Goal: Task Accomplishment & Management: Use online tool/utility

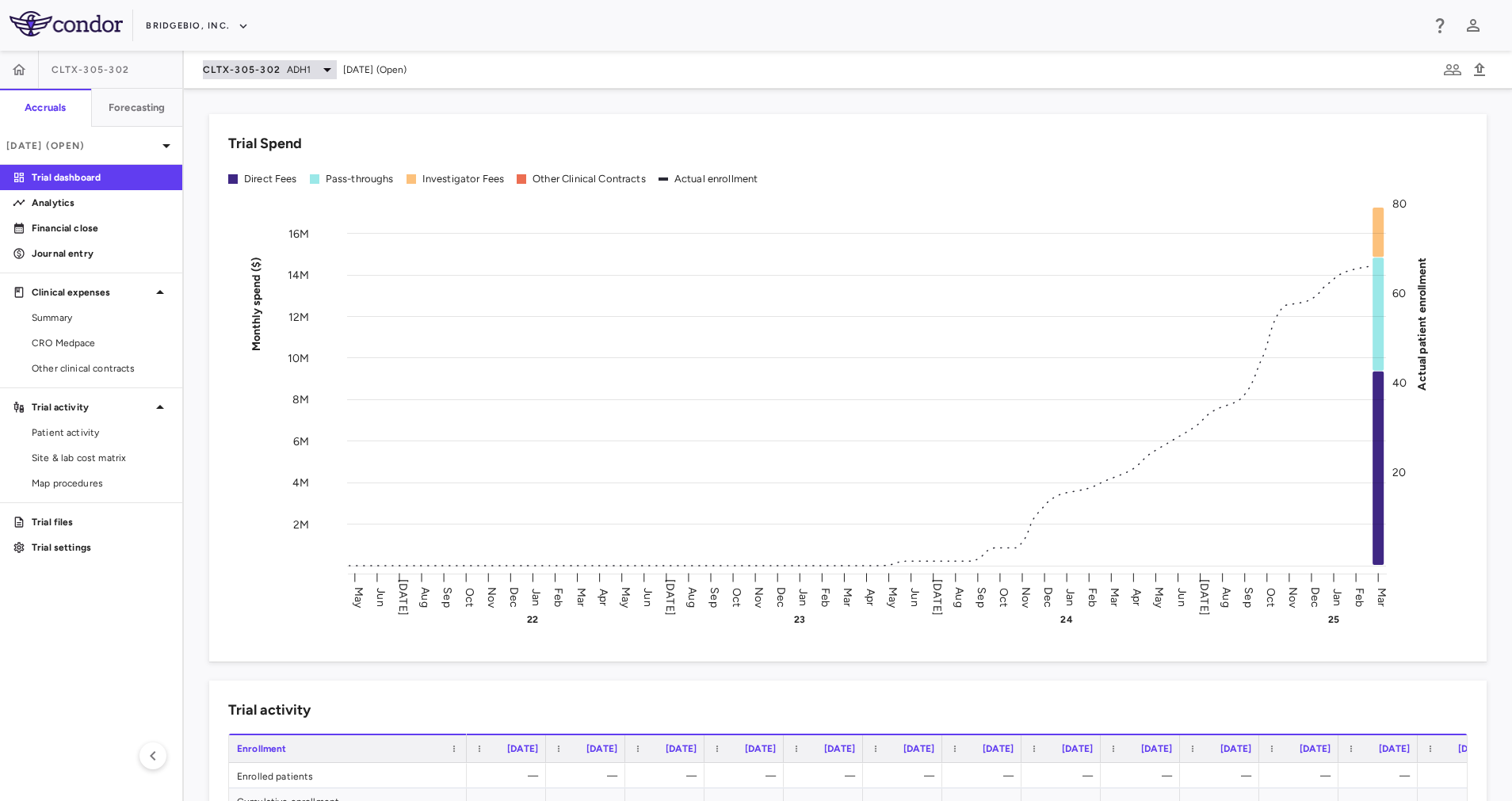
click at [328, 77] on icon at bounding box center [327, 70] width 19 height 19
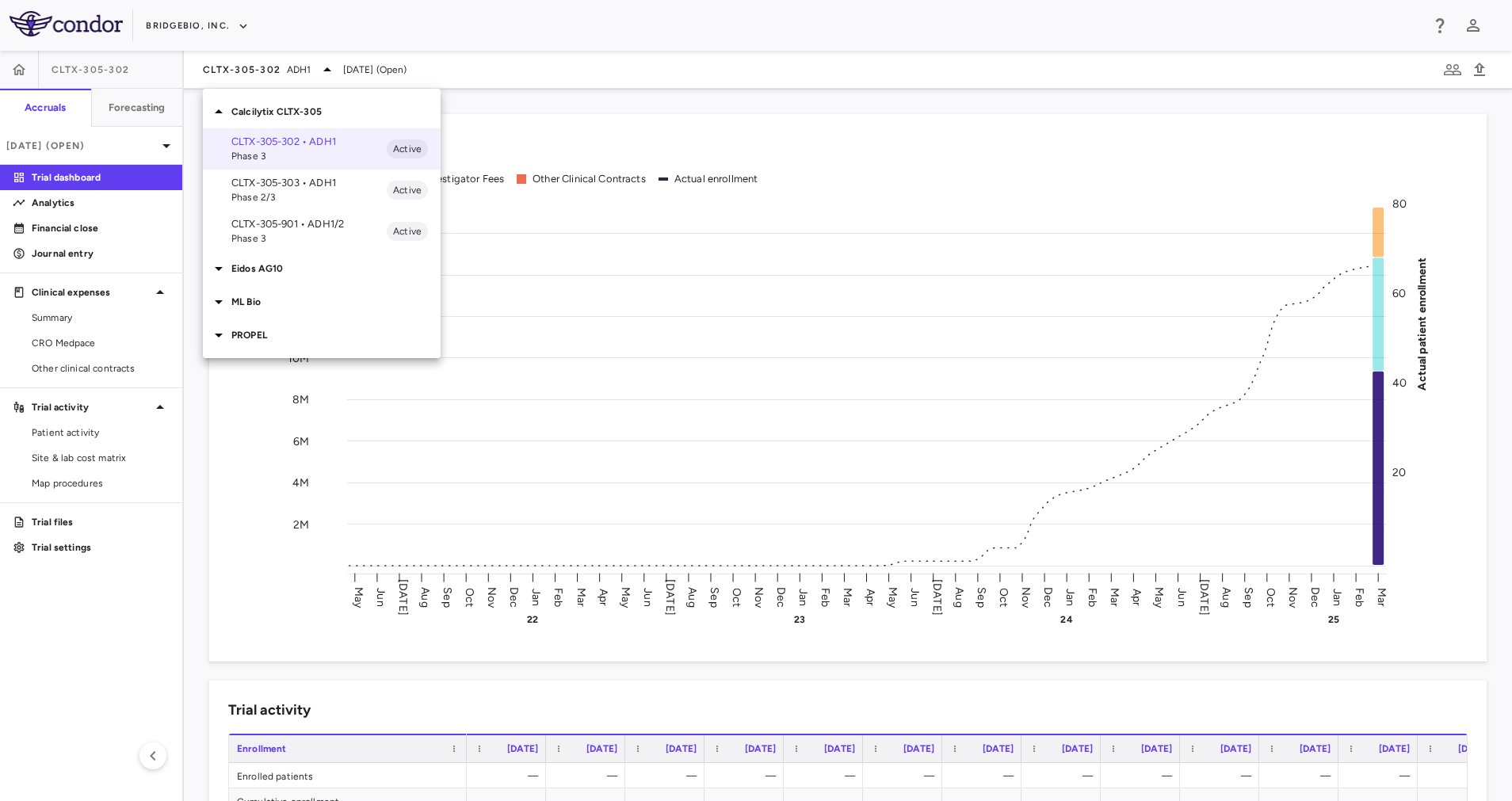
click at [298, 228] on p "CLTX-305-901 • ADH1/2" at bounding box center [308, 223] width 155 height 14
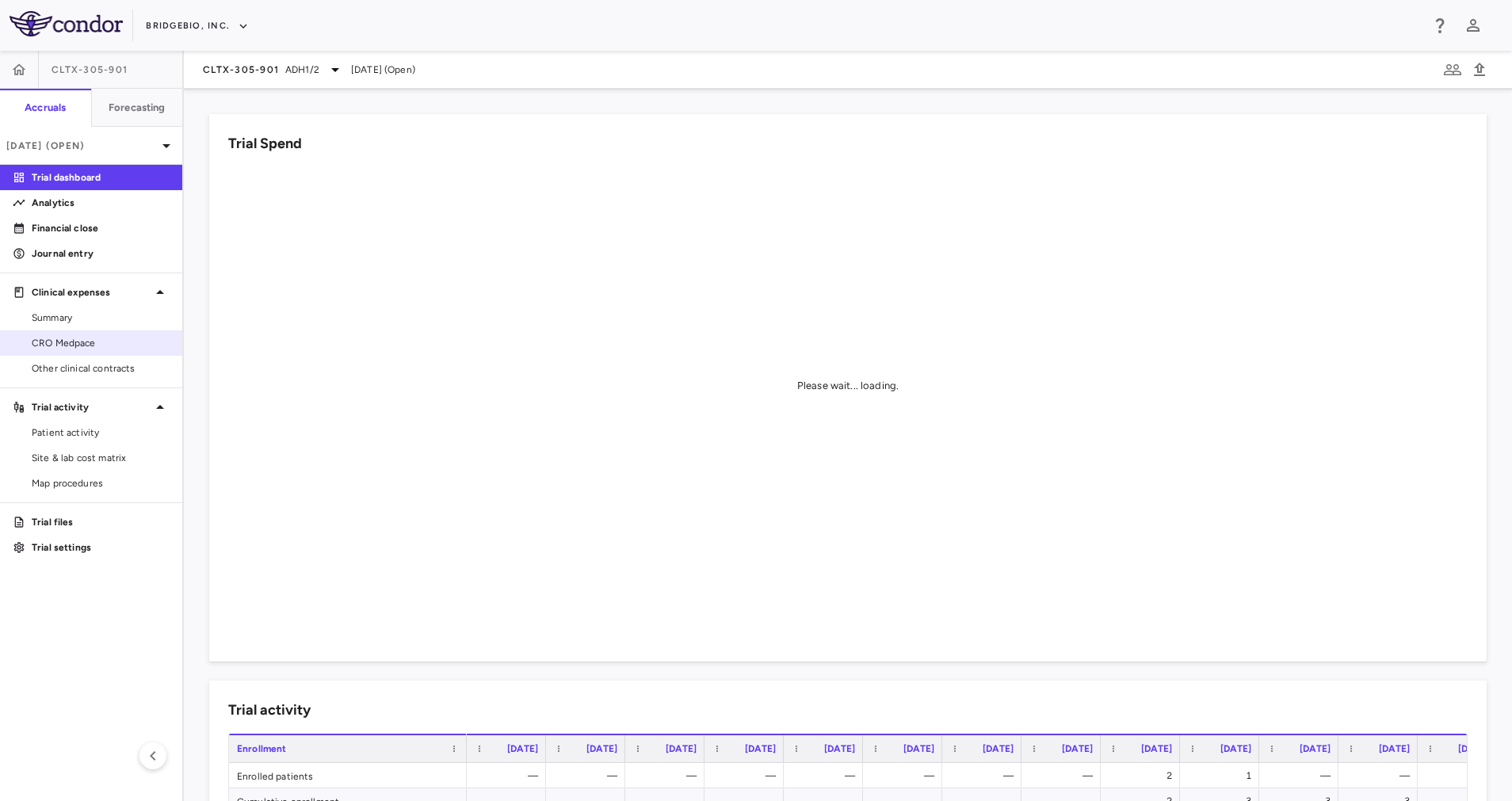
click at [86, 344] on span "CRO Medpace" at bounding box center [100, 343] width 138 height 14
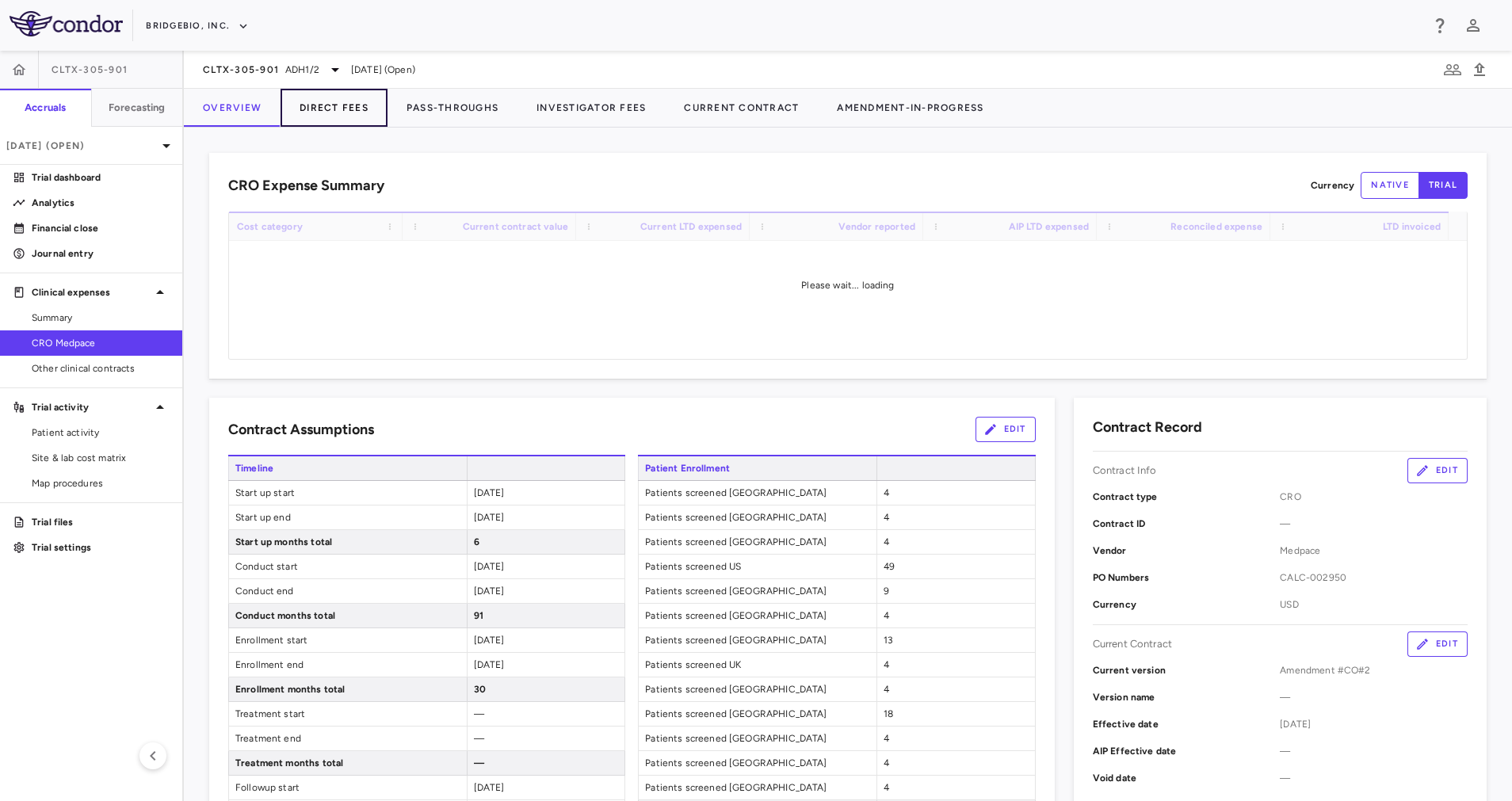
click at [320, 113] on button "Direct Fees" at bounding box center [333, 107] width 107 height 38
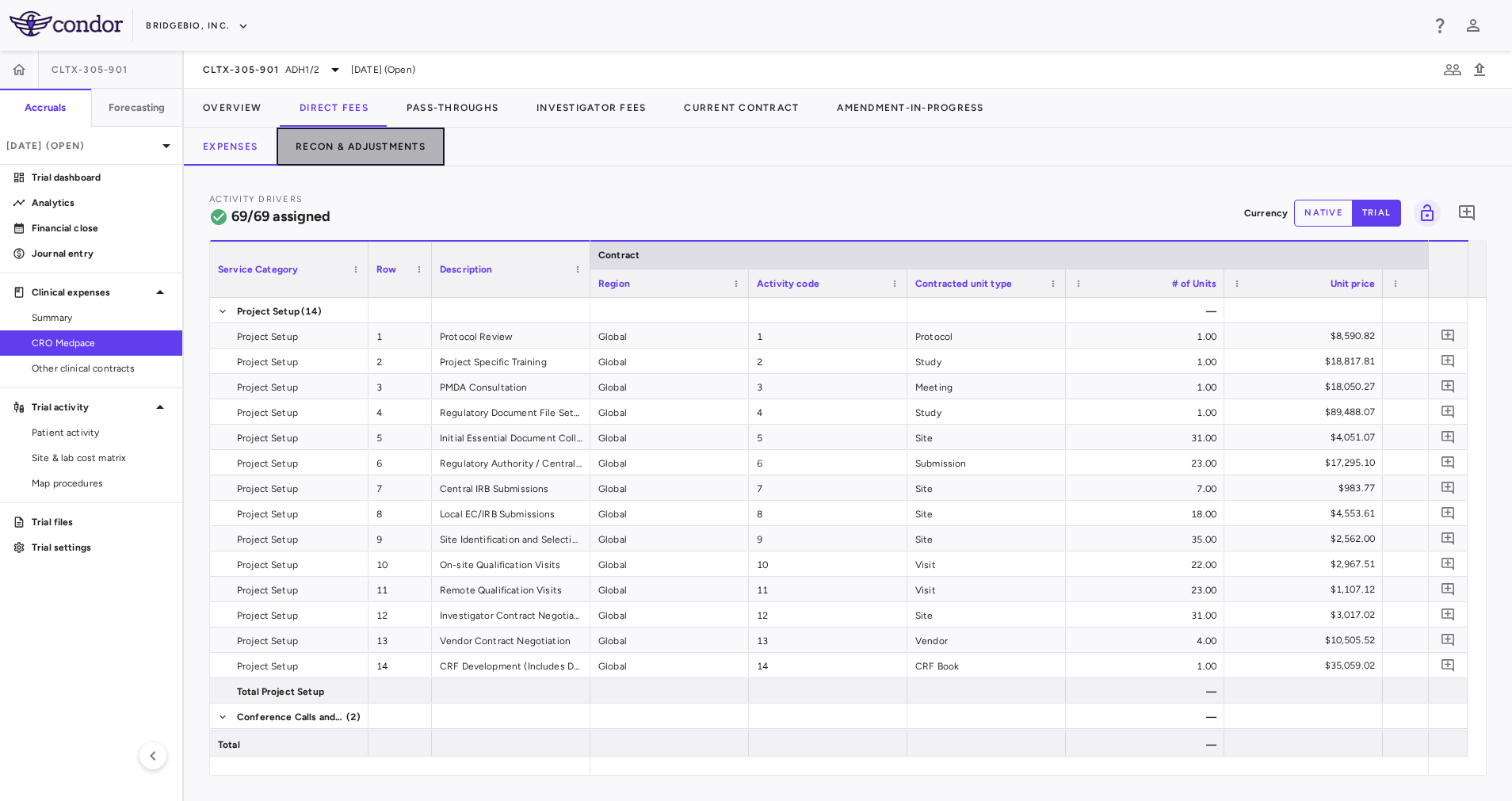
click at [371, 141] on button "Recon & Adjustments" at bounding box center [360, 145] width 168 height 38
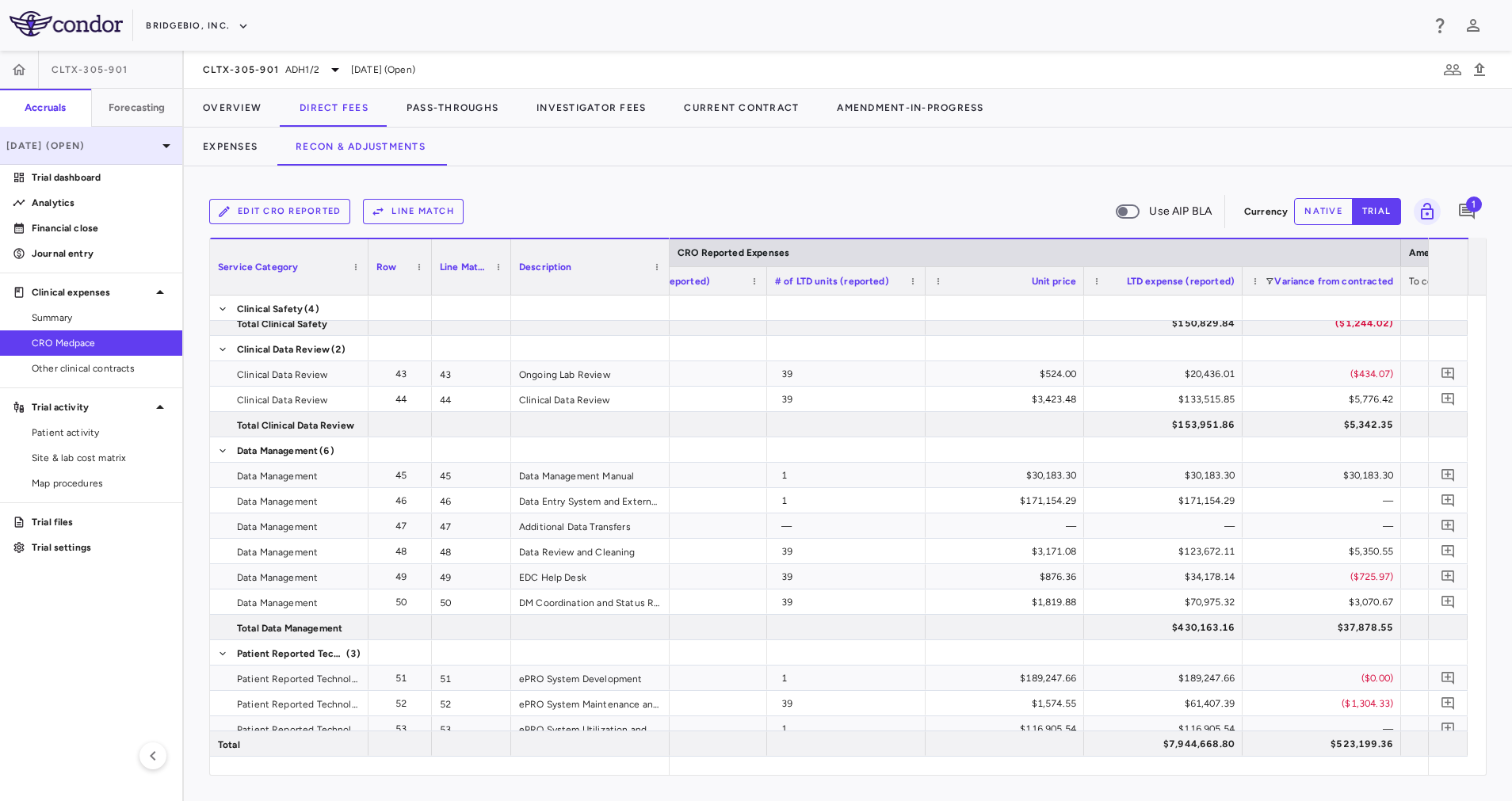
click at [141, 147] on p "[DATE] (Open)" at bounding box center [82, 145] width 150 height 14
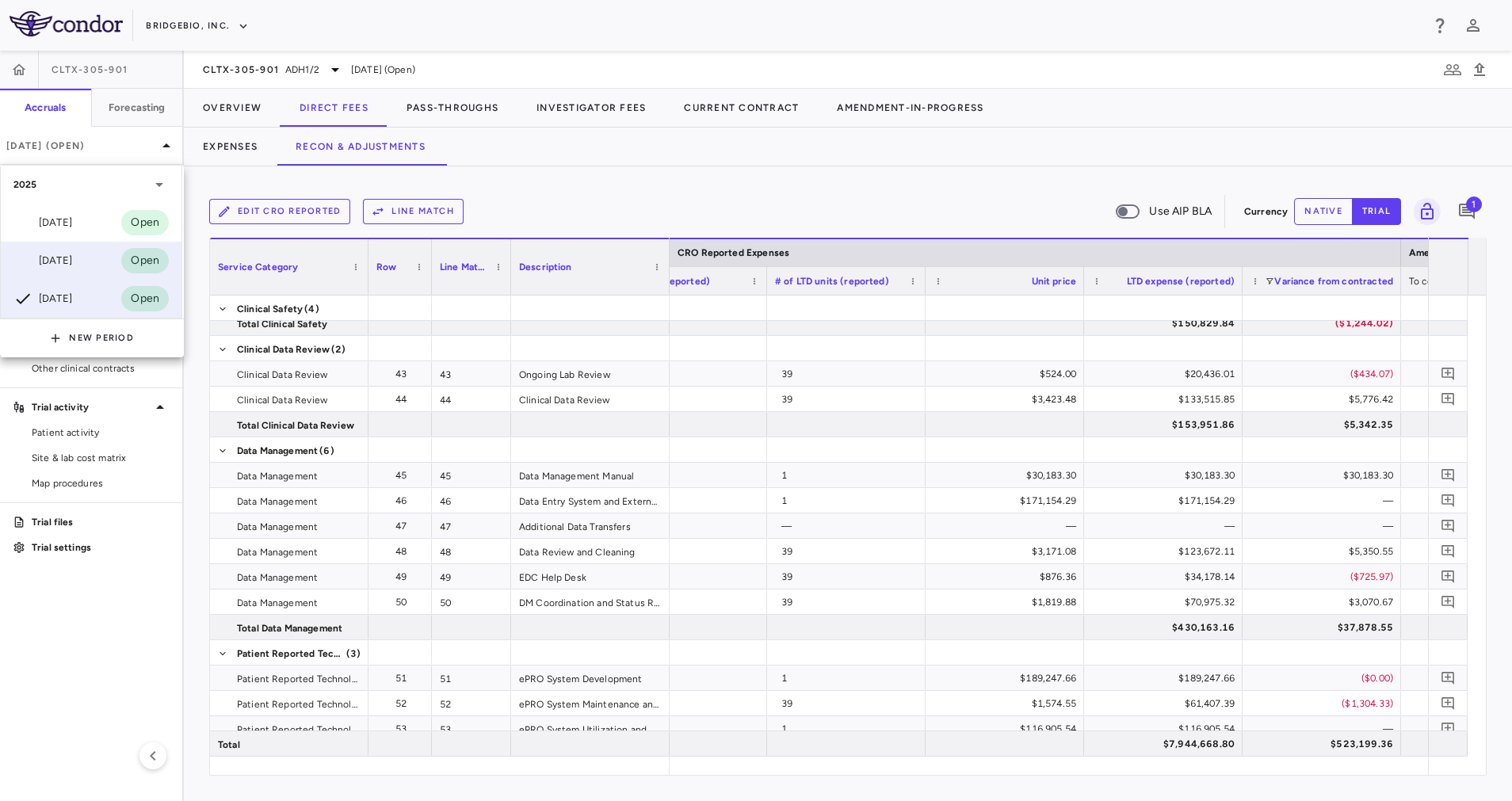
click at [70, 260] on div "[DATE]" at bounding box center [42, 261] width 59 height 19
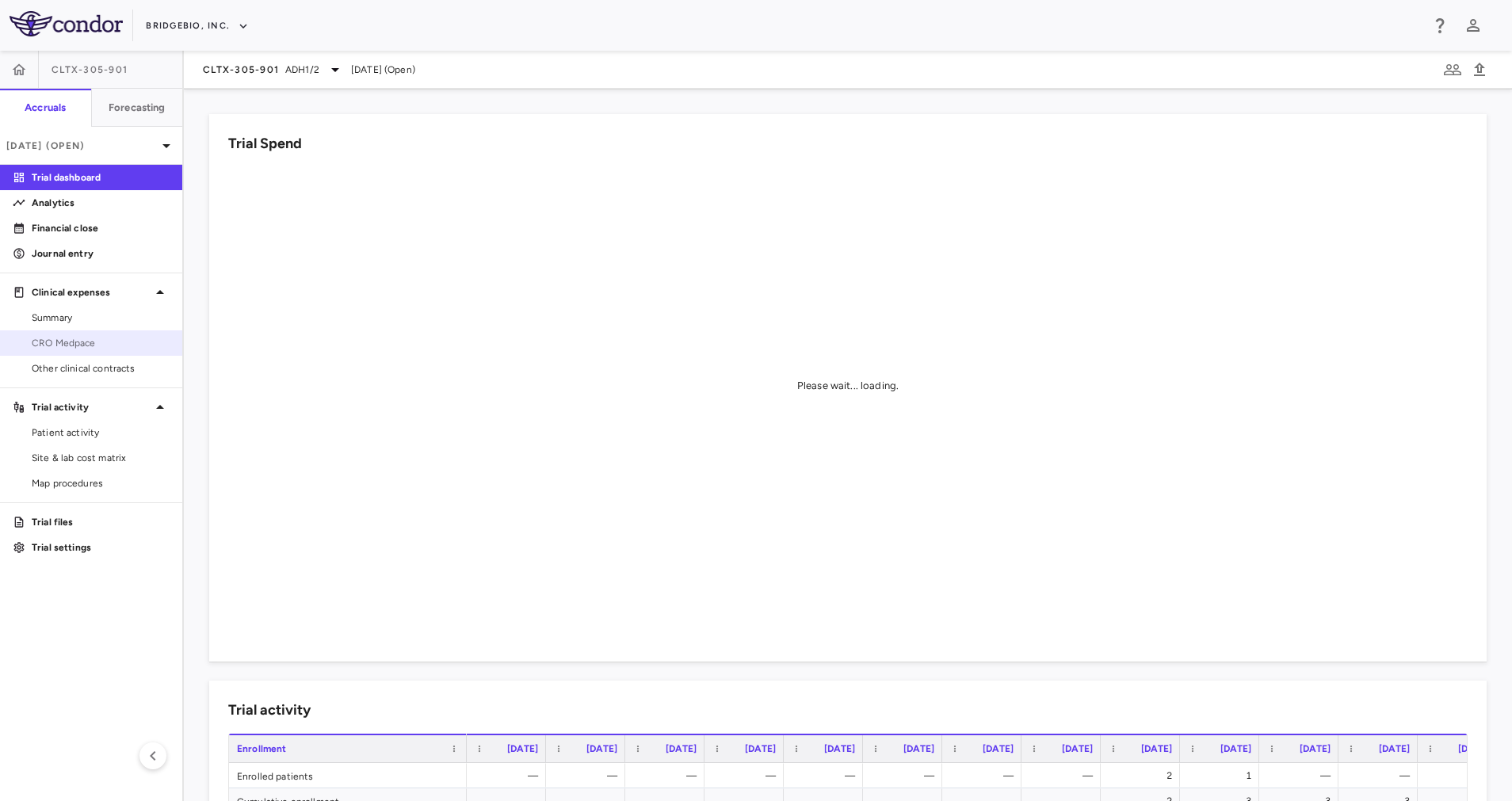
click at [91, 339] on span "CRO Medpace" at bounding box center [100, 343] width 138 height 14
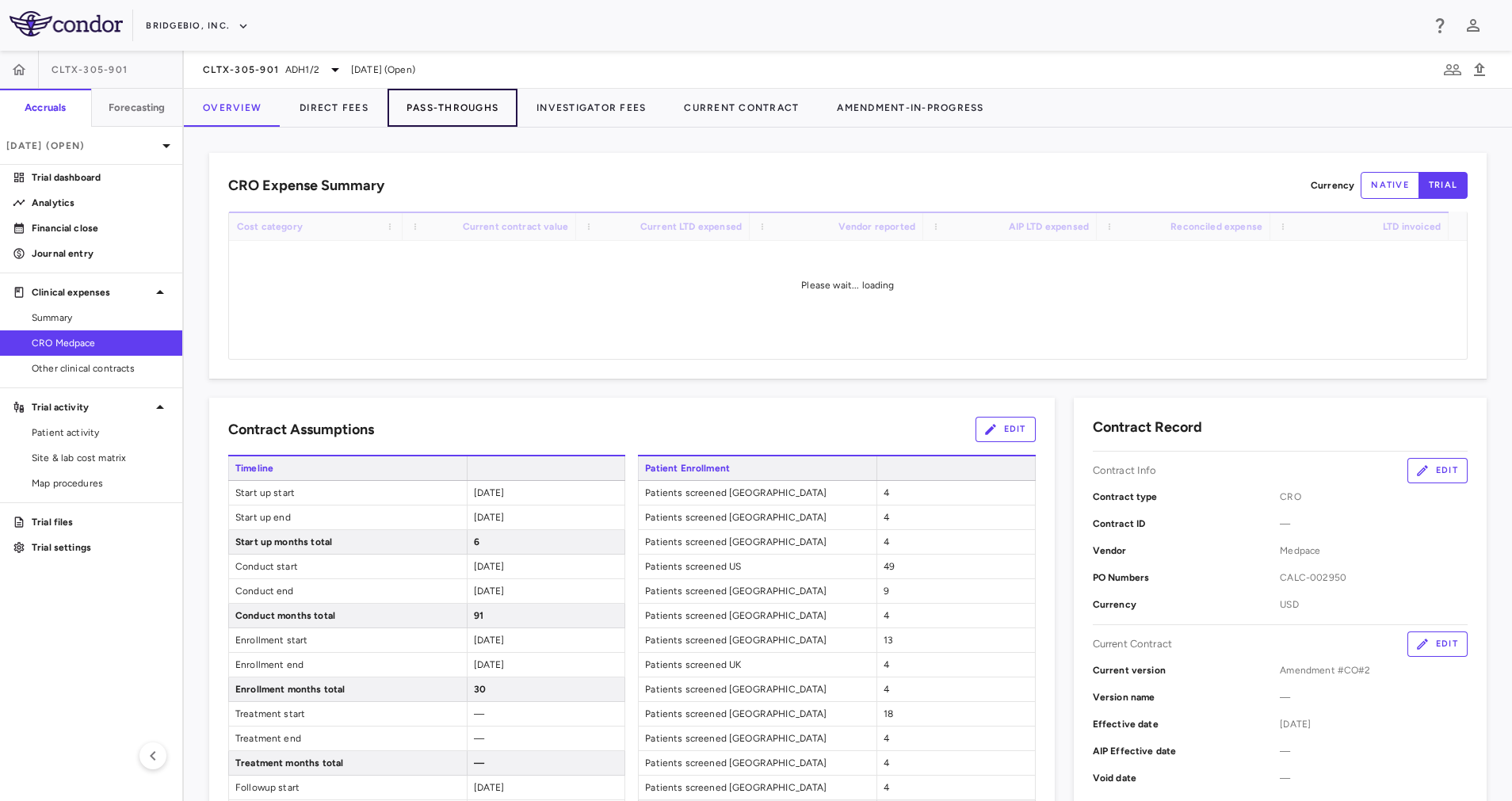
click at [424, 115] on button "Pass-Throughs" at bounding box center [452, 107] width 130 height 38
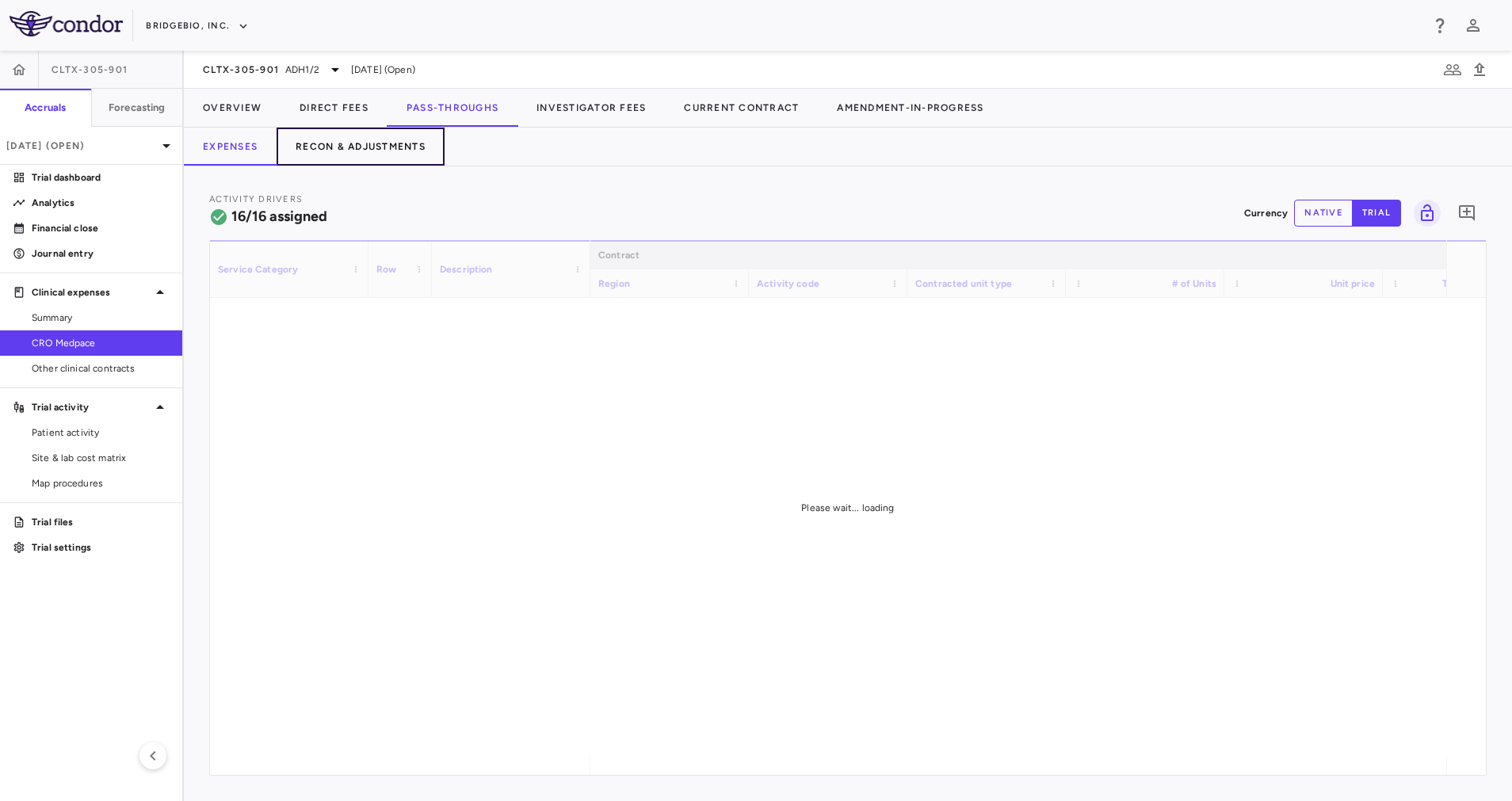
click at [391, 146] on button "Recon & Adjustments" at bounding box center [360, 145] width 168 height 38
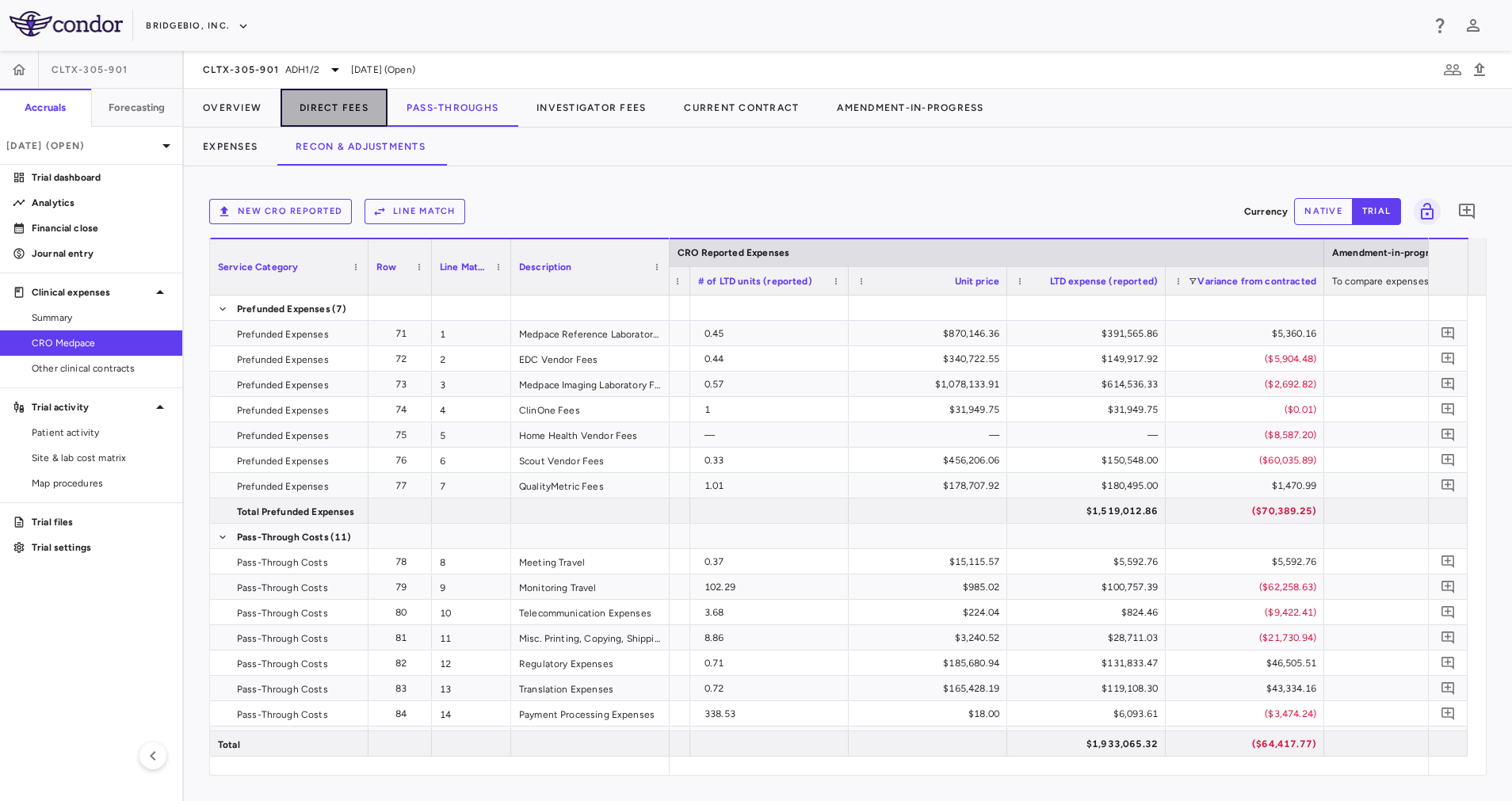
click at [355, 108] on button "Direct Fees" at bounding box center [333, 107] width 107 height 38
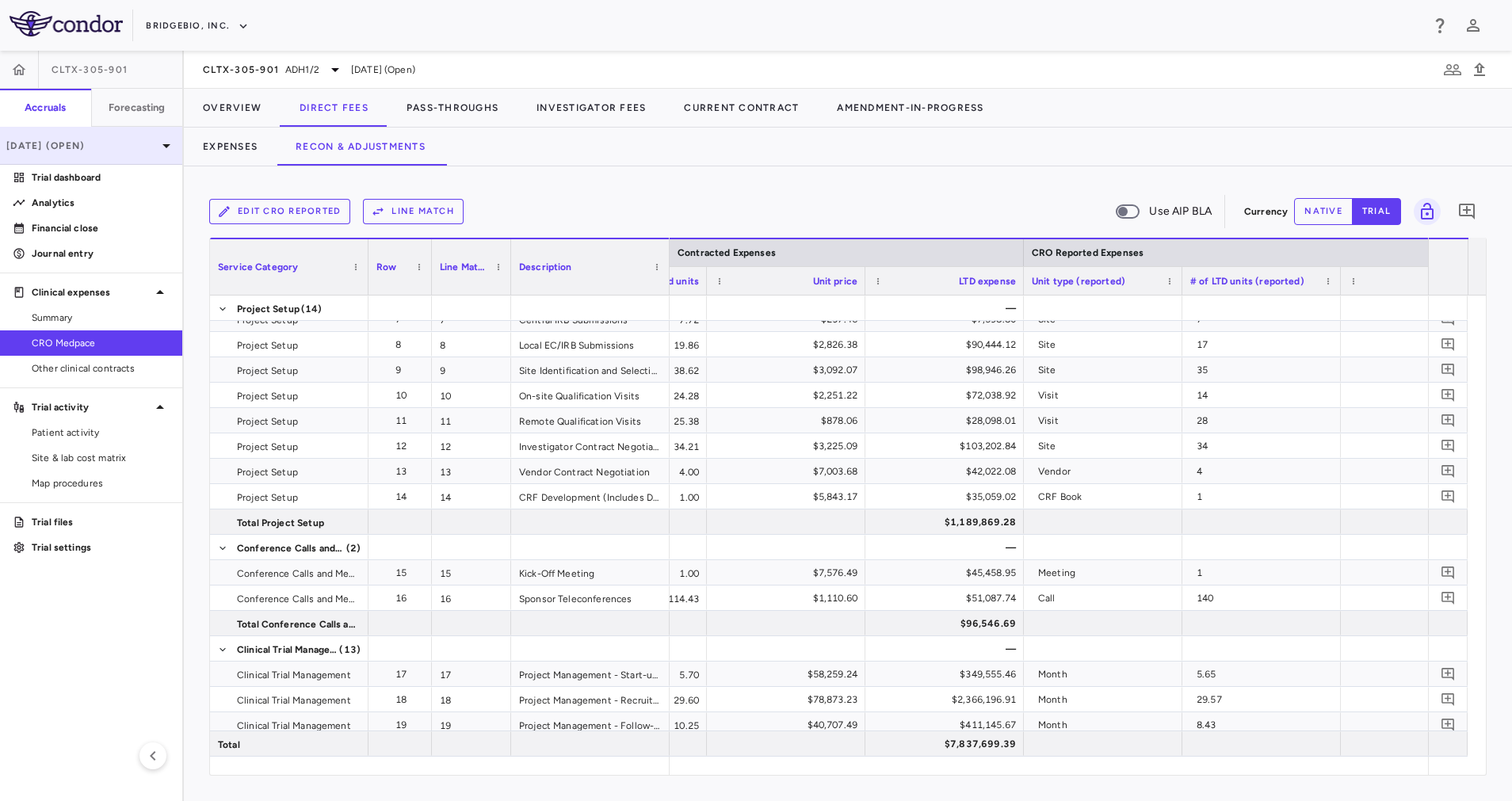
click at [137, 147] on p "[DATE] (Open)" at bounding box center [82, 145] width 150 height 14
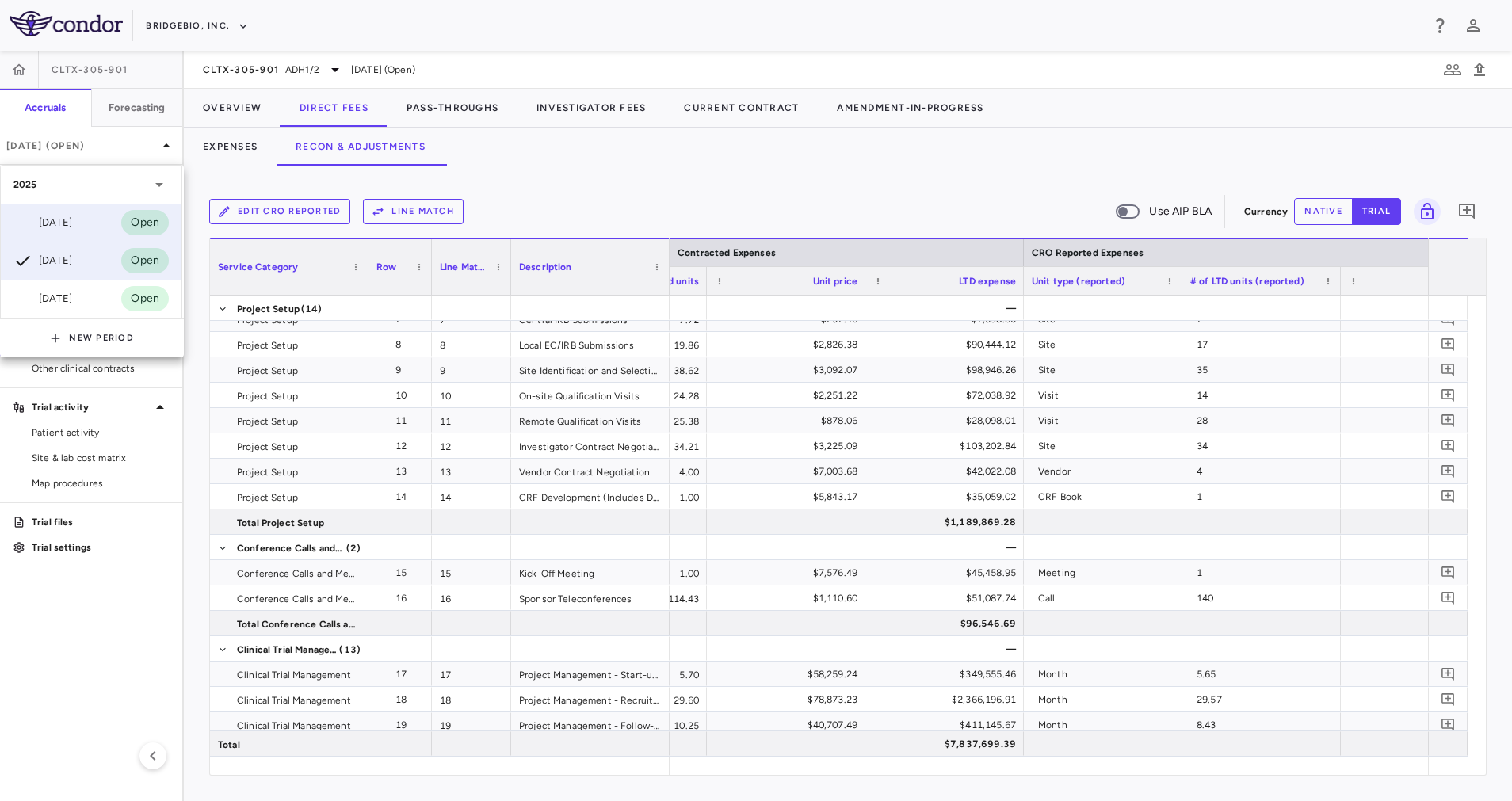
click at [72, 222] on div "[DATE]" at bounding box center [42, 222] width 59 height 19
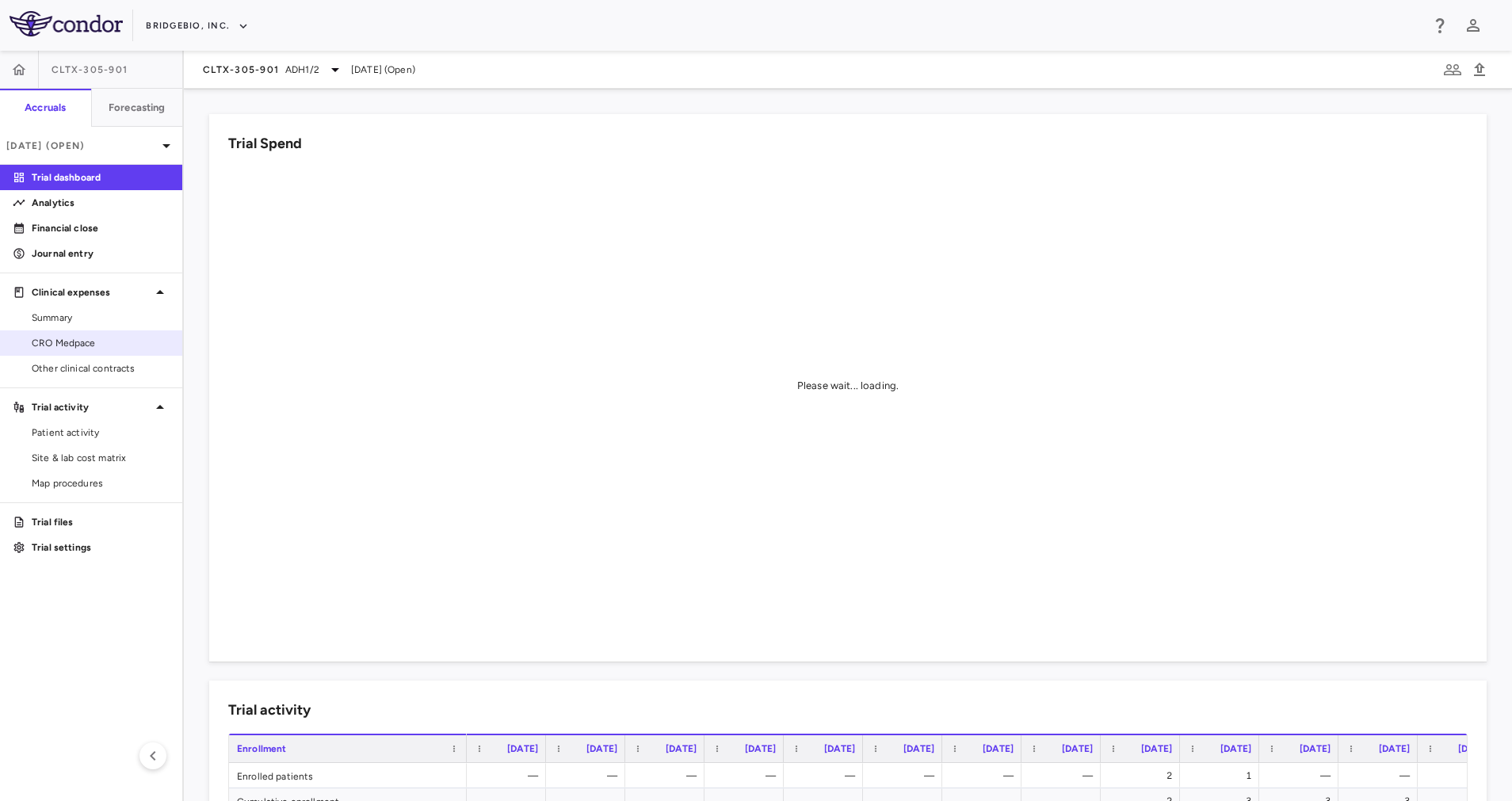
click at [69, 340] on span "CRO Medpace" at bounding box center [100, 343] width 138 height 14
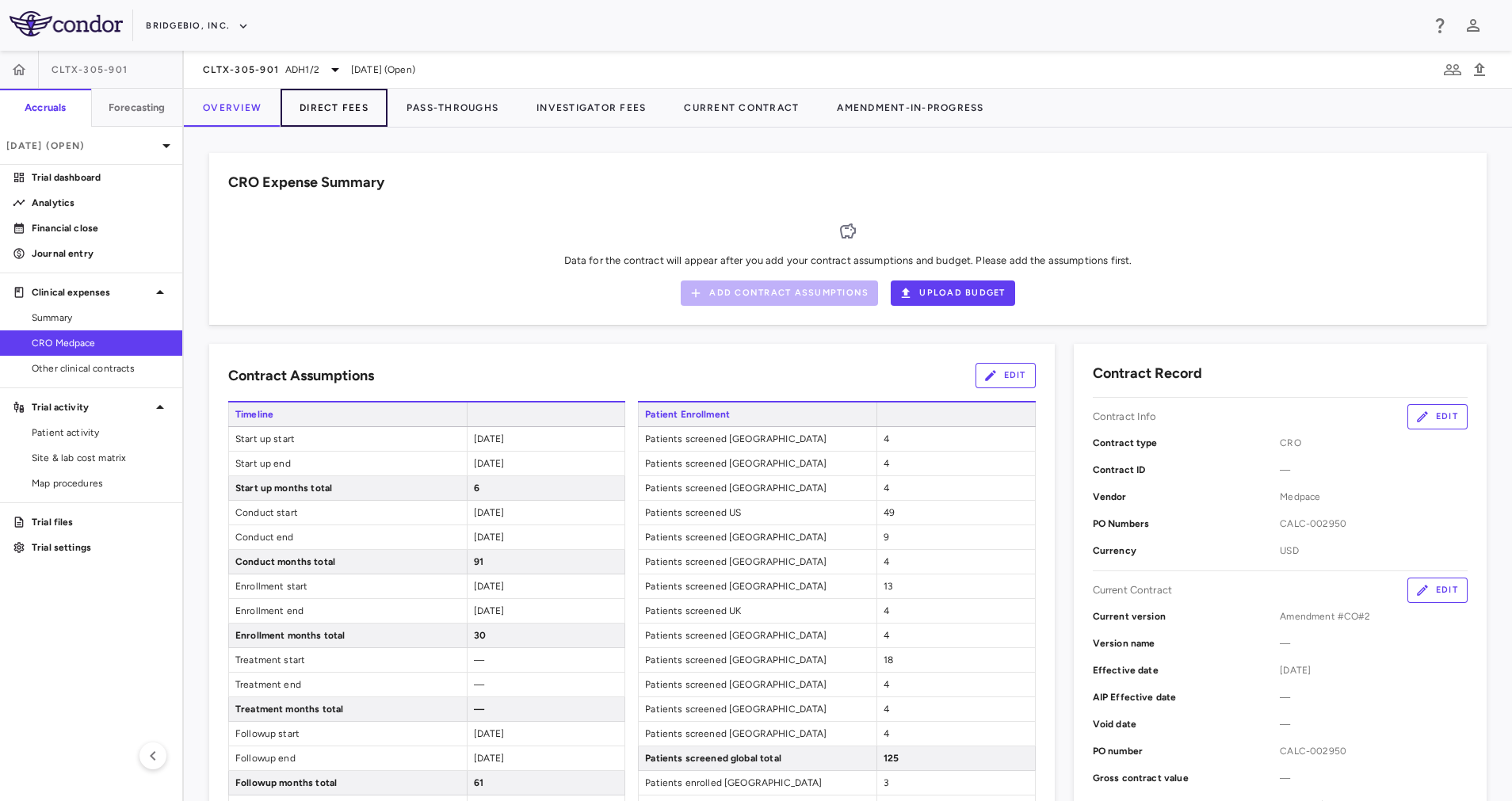
click at [335, 106] on button "Direct Fees" at bounding box center [333, 107] width 107 height 38
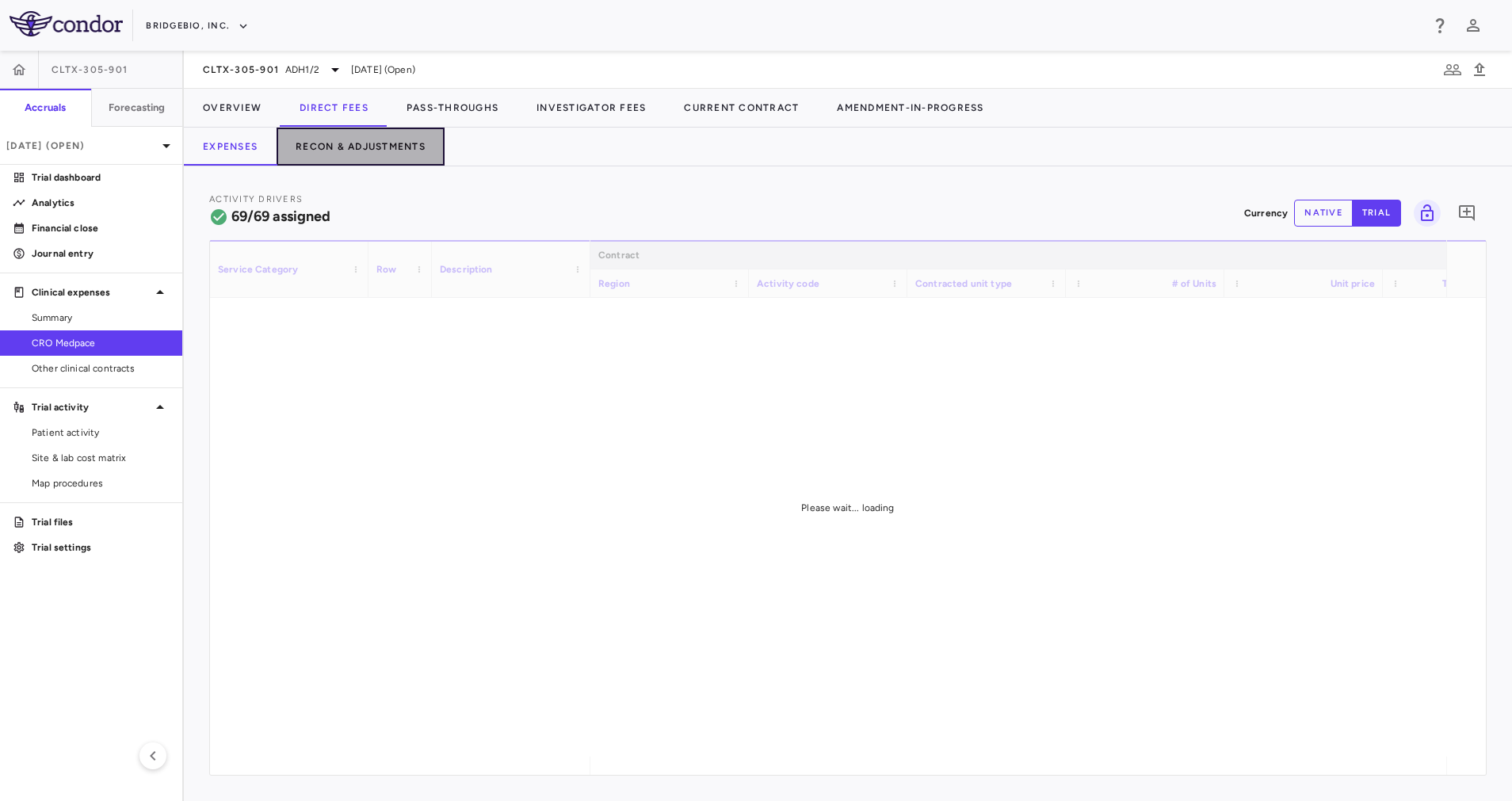
click at [349, 156] on button "Recon & Adjustments" at bounding box center [360, 145] width 168 height 38
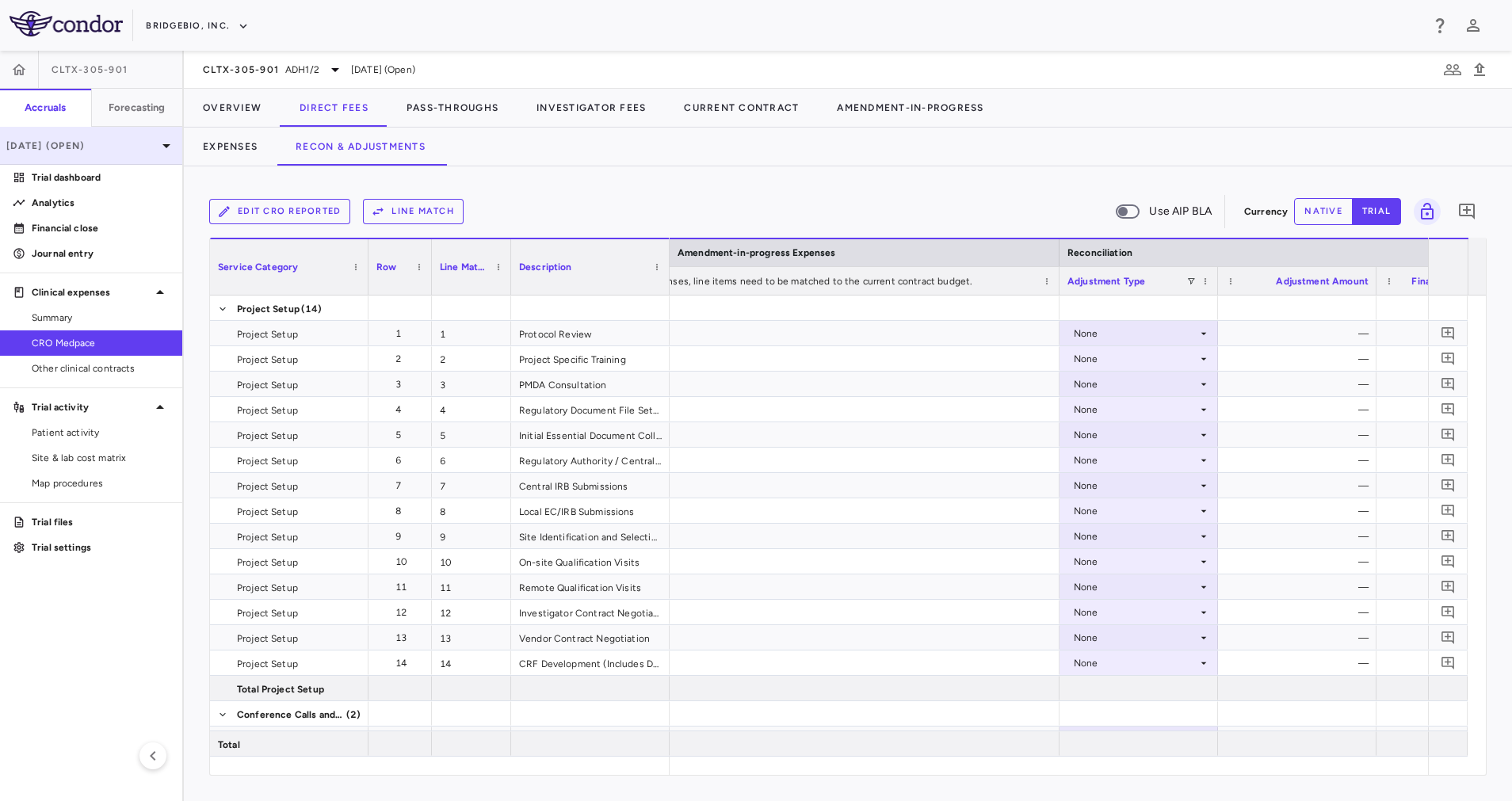
click at [91, 147] on p "[DATE] (Open)" at bounding box center [82, 145] width 150 height 14
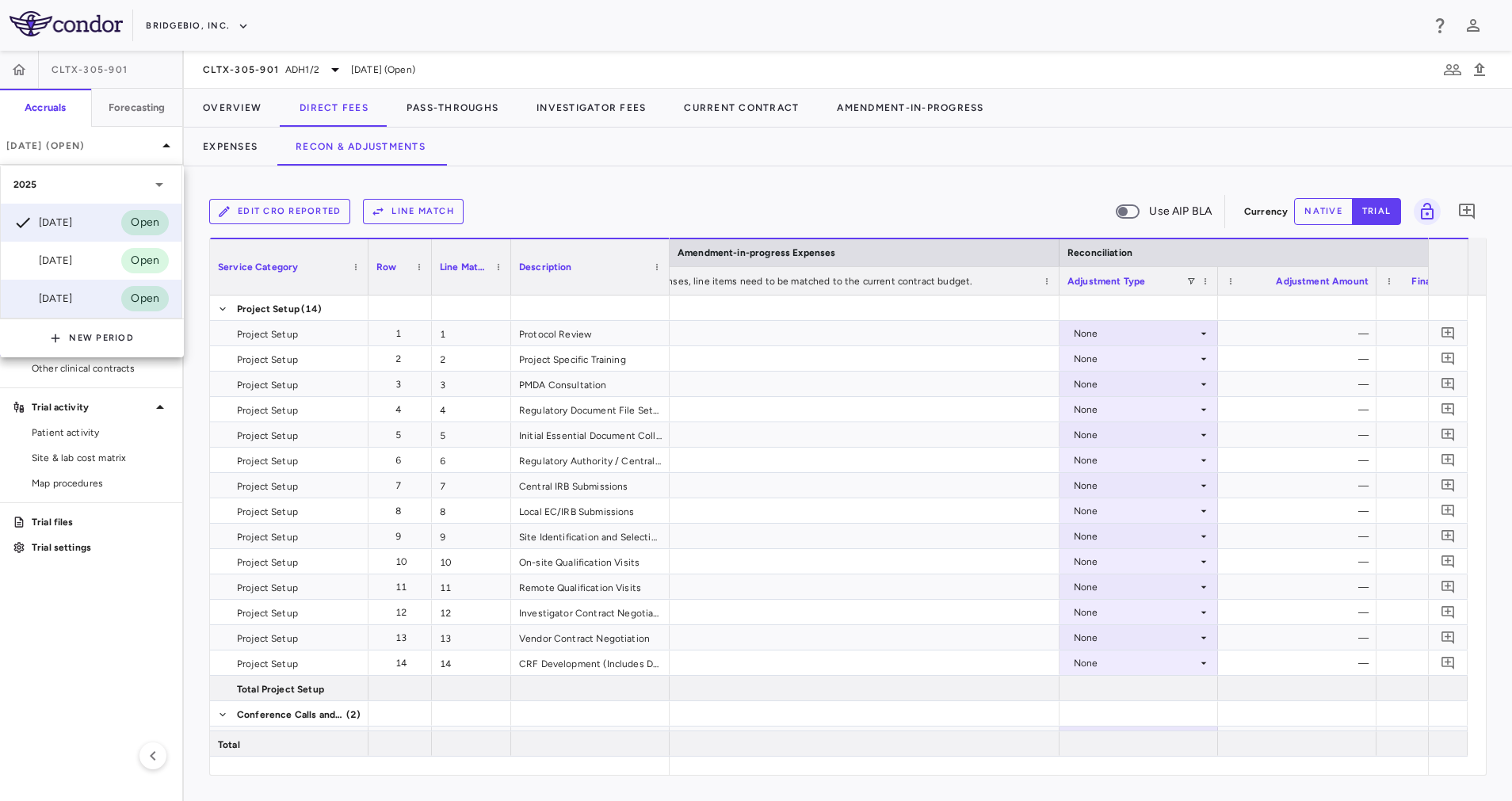
click at [72, 297] on div "[DATE]" at bounding box center [42, 298] width 59 height 19
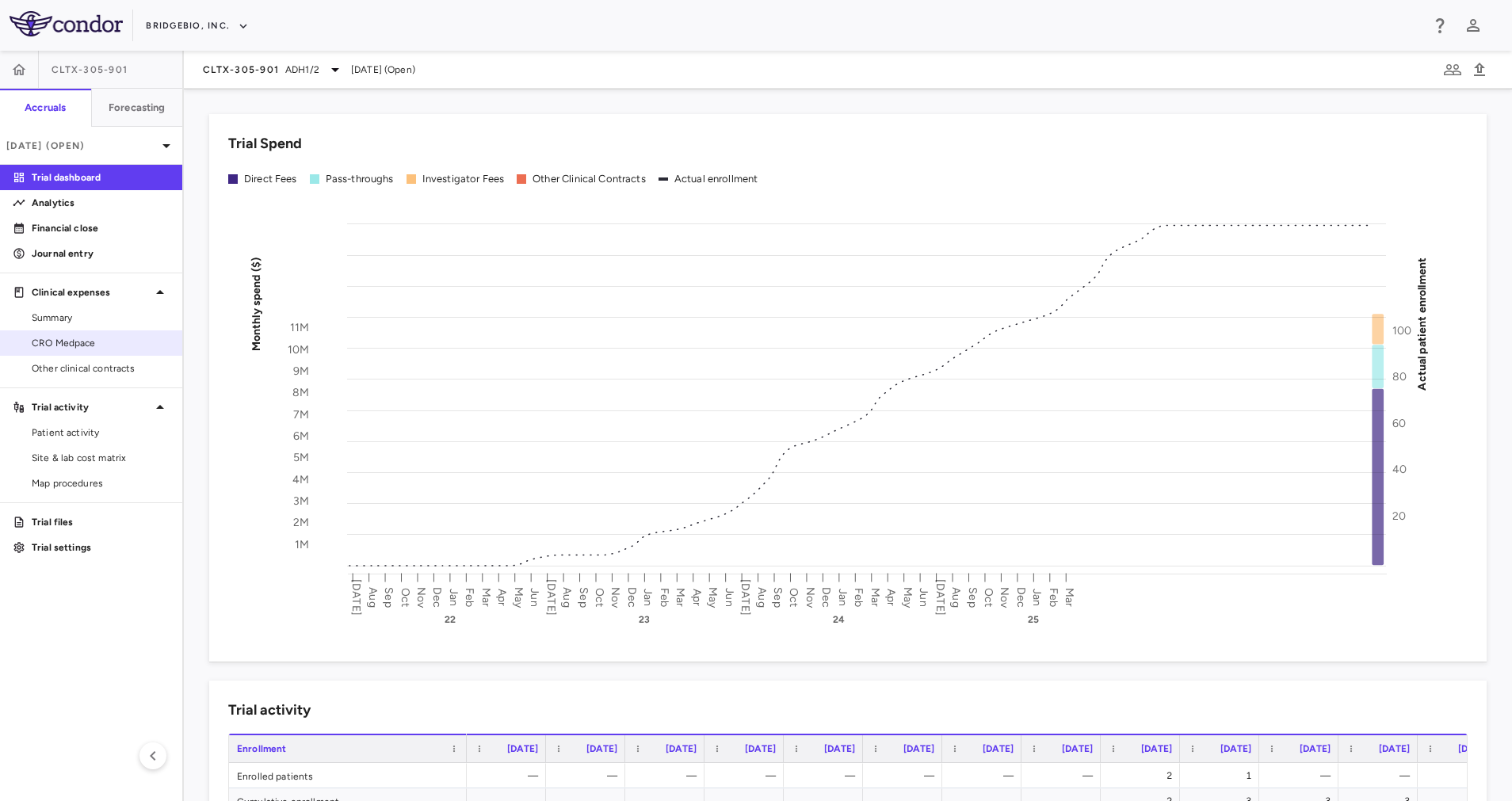
click at [70, 341] on span "CRO Medpace" at bounding box center [100, 343] width 138 height 14
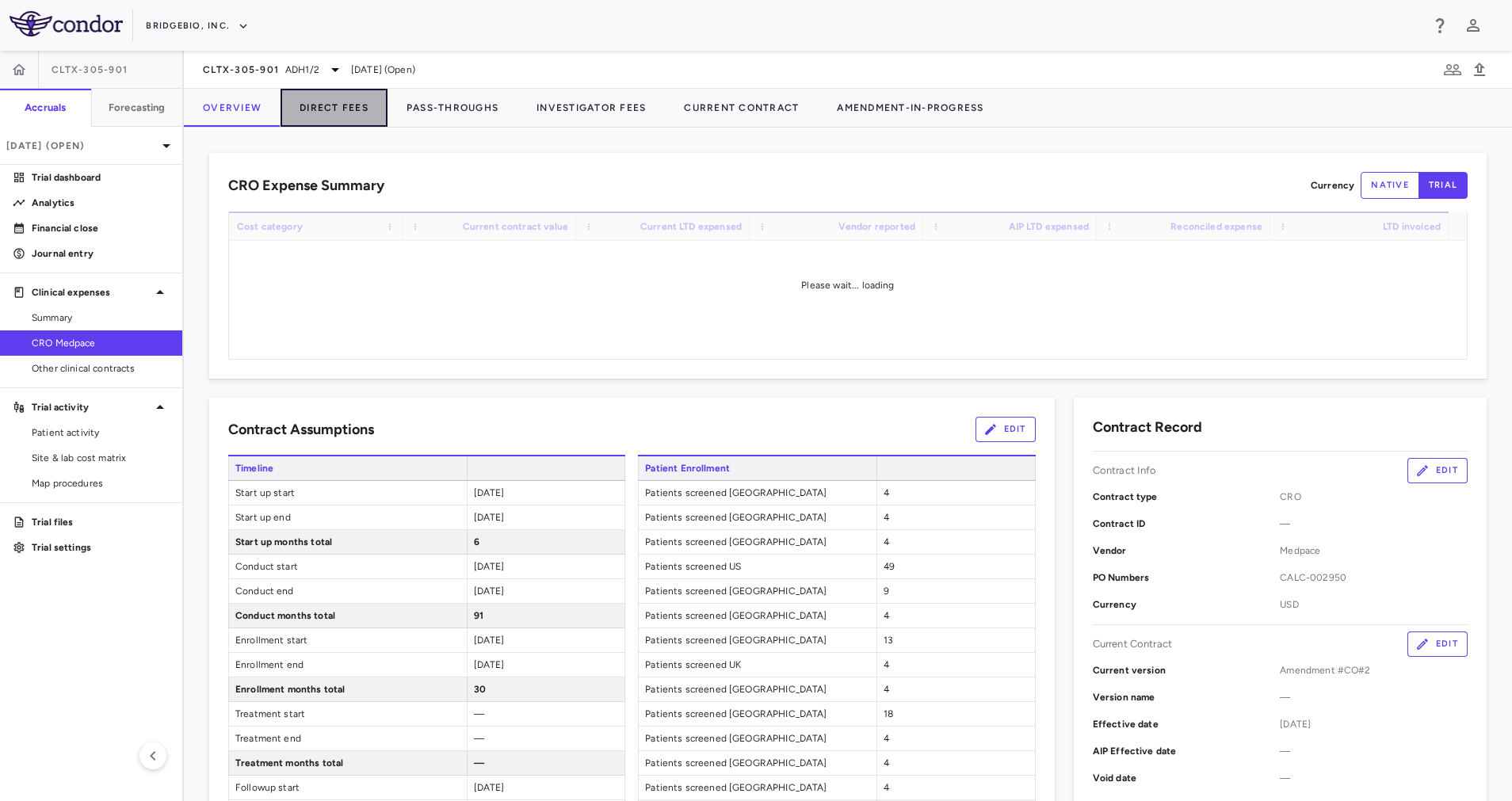
click at [312, 105] on button "Direct Fees" at bounding box center [333, 107] width 107 height 38
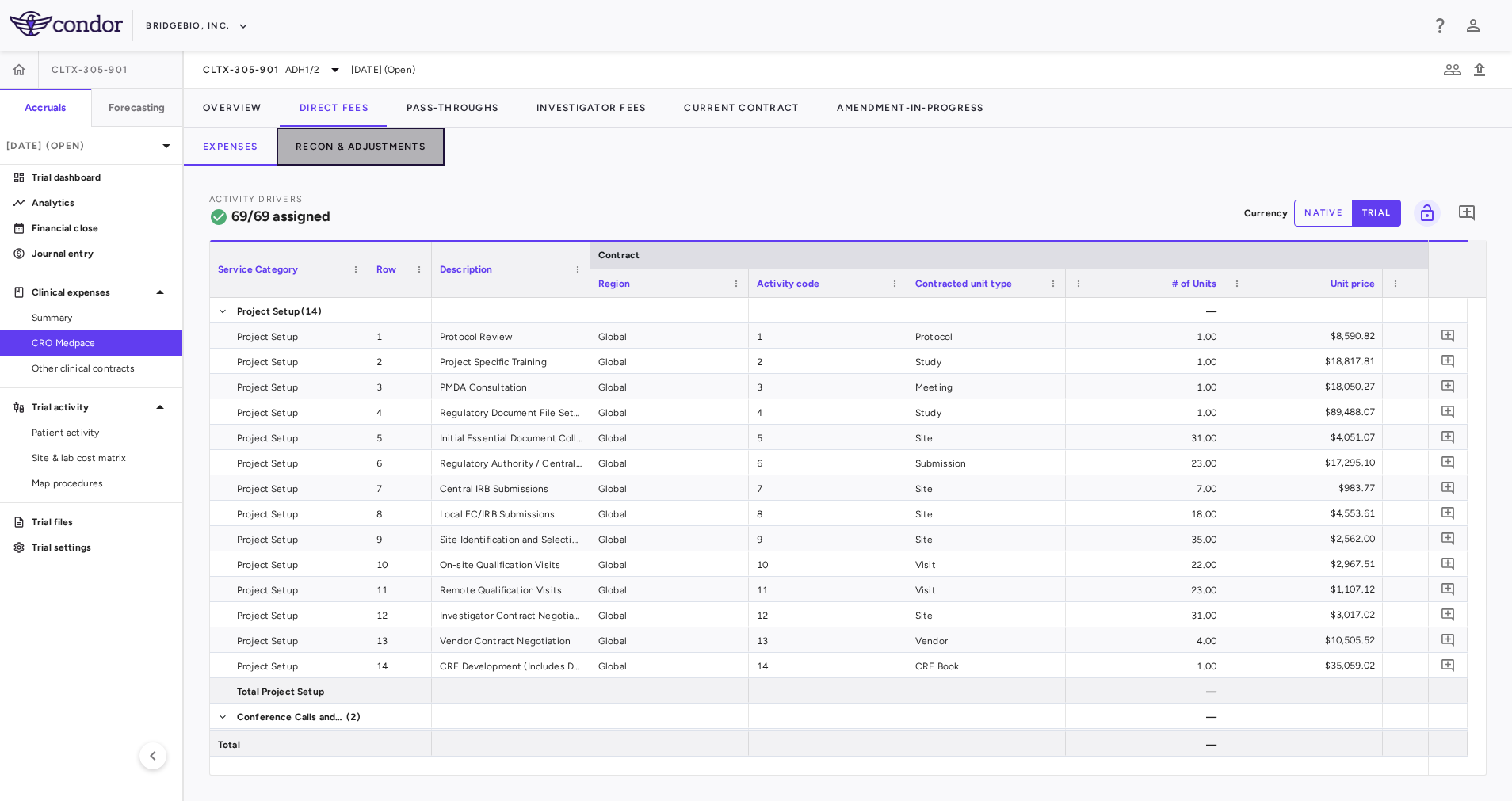
click at [400, 142] on button "Recon & Adjustments" at bounding box center [360, 145] width 168 height 38
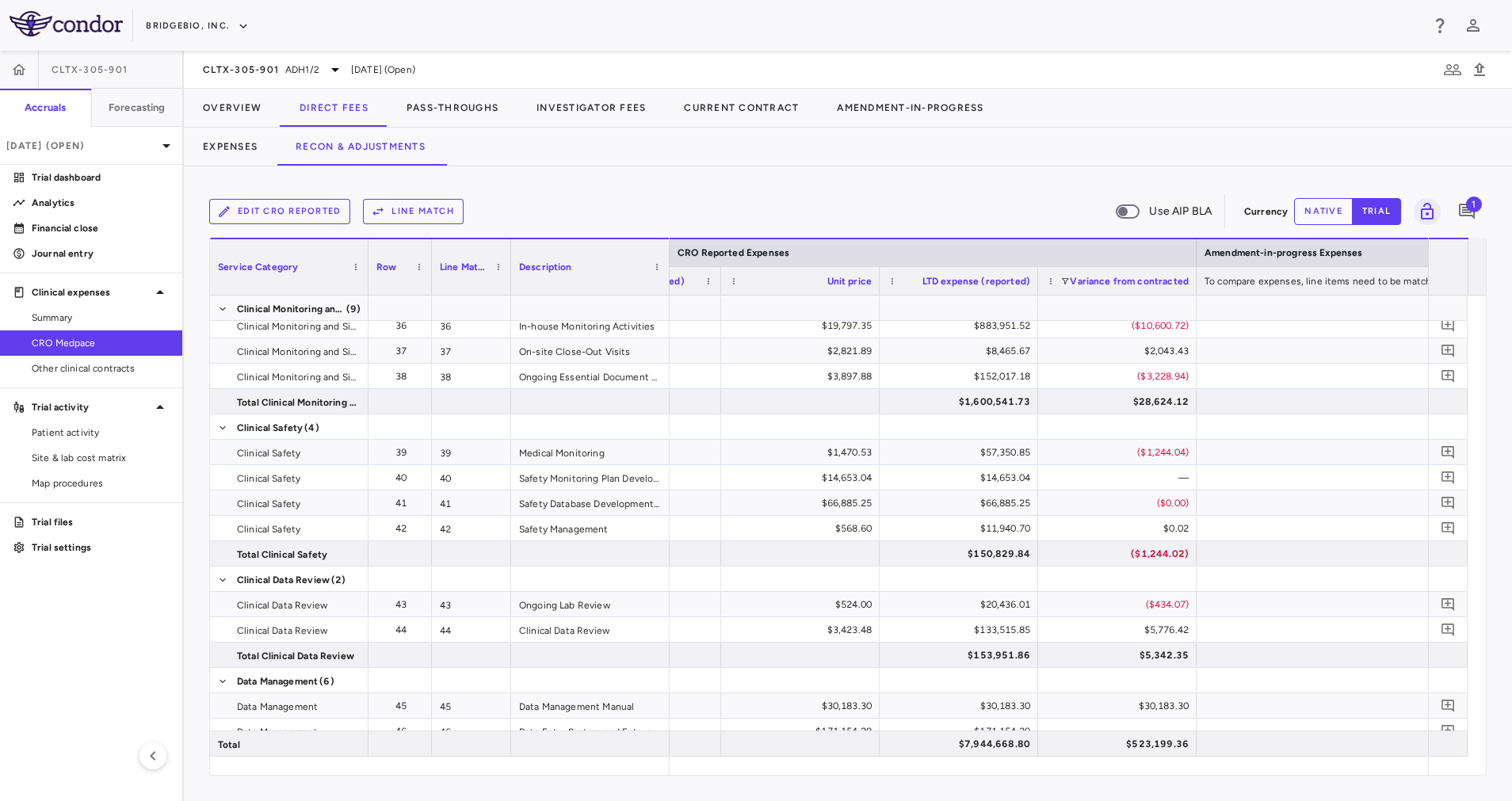
click at [1160, 775] on div "Service Category Drag here to set column labels Service Category Row 1" at bounding box center [847, 506] width 1277 height 538
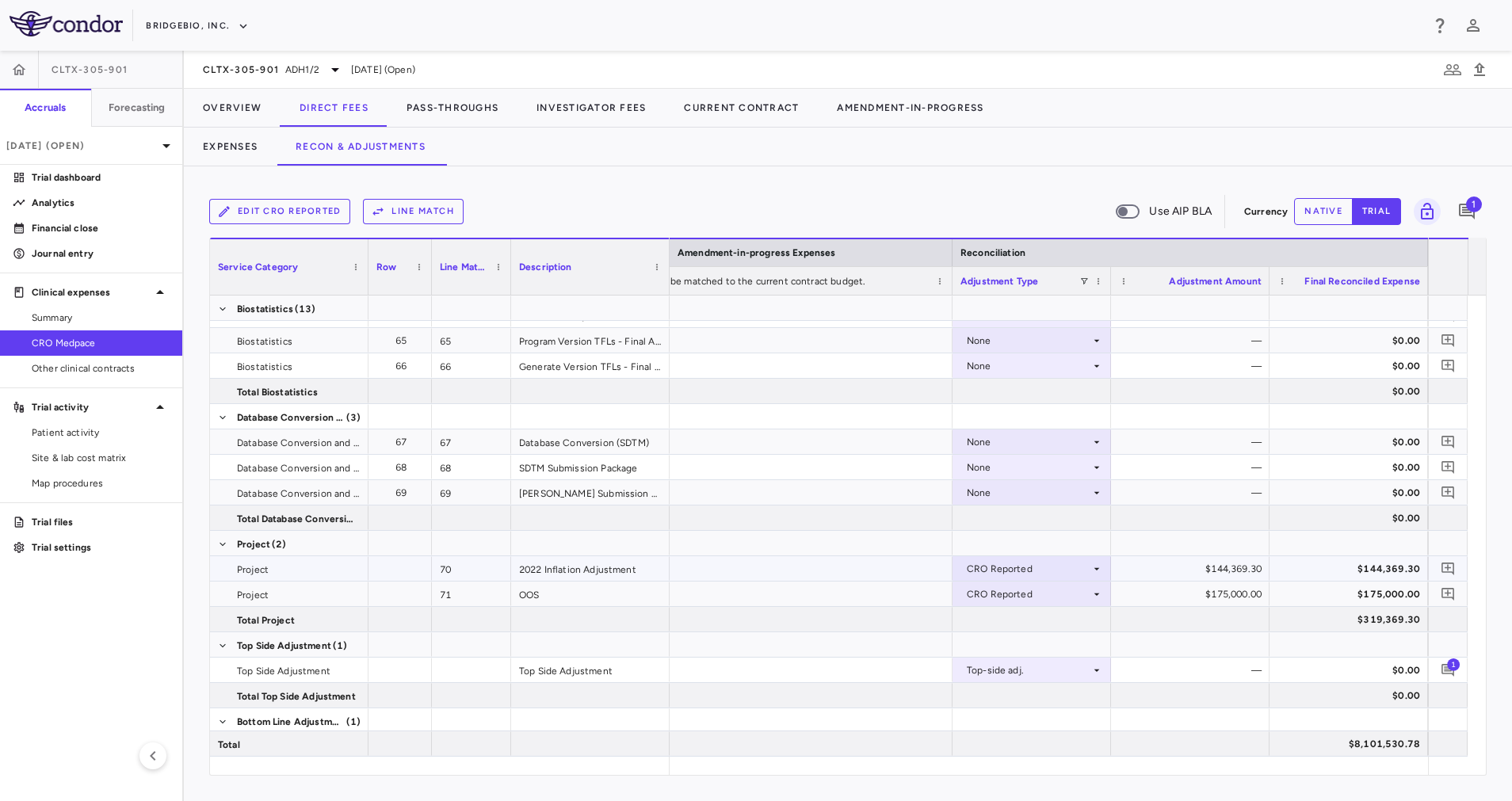
scroll to position [1933, 0]
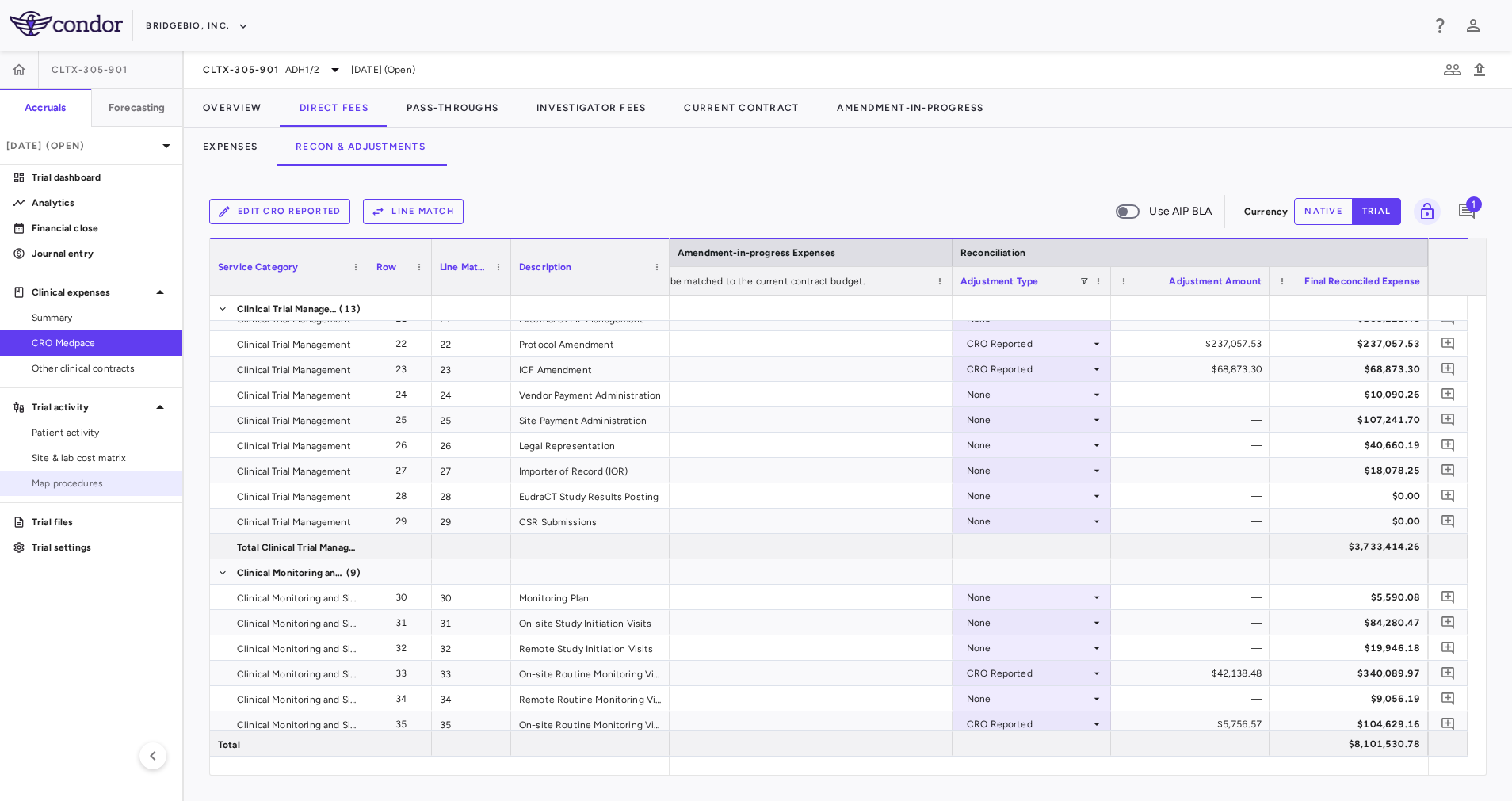
click at [83, 485] on span "Map procedures" at bounding box center [100, 483] width 138 height 14
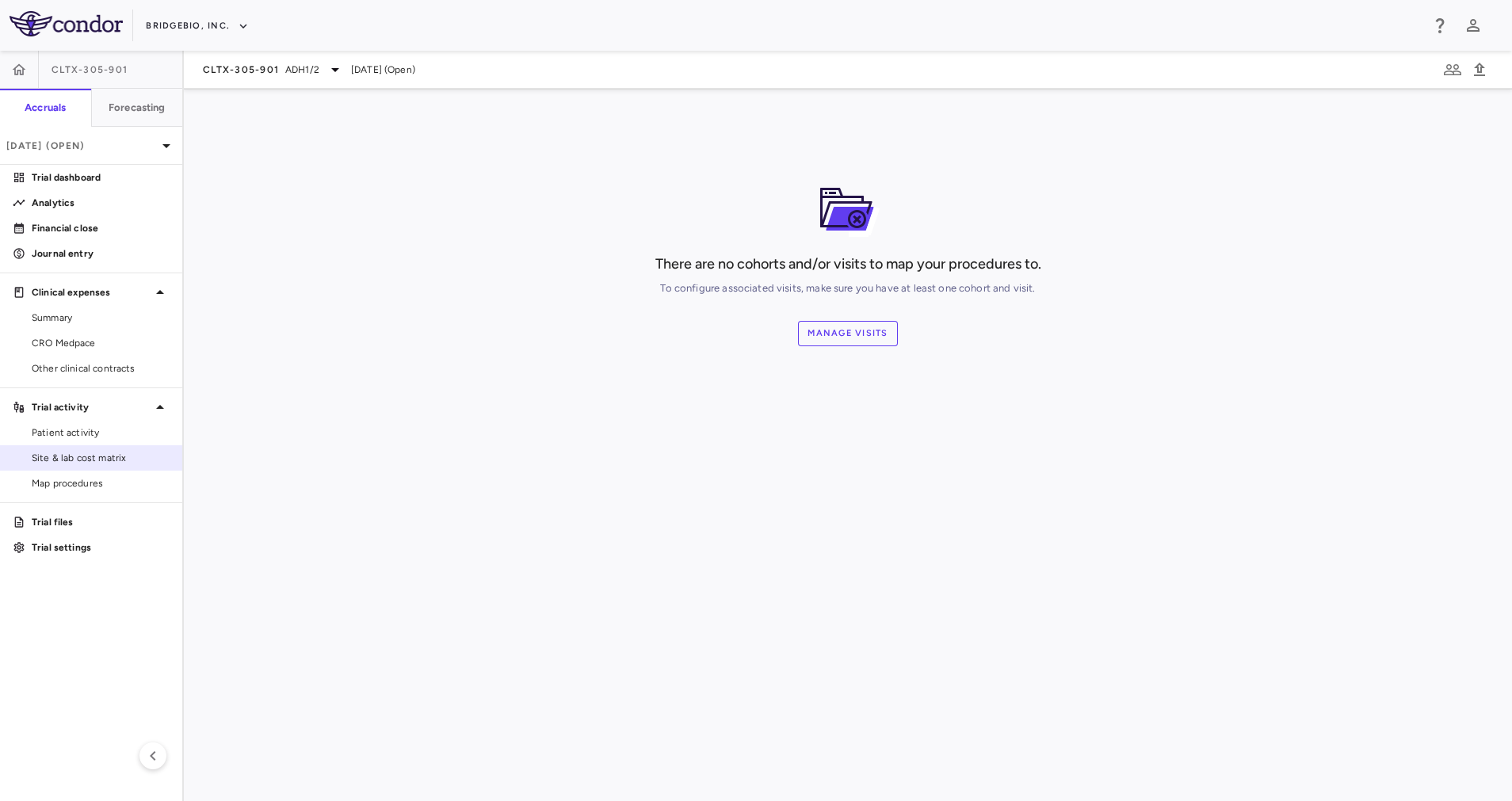
click at [123, 449] on link "Site & lab cost matrix" at bounding box center [91, 457] width 182 height 24
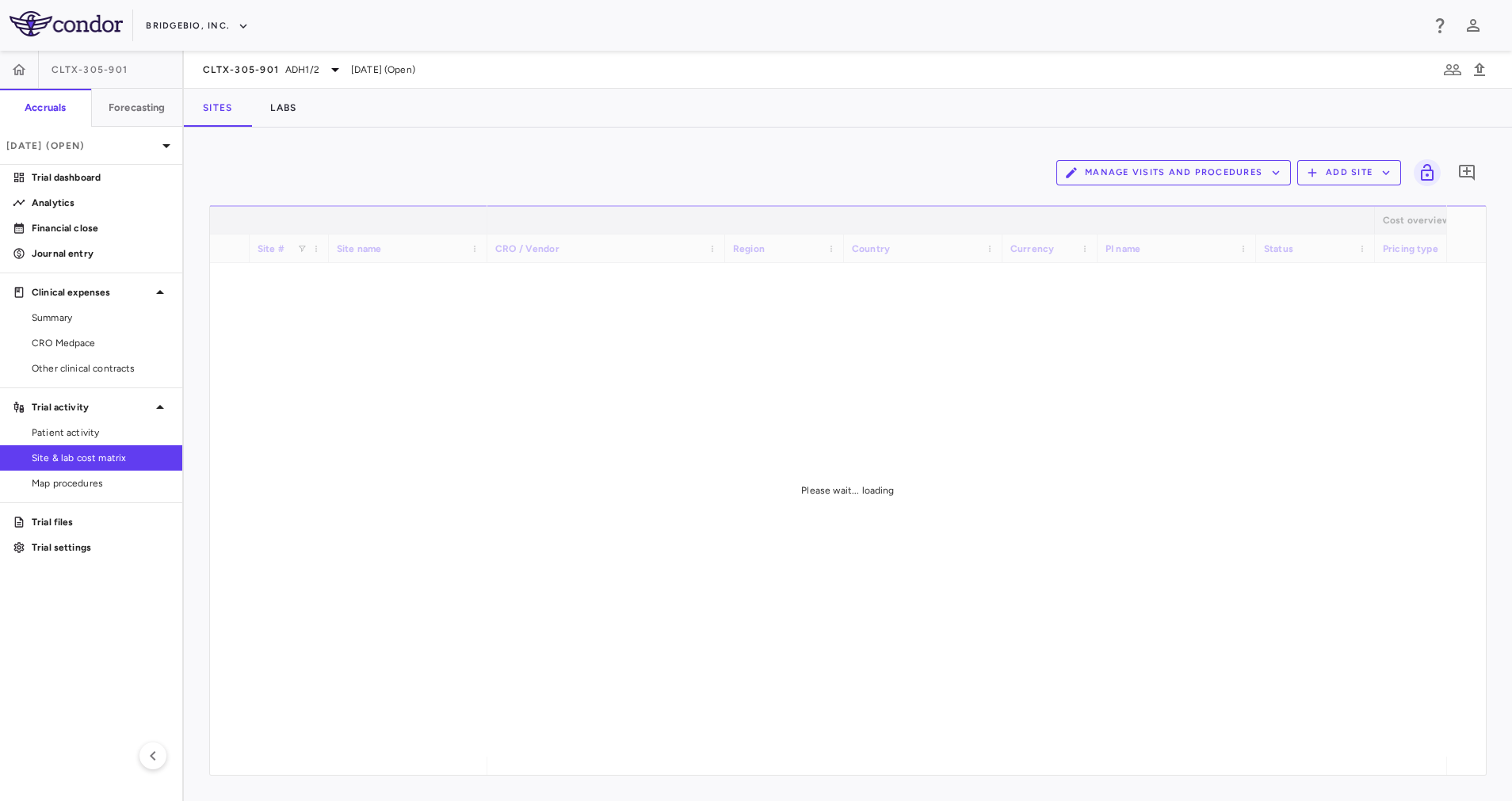
click at [1242, 173] on button "Manage Visits and Procedures" at bounding box center [1174, 172] width 235 height 25
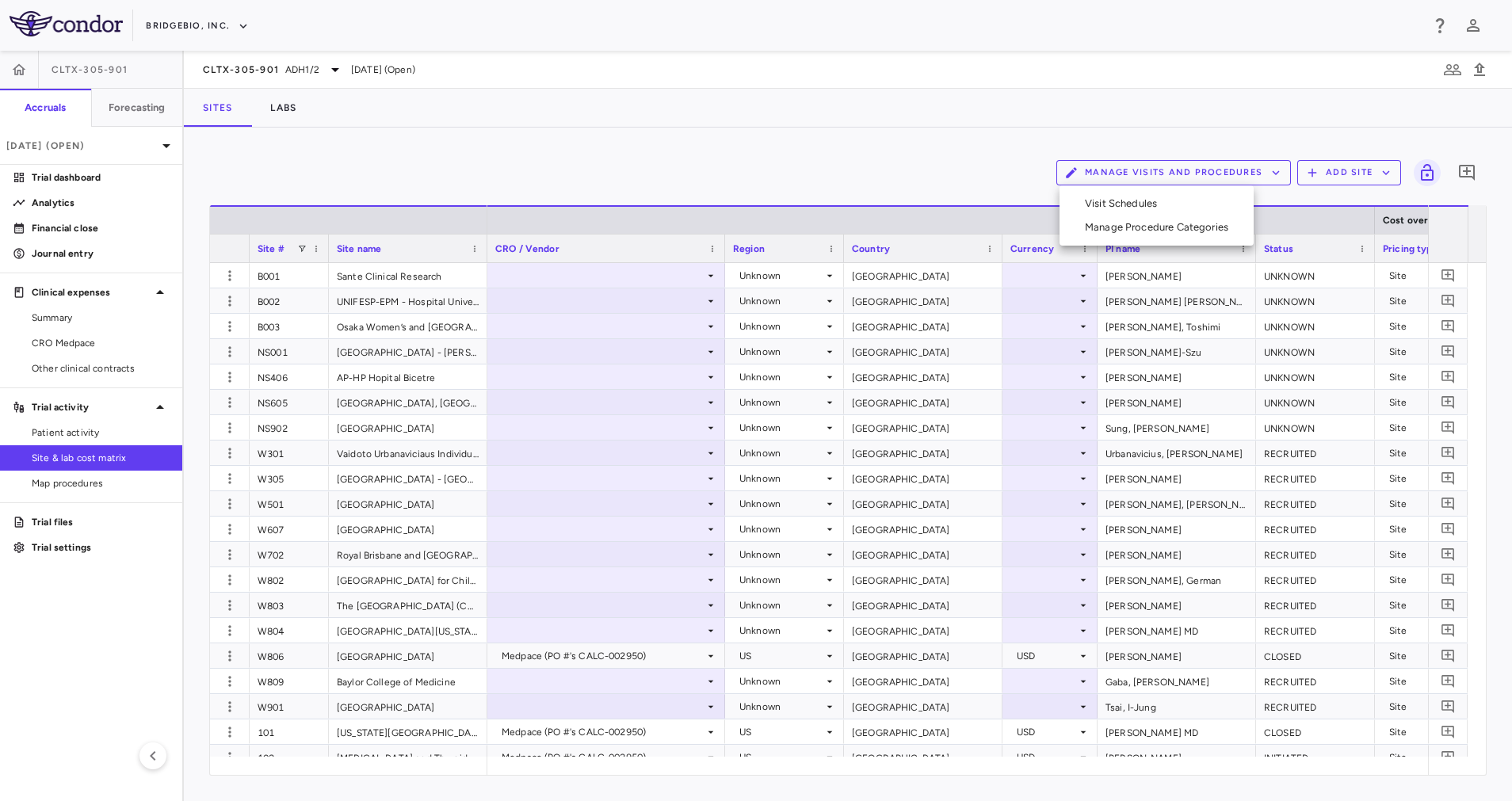
click at [1134, 198] on li "Visit Schedules" at bounding box center [1156, 203] width 169 height 24
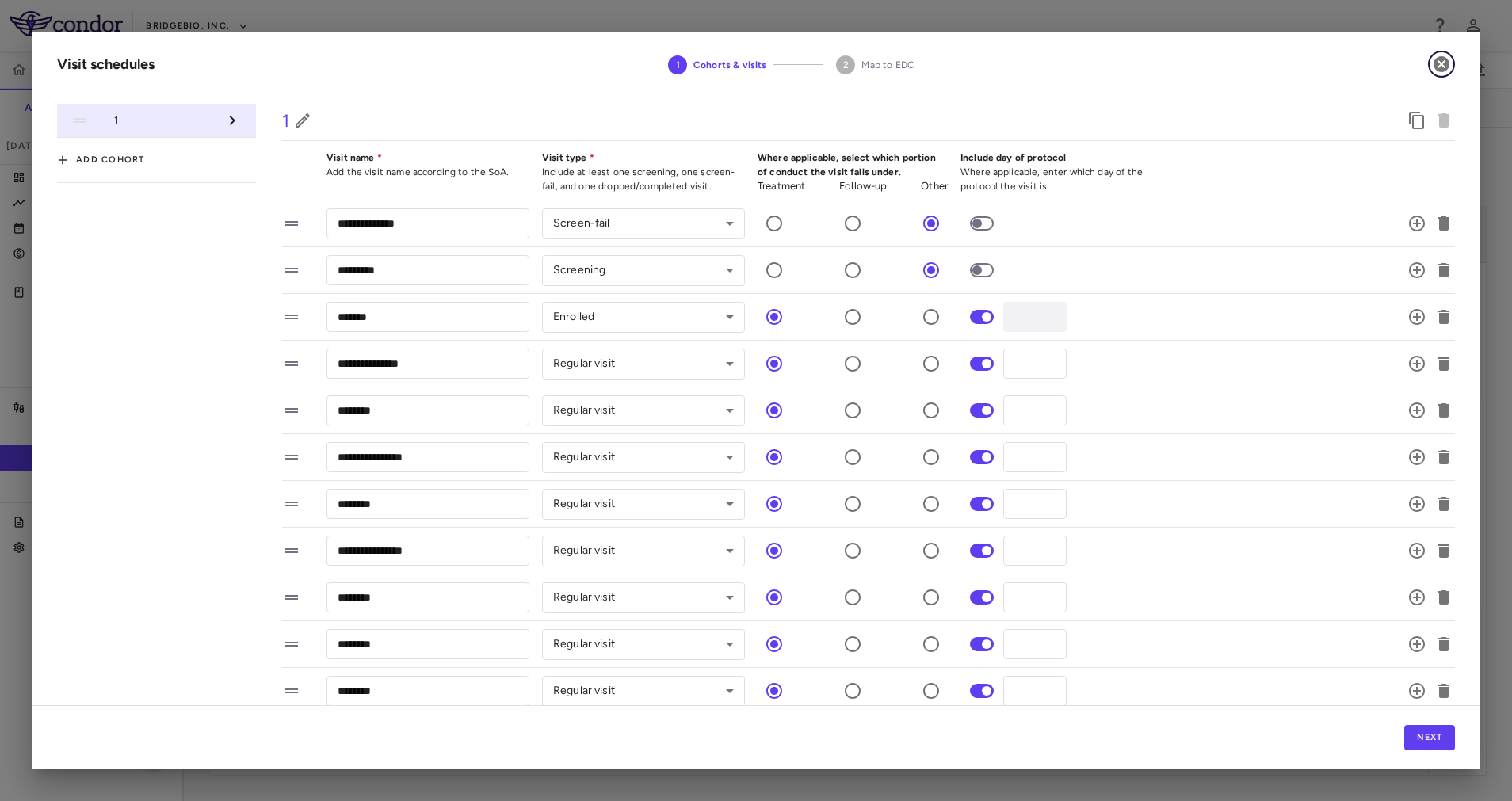
click at [1436, 71] on icon "button" at bounding box center [1442, 65] width 19 height 19
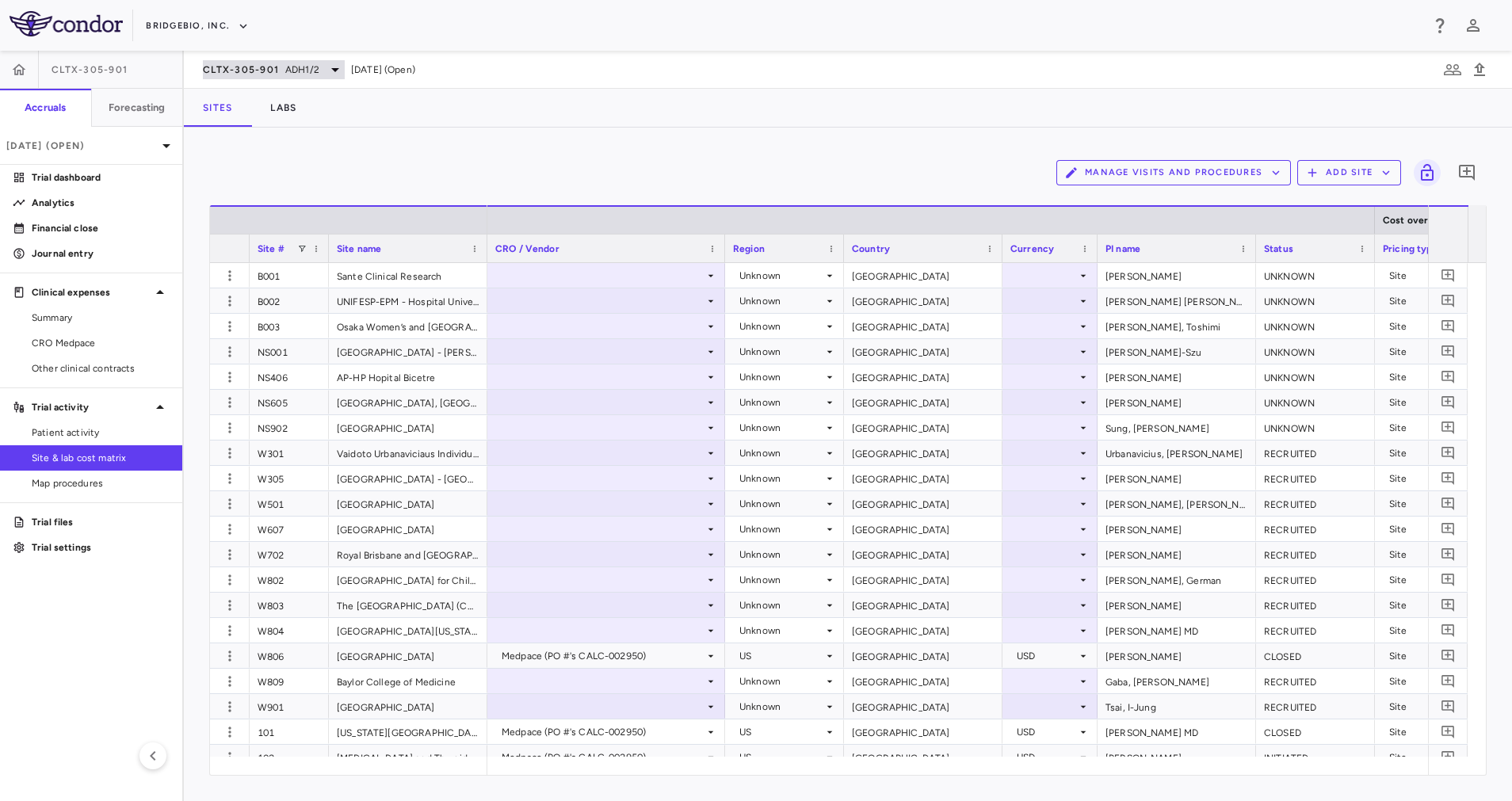
click at [318, 66] on span "ADH1/2" at bounding box center [301, 69] width 34 height 14
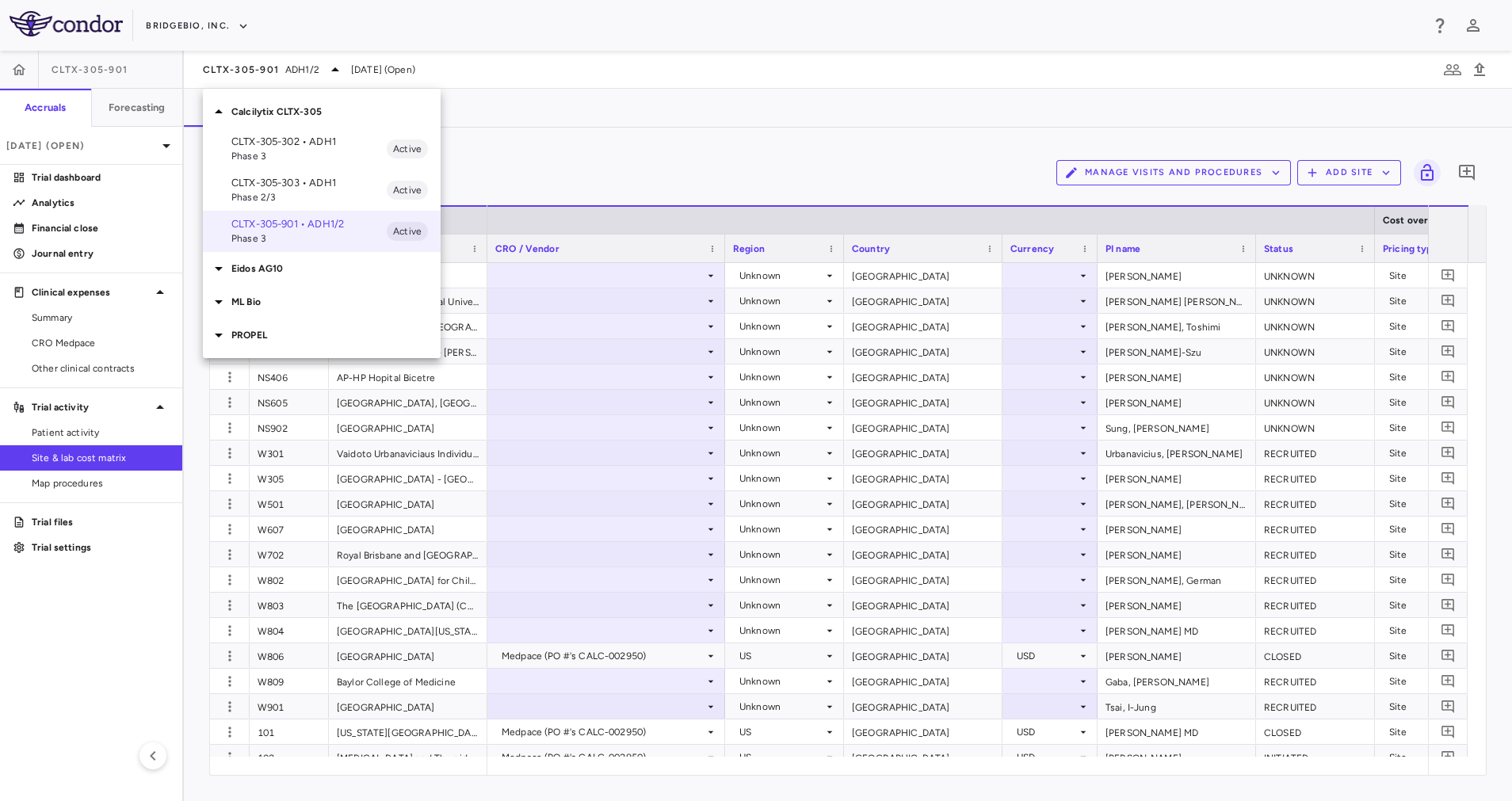
click at [265, 99] on div "Calcilytix CLTX-305" at bounding box center [322, 112] width 238 height 34
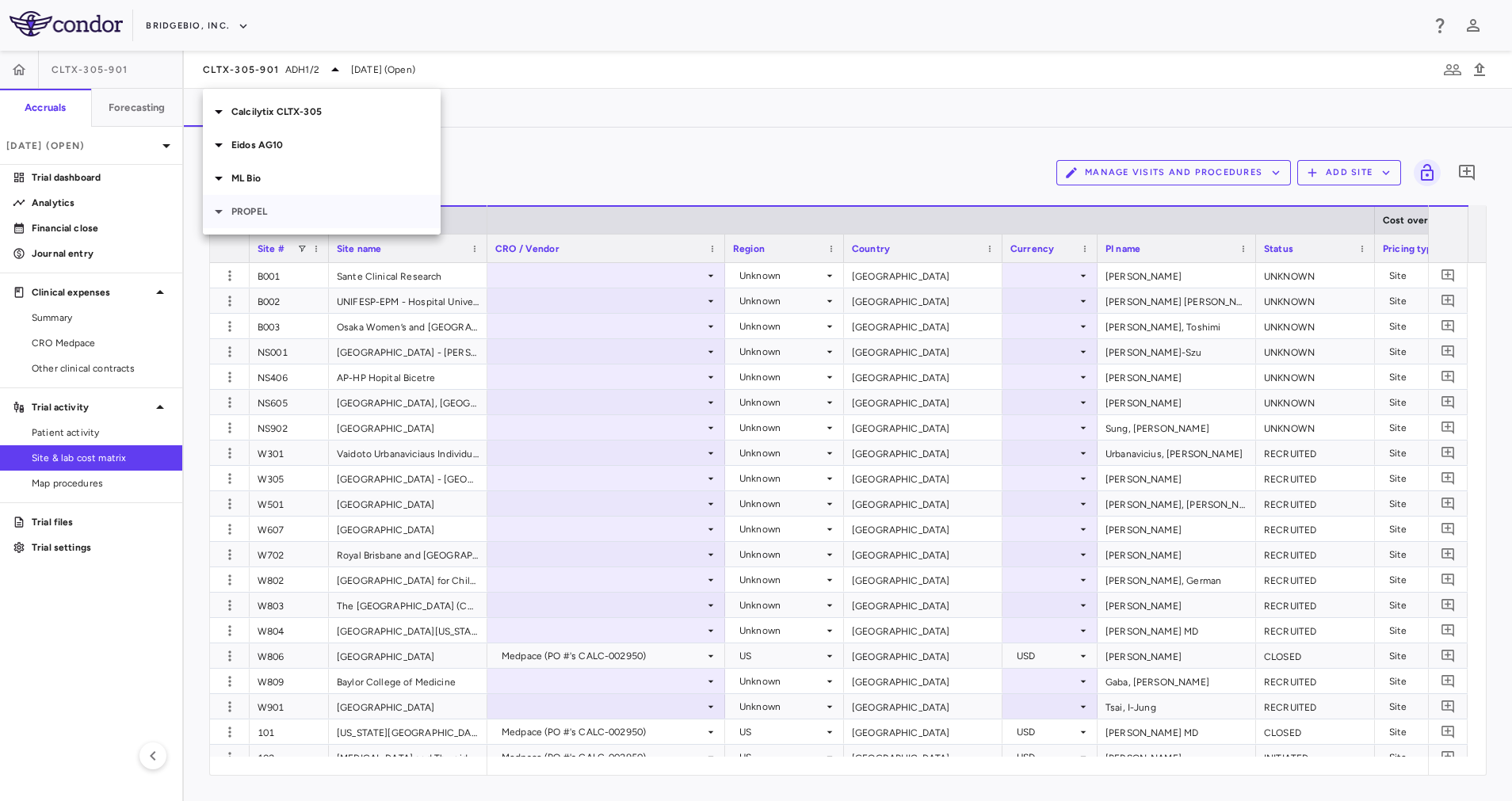
click at [249, 210] on p "PROPEL" at bounding box center [335, 211] width 209 height 14
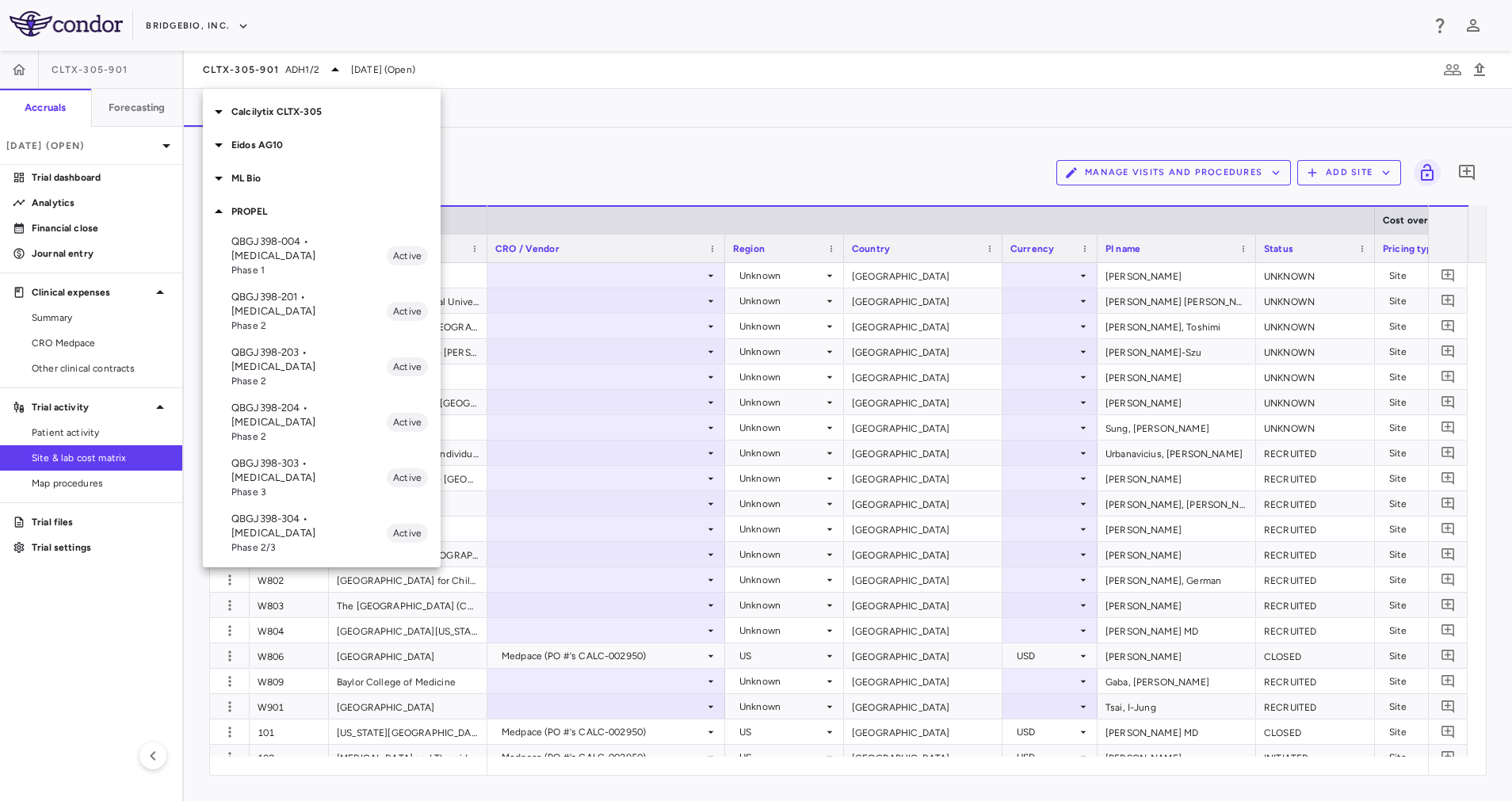
click at [313, 456] on p "QBGJ398-303 • [MEDICAL_DATA]" at bounding box center [308, 471] width 155 height 29
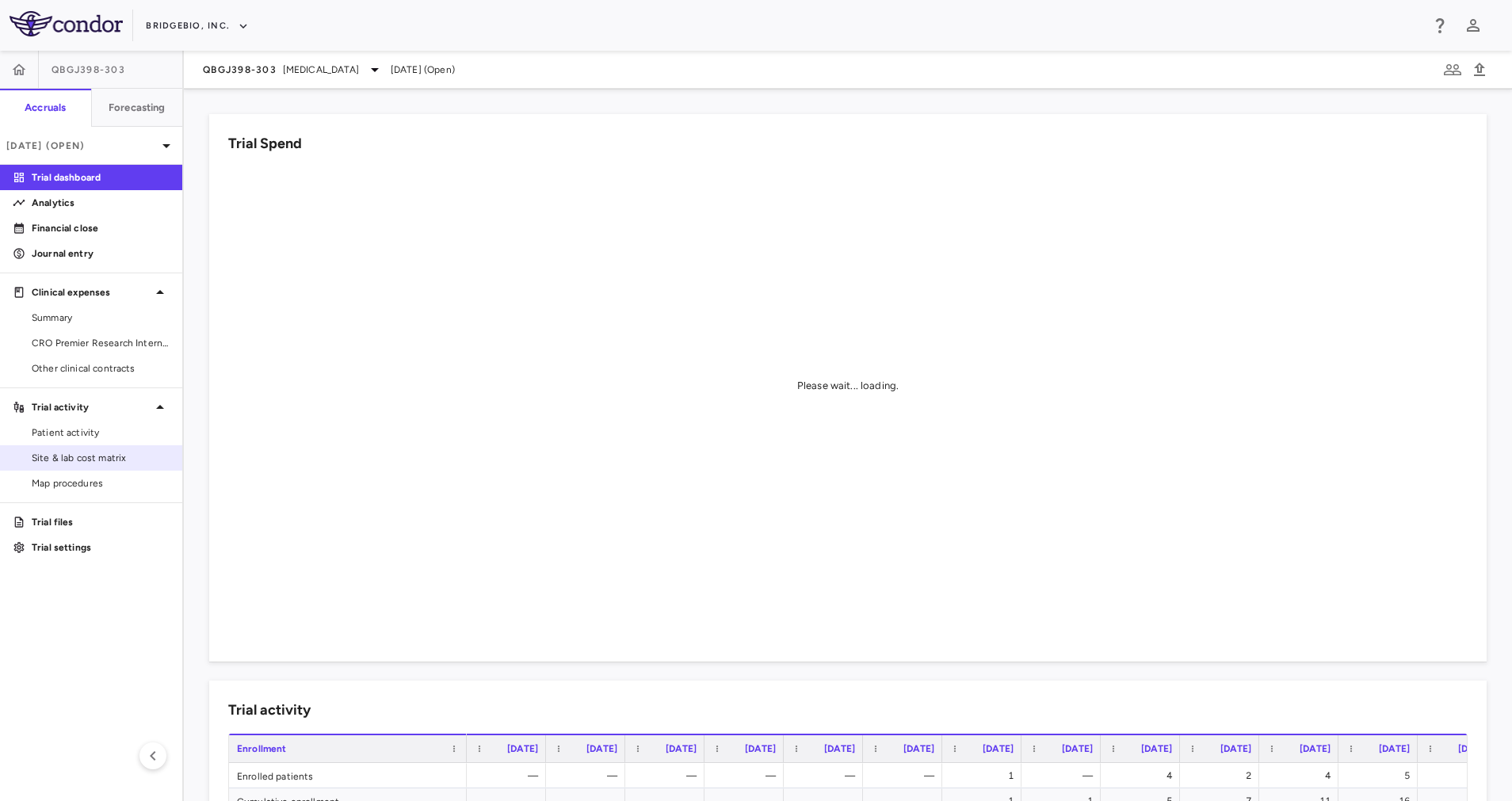
click at [107, 456] on span "Site & lab cost matrix" at bounding box center [100, 457] width 138 height 14
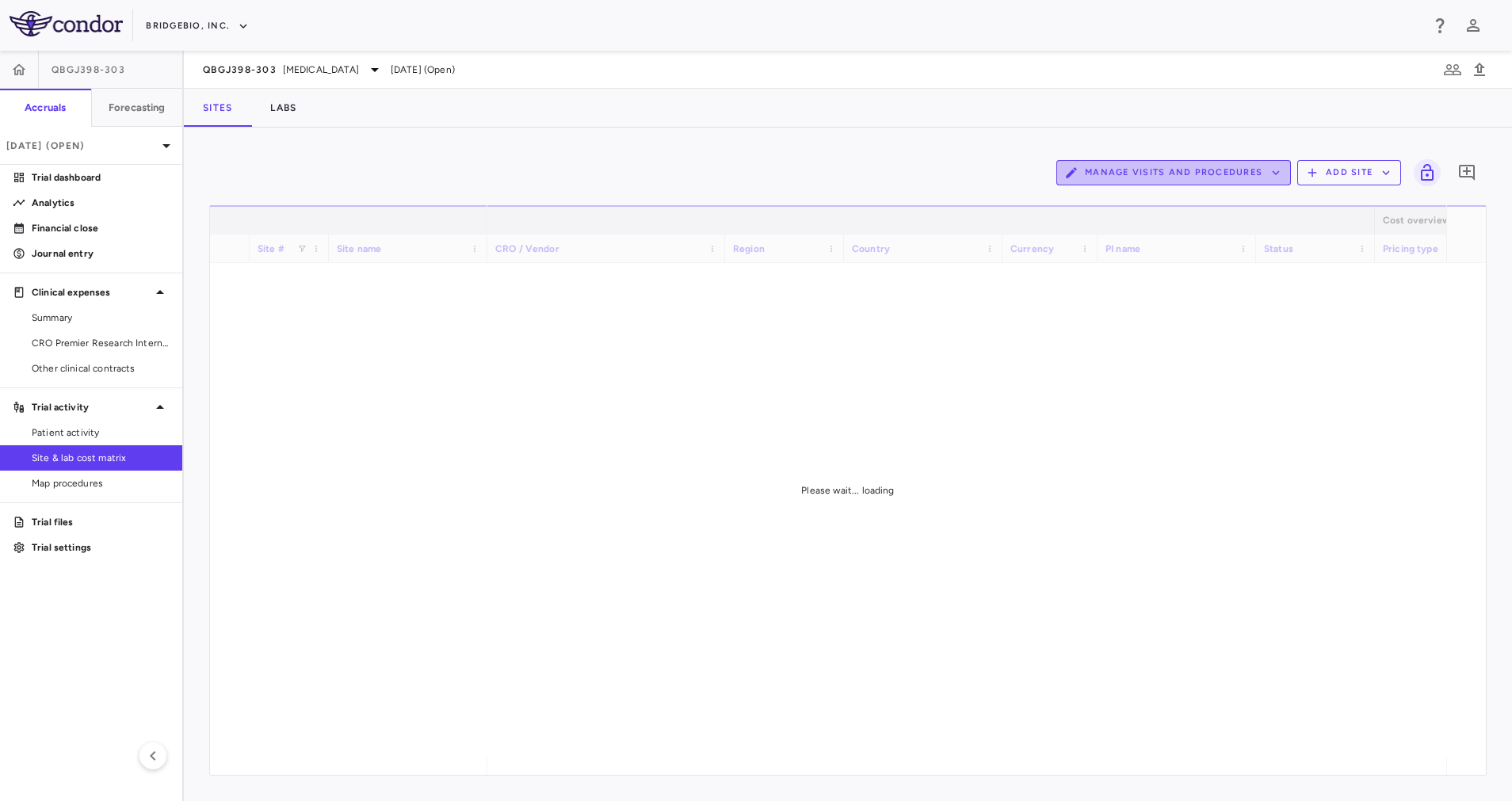
click at [1238, 178] on button "Manage Visits and Procedures" at bounding box center [1174, 172] width 235 height 25
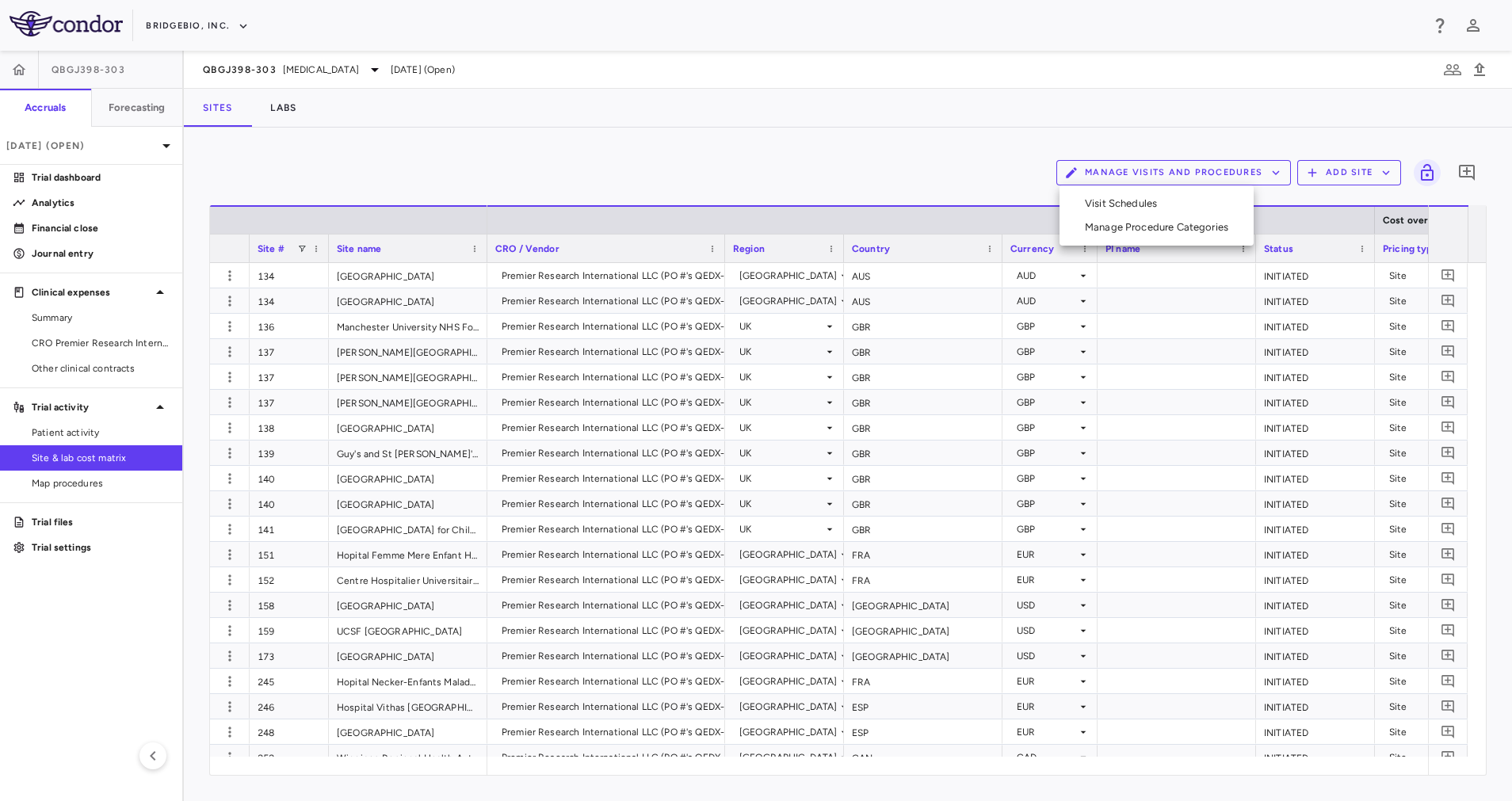
click at [1130, 204] on li "Visit Schedules" at bounding box center [1156, 203] width 169 height 24
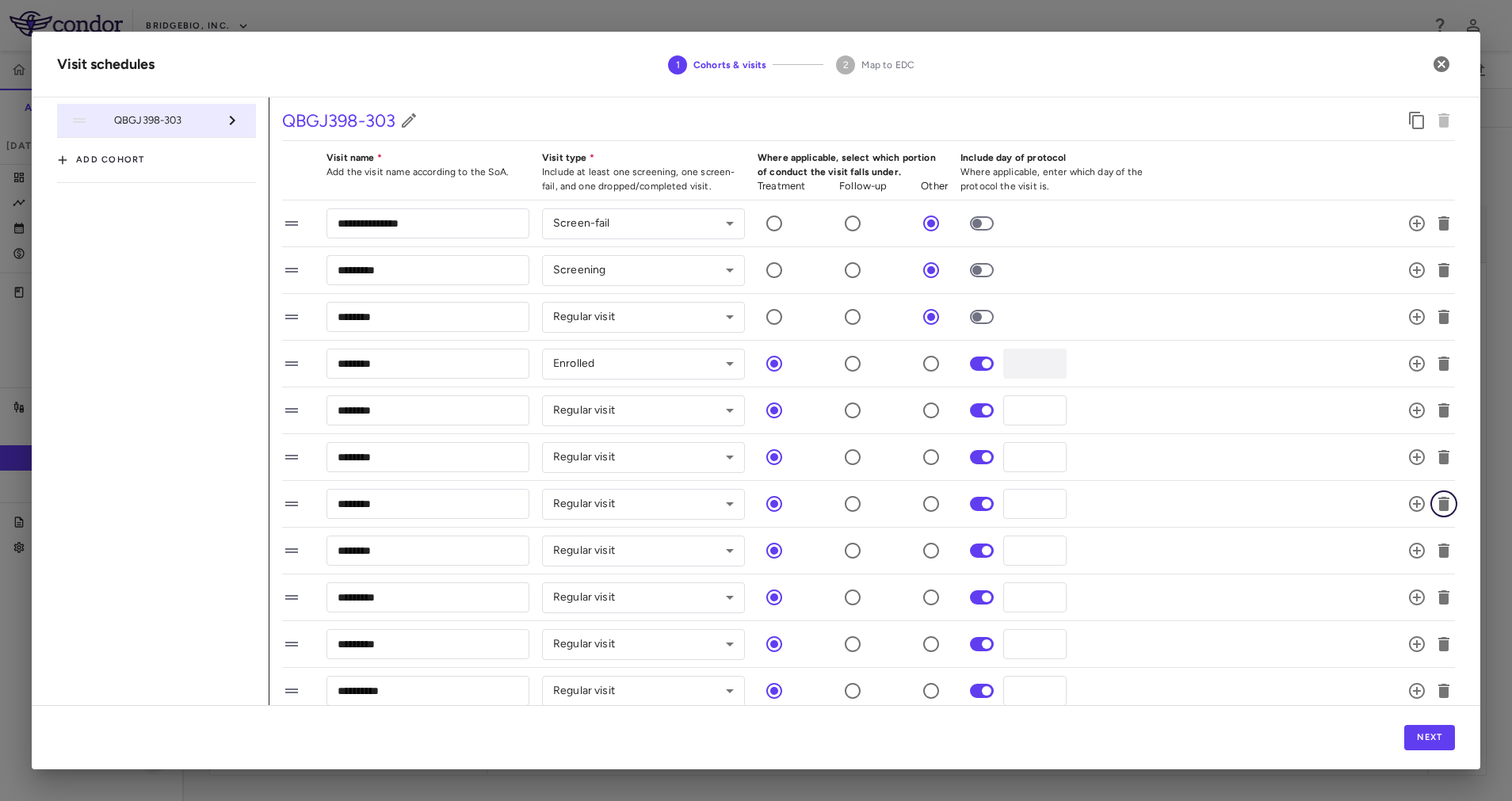
click at [1434, 500] on icon "button" at bounding box center [1444, 504] width 19 height 19
click at [1438, 643] on icon "button" at bounding box center [1444, 644] width 12 height 14
click at [1434, 694] on icon "button" at bounding box center [1444, 691] width 19 height 19
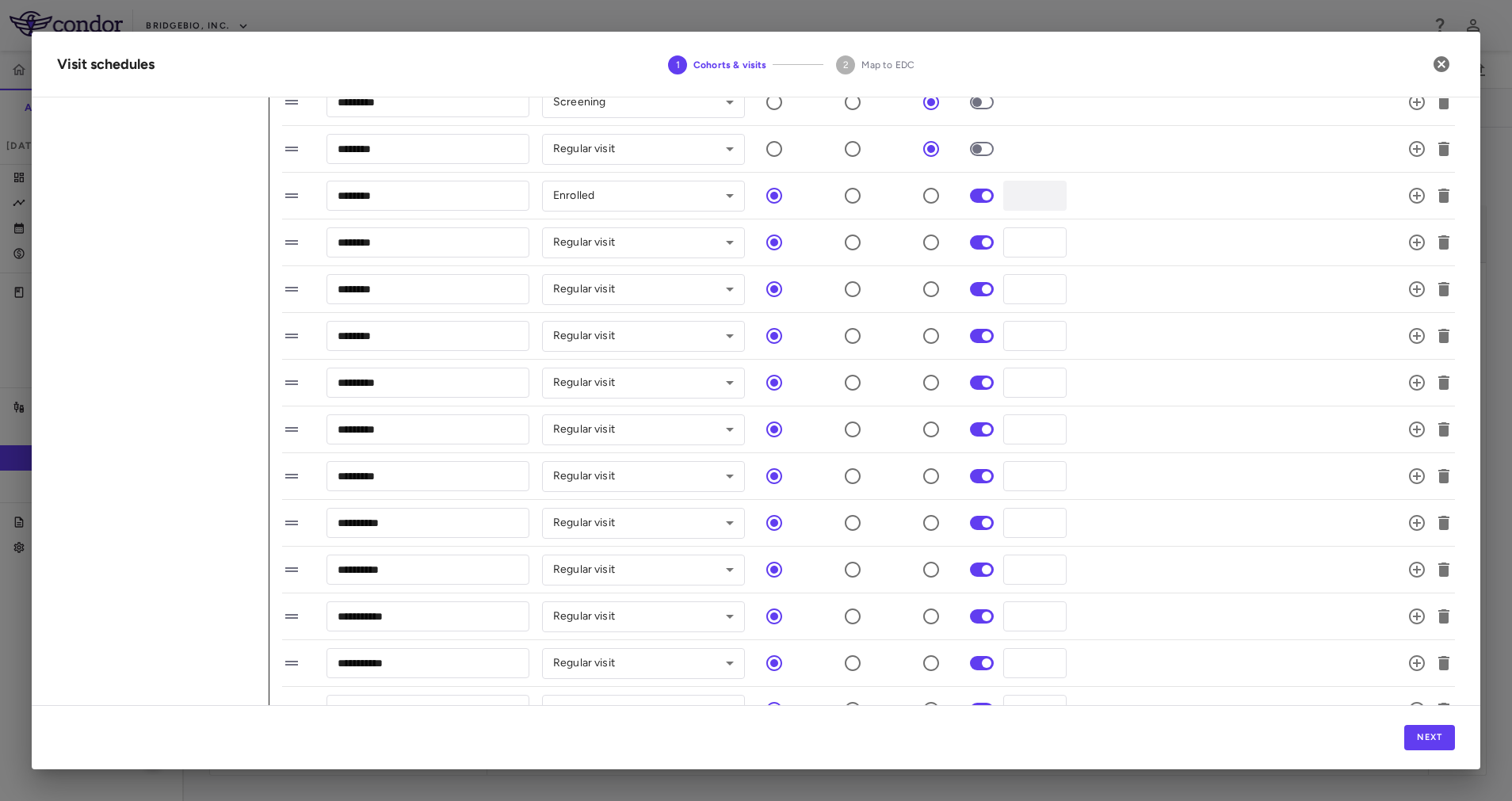
scroll to position [194, 0]
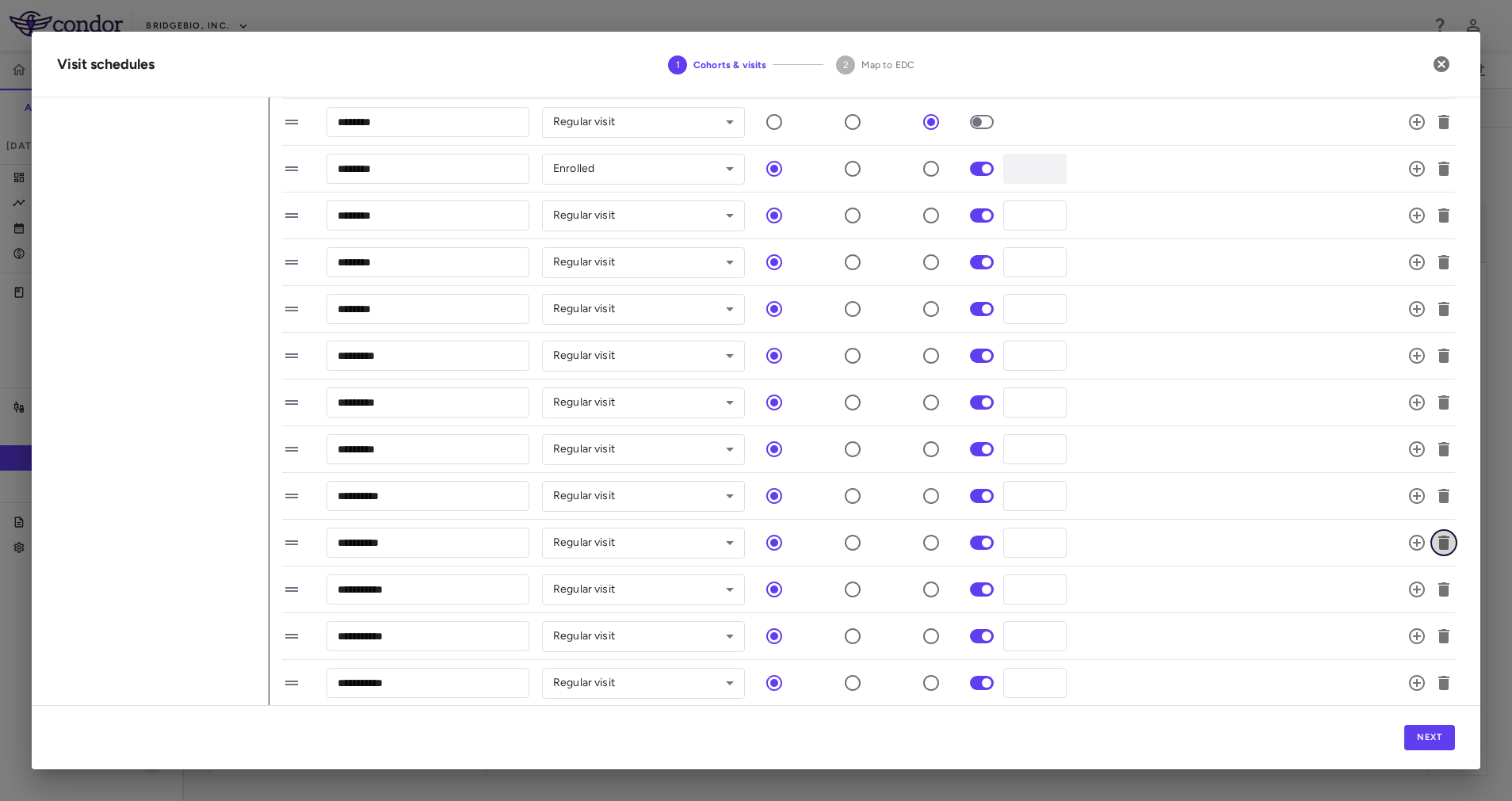
click at [1438, 543] on icon "button" at bounding box center [1444, 542] width 12 height 14
click at [1438, 592] on icon "button" at bounding box center [1444, 589] width 12 height 14
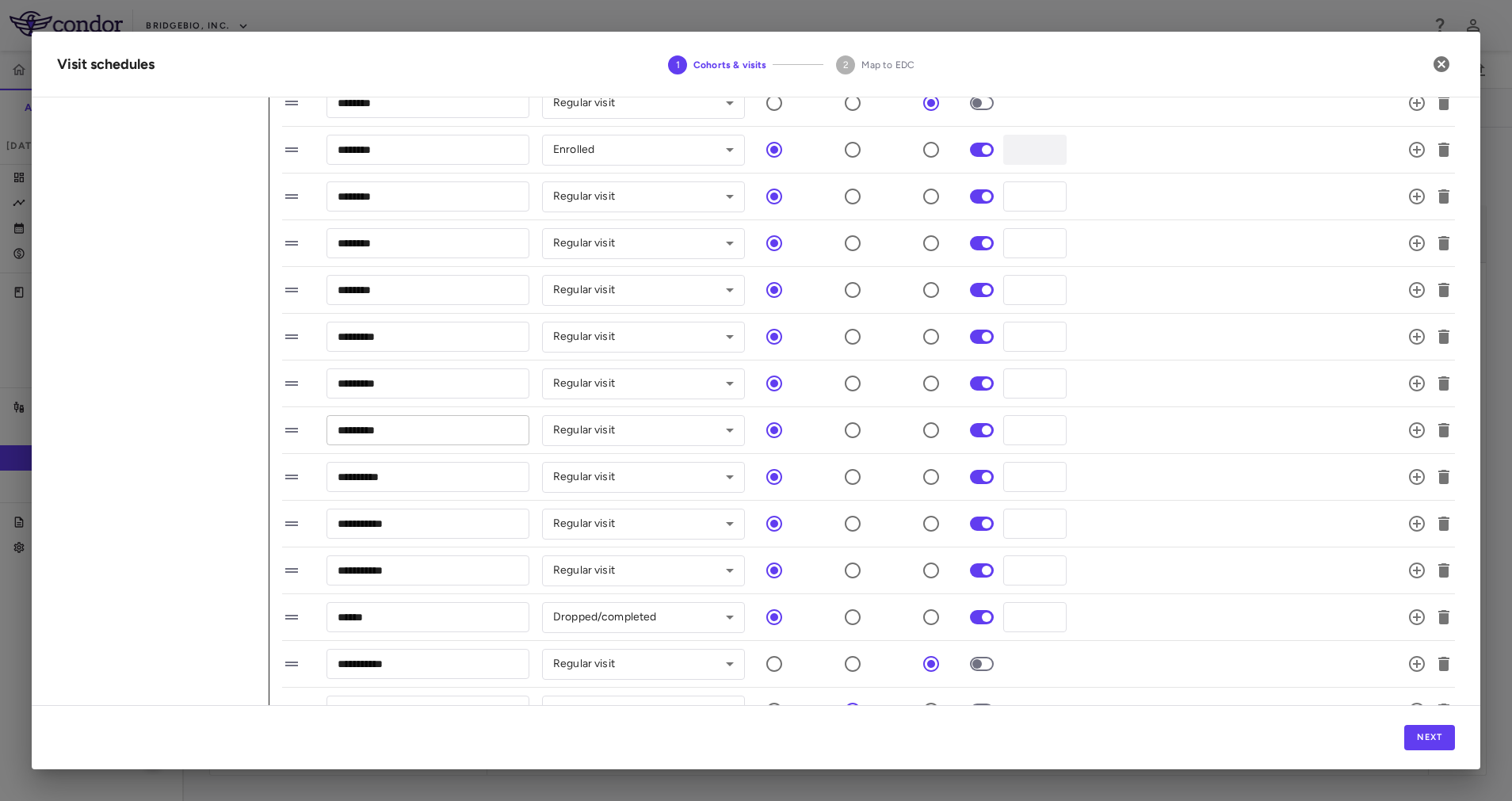
scroll to position [213, 0]
click at [1437, 743] on button "Next" at bounding box center [1429, 737] width 51 height 25
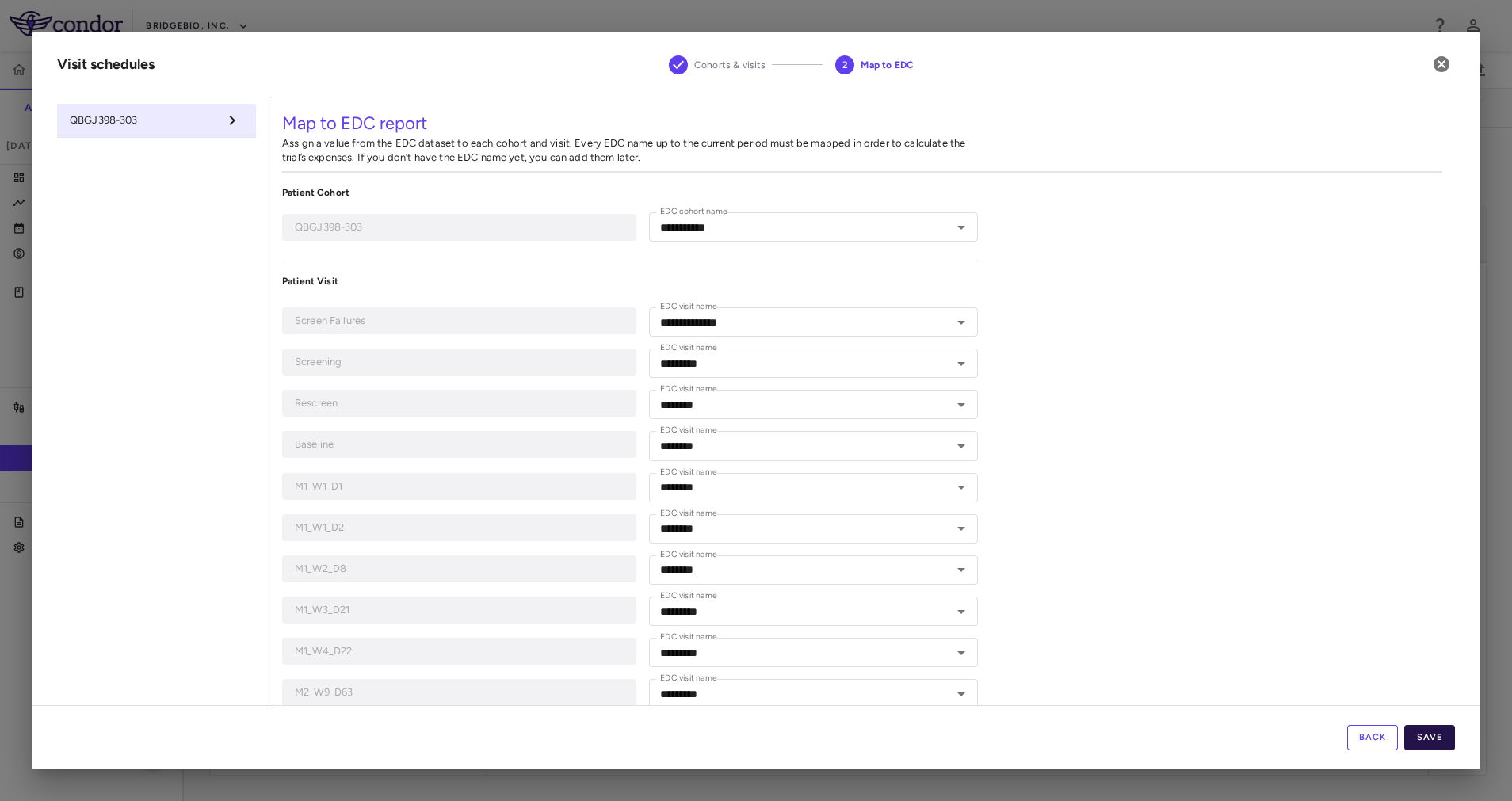
type input "**********"
type input "*********"
type input "********"
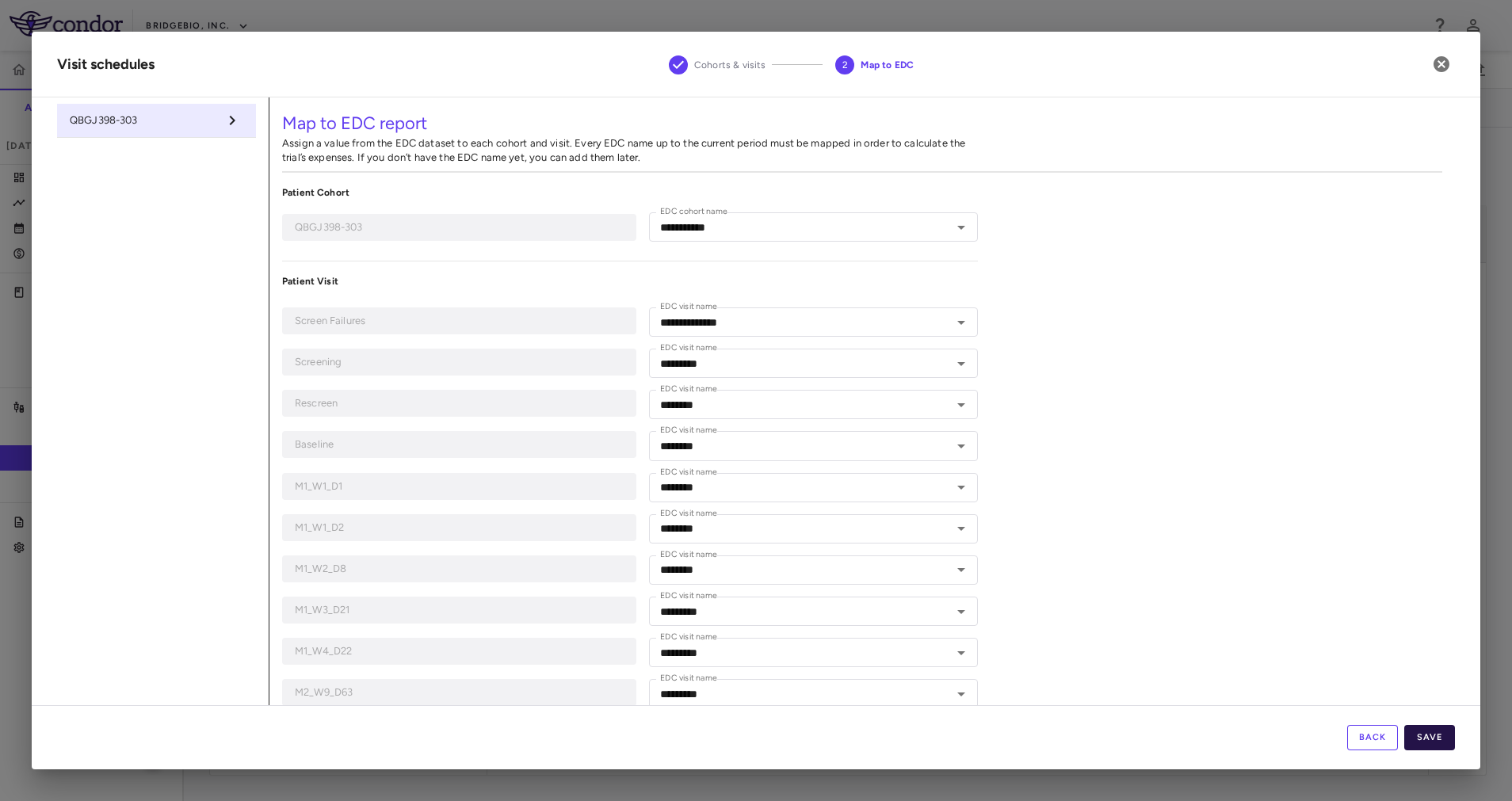
type input "********"
type input "*********"
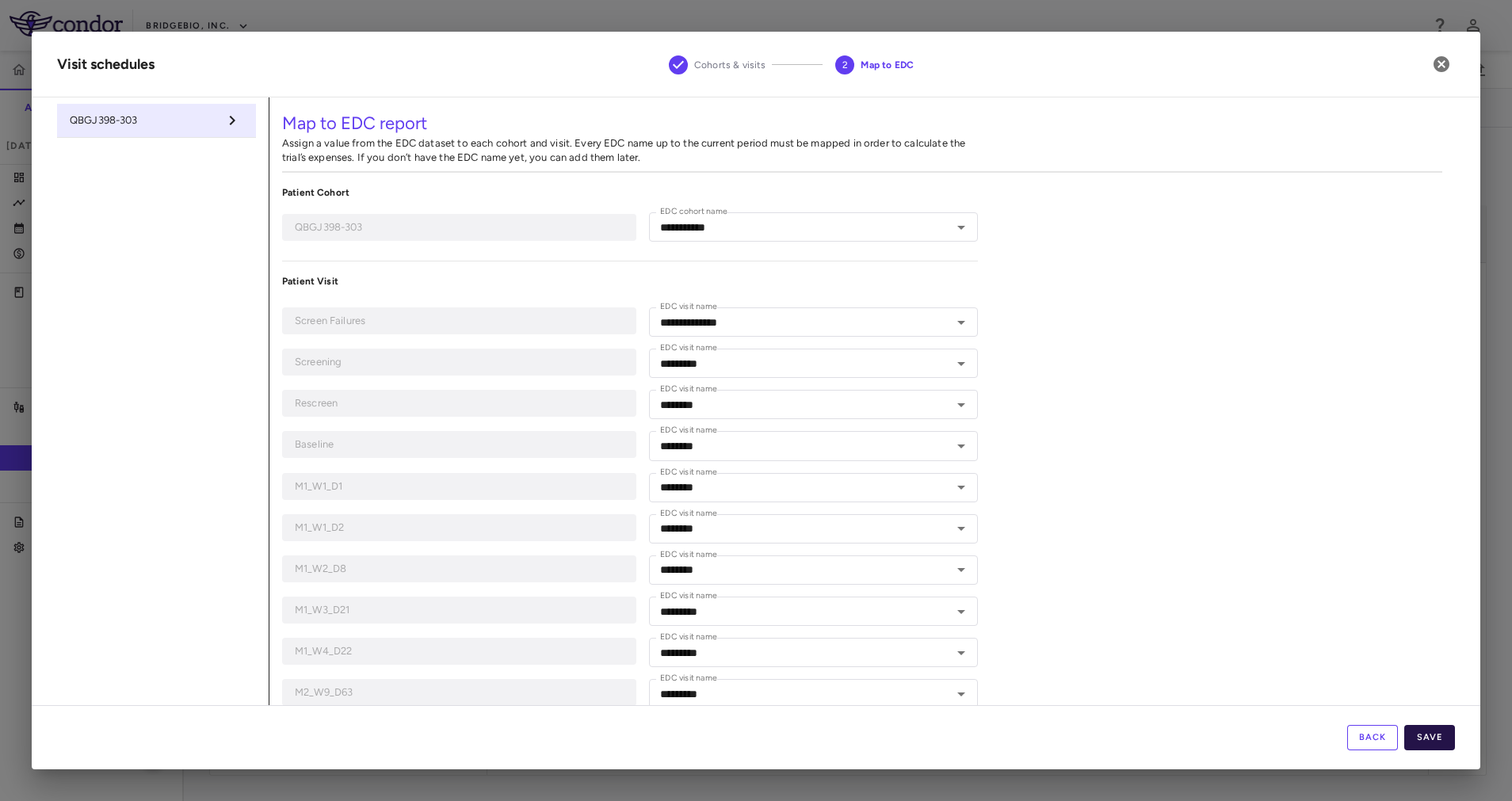
type input "*********"
type input "**********"
type input "******"
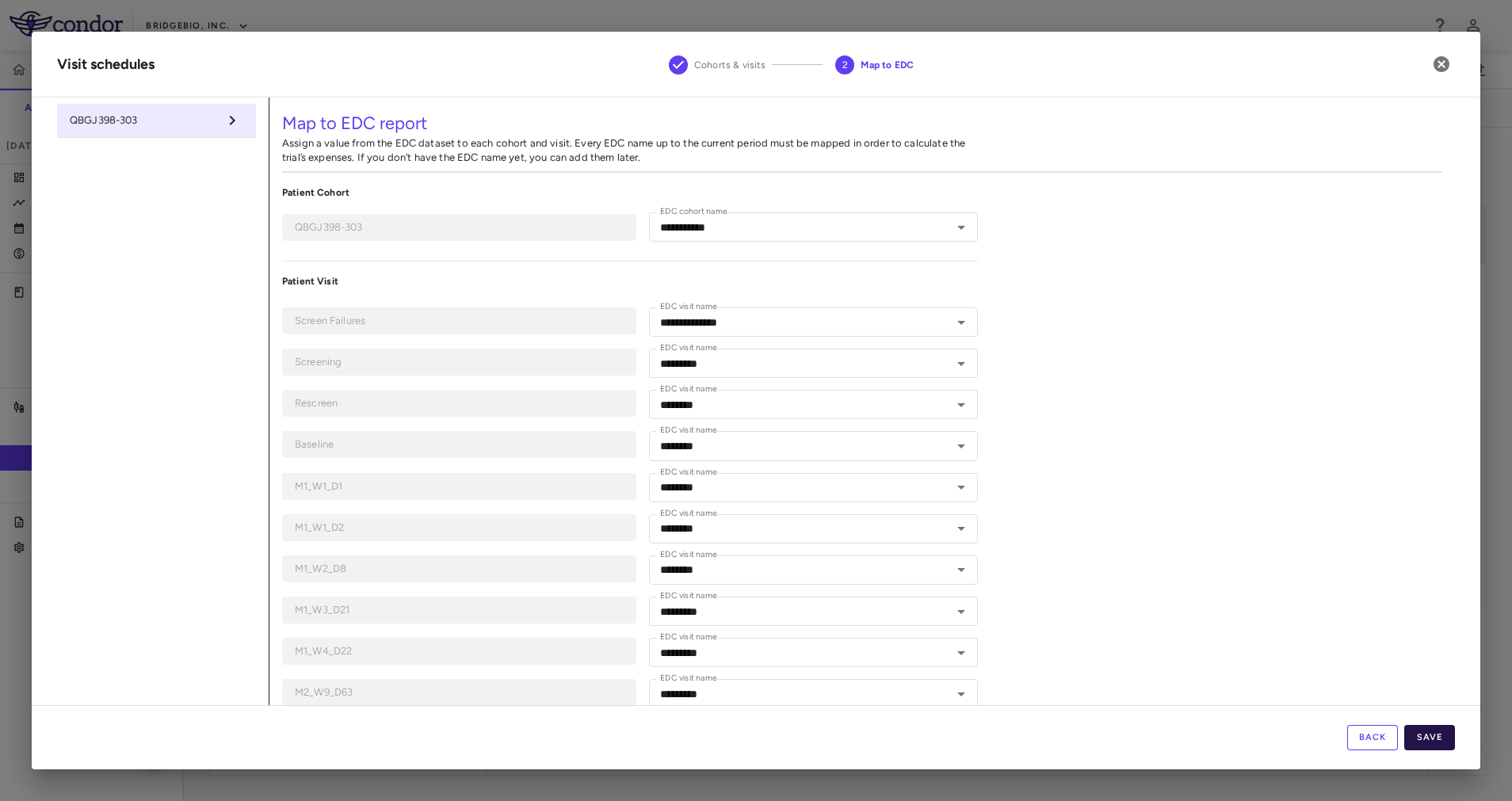
type input "**********"
click at [1439, 743] on button "Save" at bounding box center [1429, 737] width 51 height 25
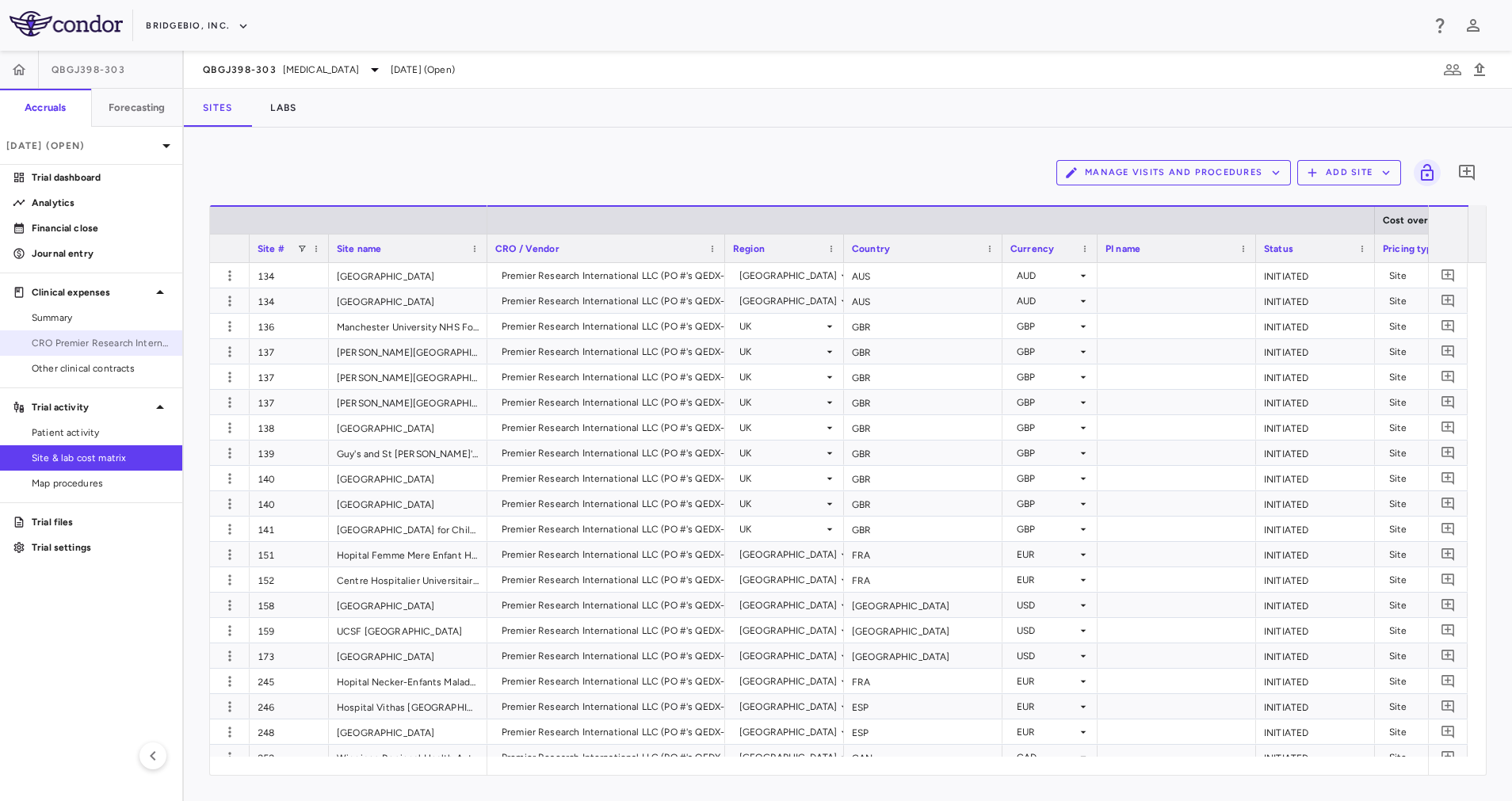
click at [102, 340] on span "CRO Premier Research International LLC" at bounding box center [100, 343] width 138 height 14
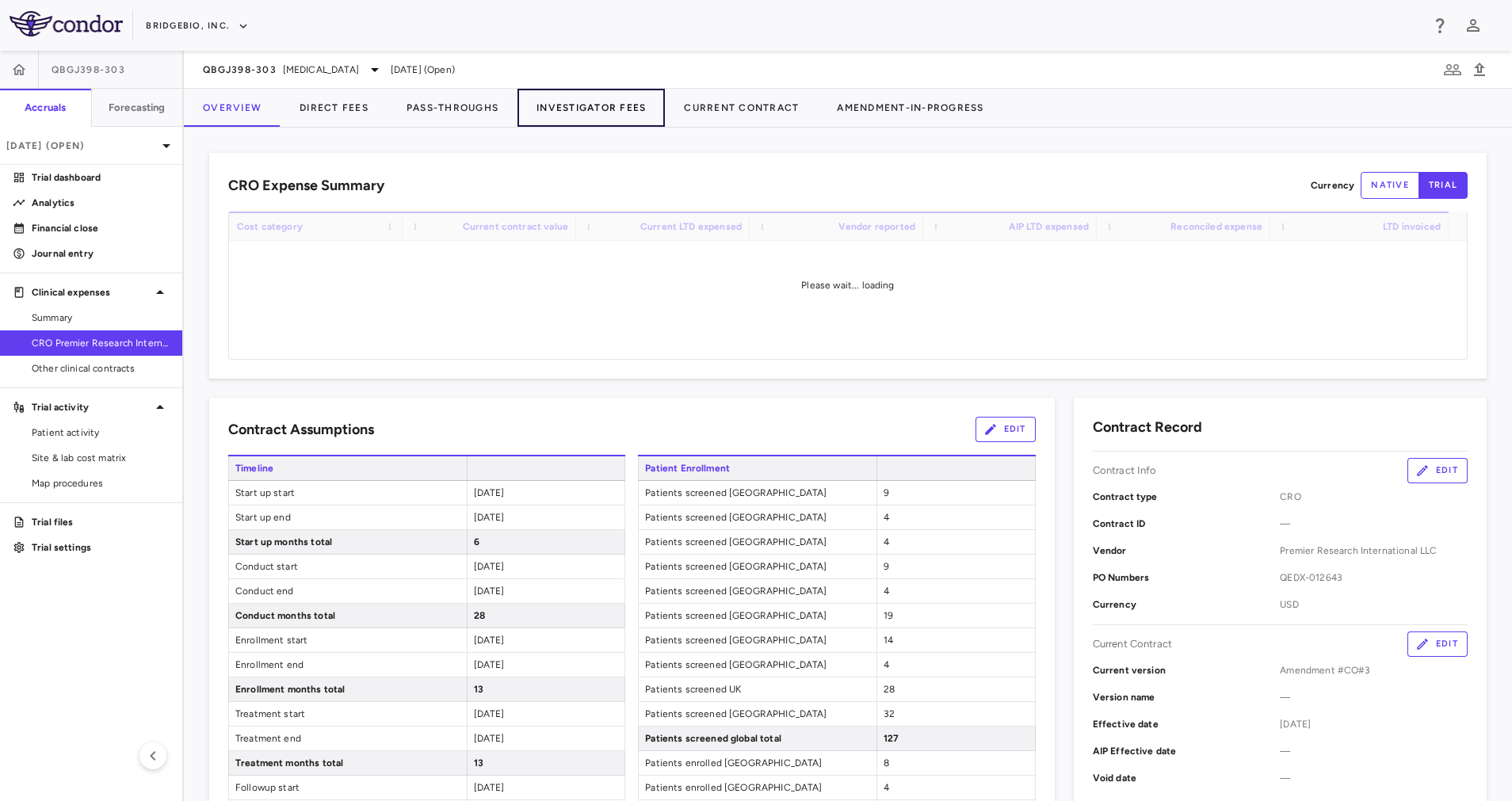
click at [586, 114] on button "Investigator Fees" at bounding box center [590, 107] width 147 height 38
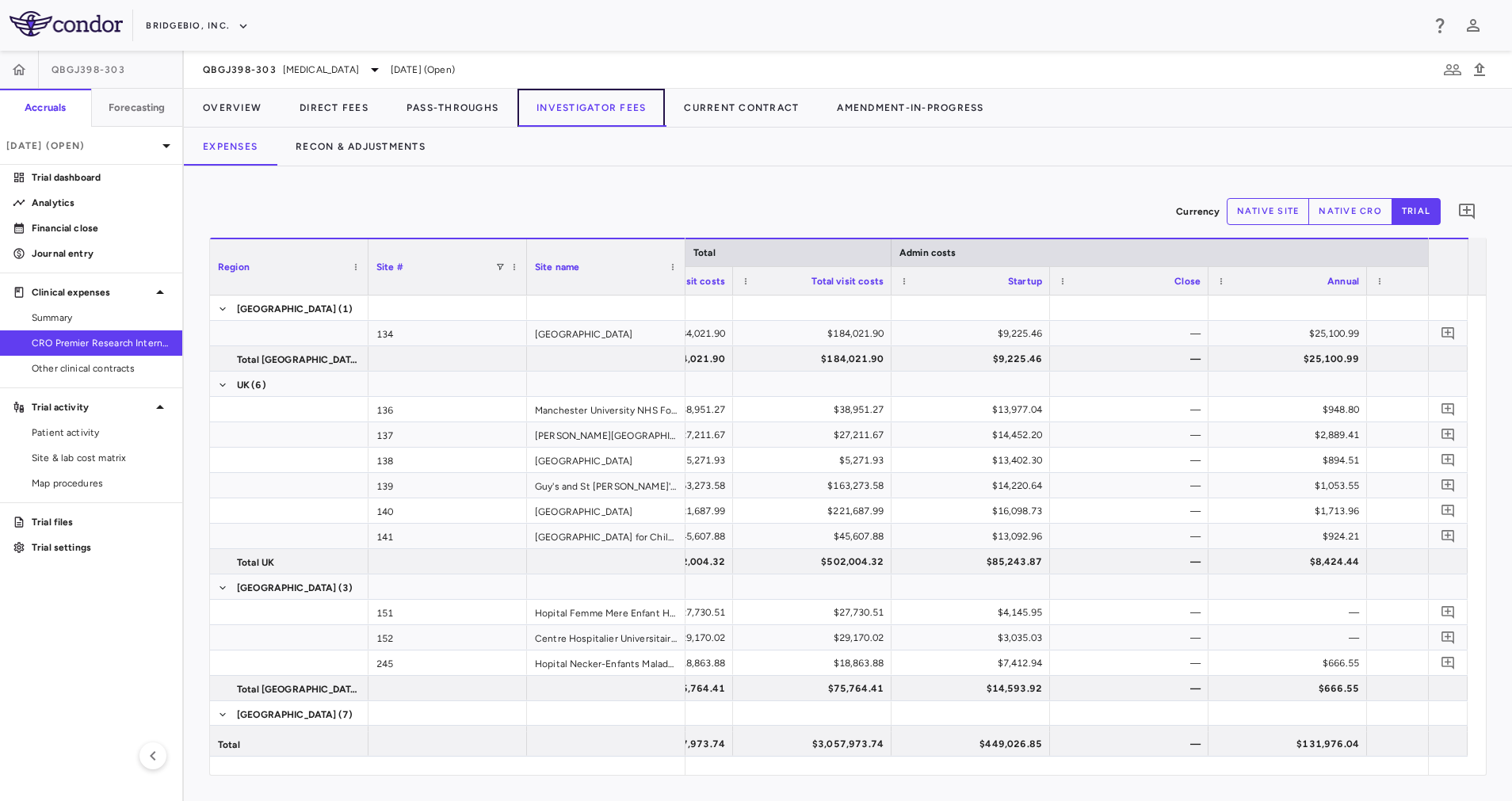
scroll to position [0, 4137]
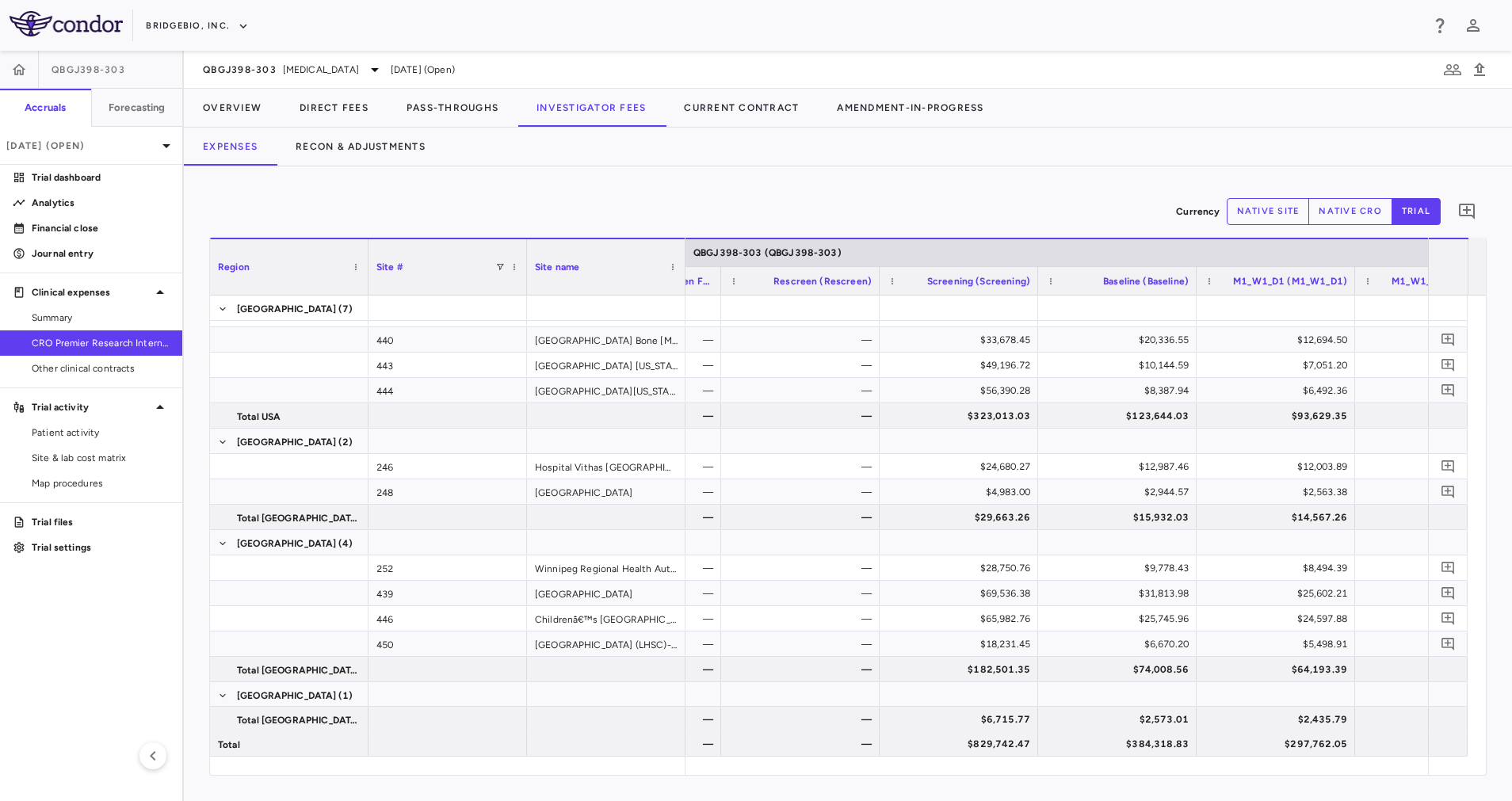
click at [1248, 212] on button "native site" at bounding box center [1268, 212] width 83 height 27
type button "site"
click at [123, 460] on span "Site & lab cost matrix" at bounding box center [100, 457] width 138 height 14
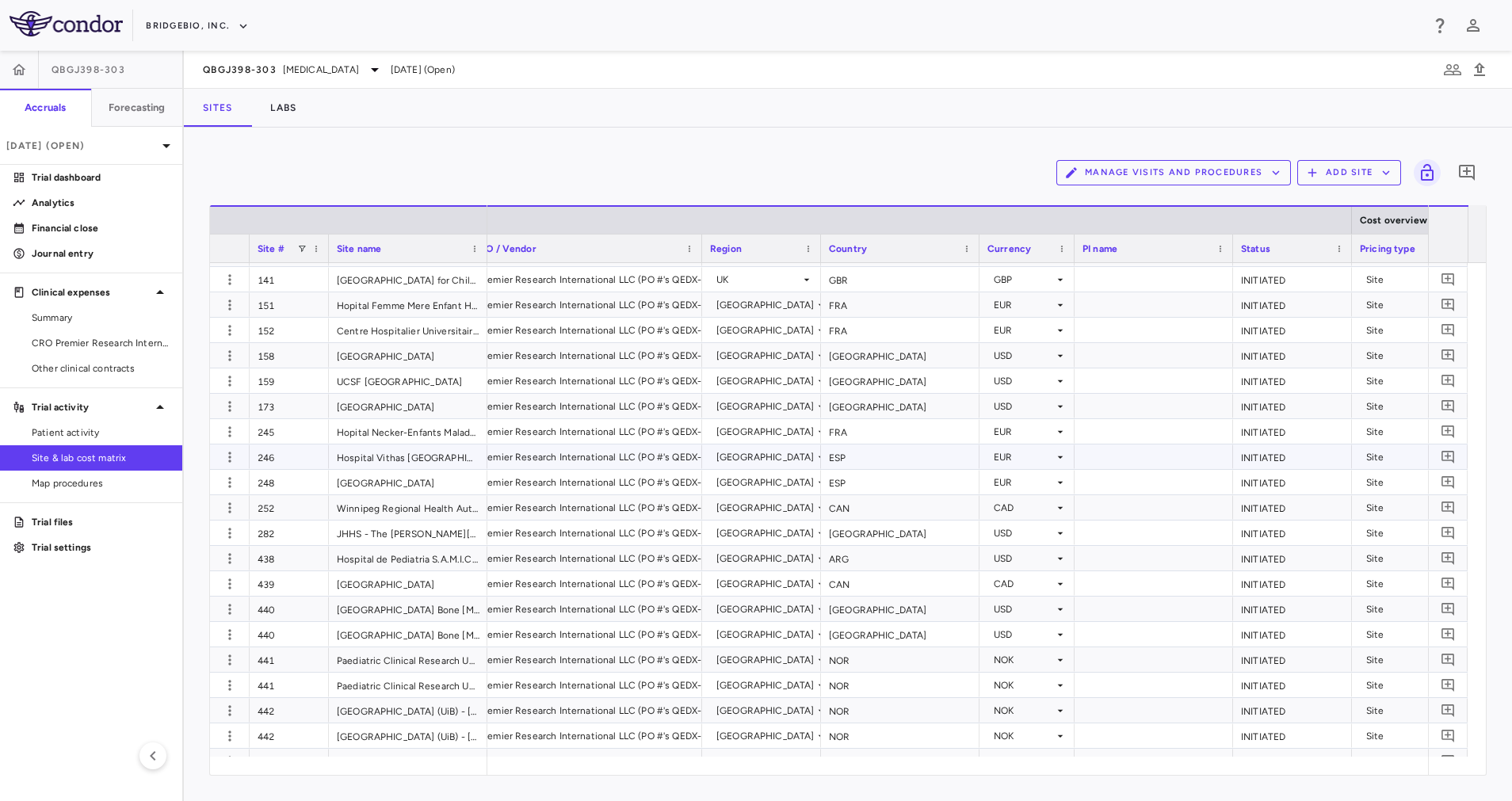
scroll to position [0, 240]
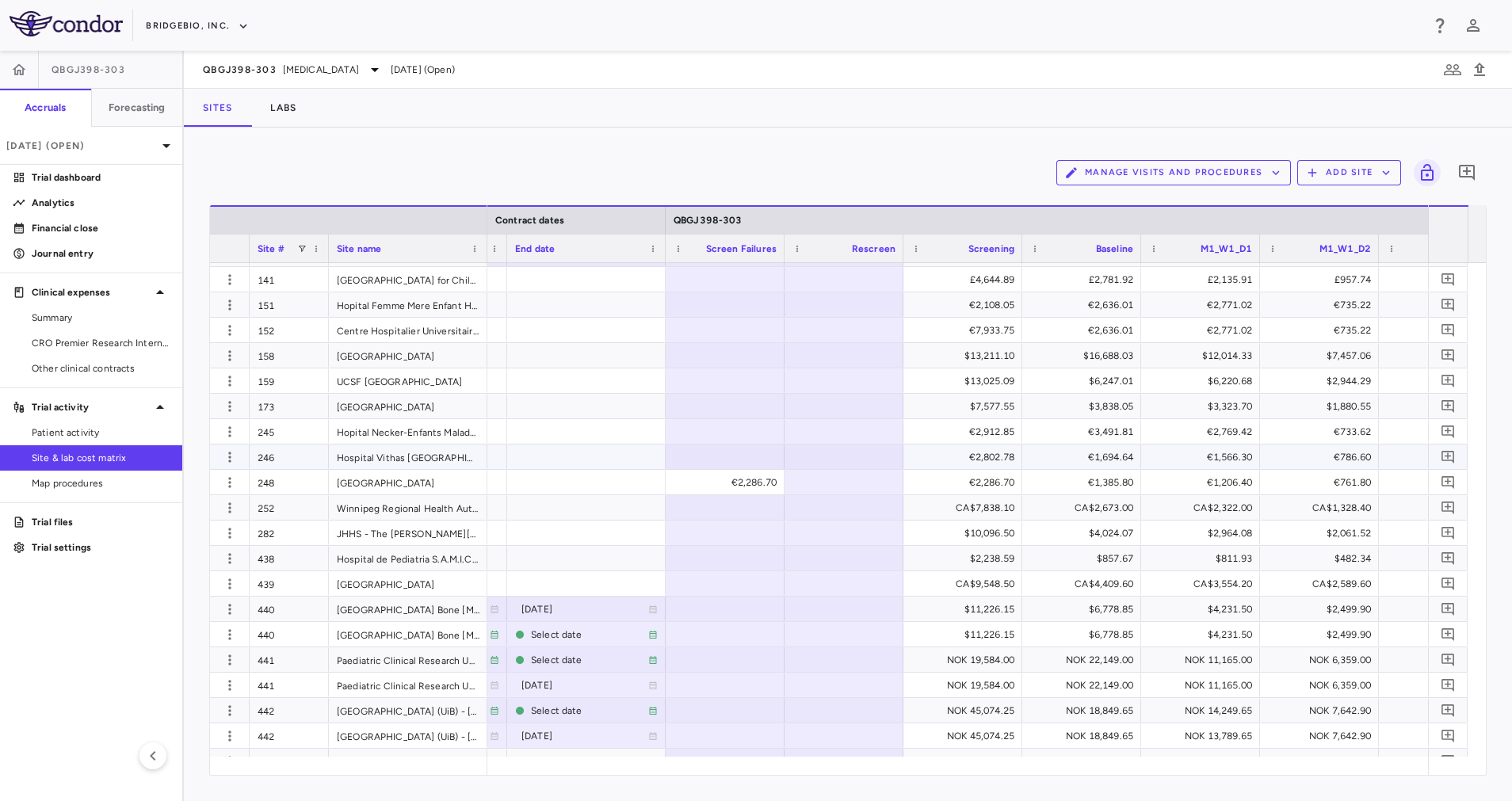
click at [1111, 456] on div "€1,694.64" at bounding box center [1084, 457] width 96 height 25
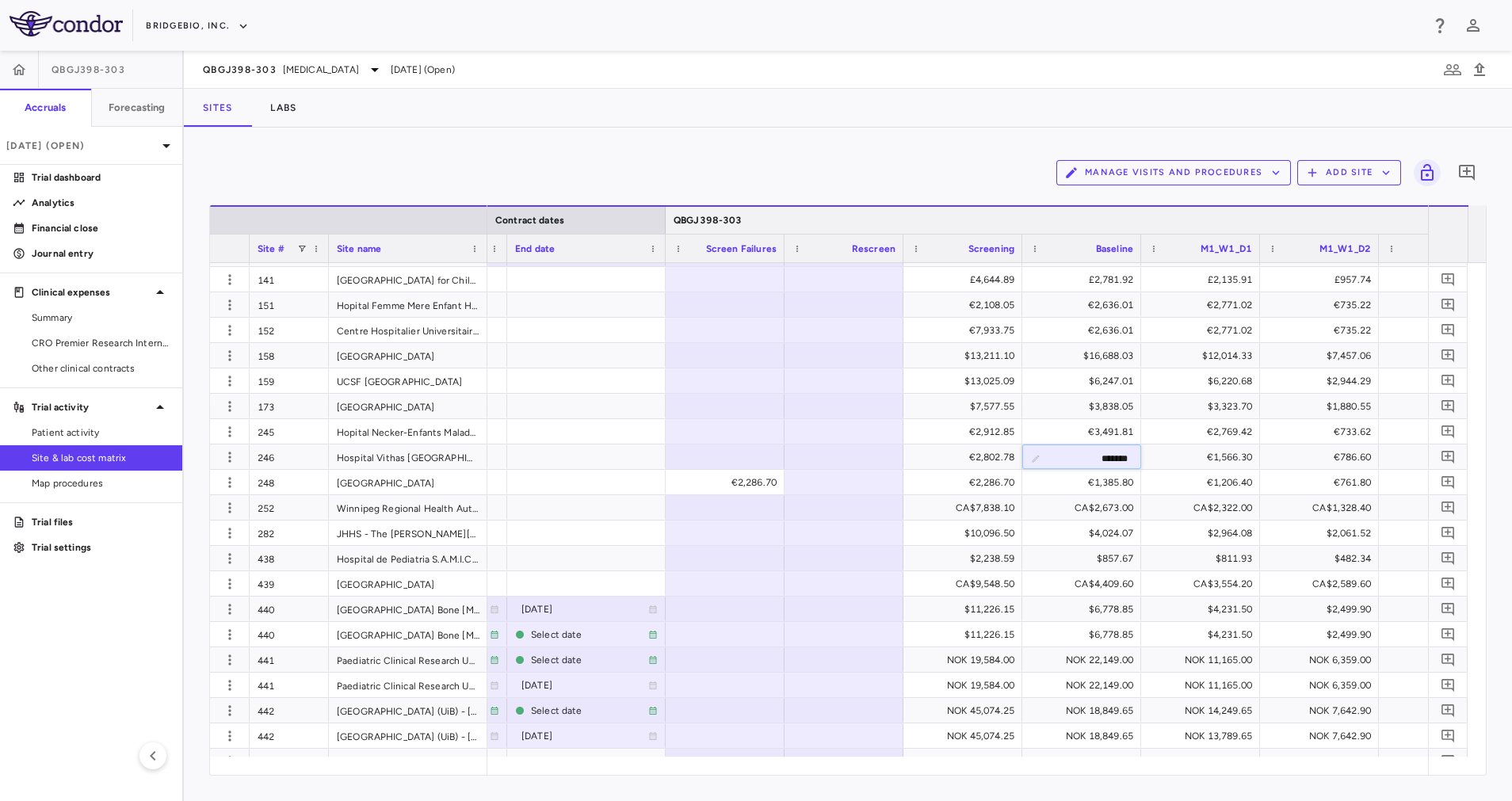
type input "*******"
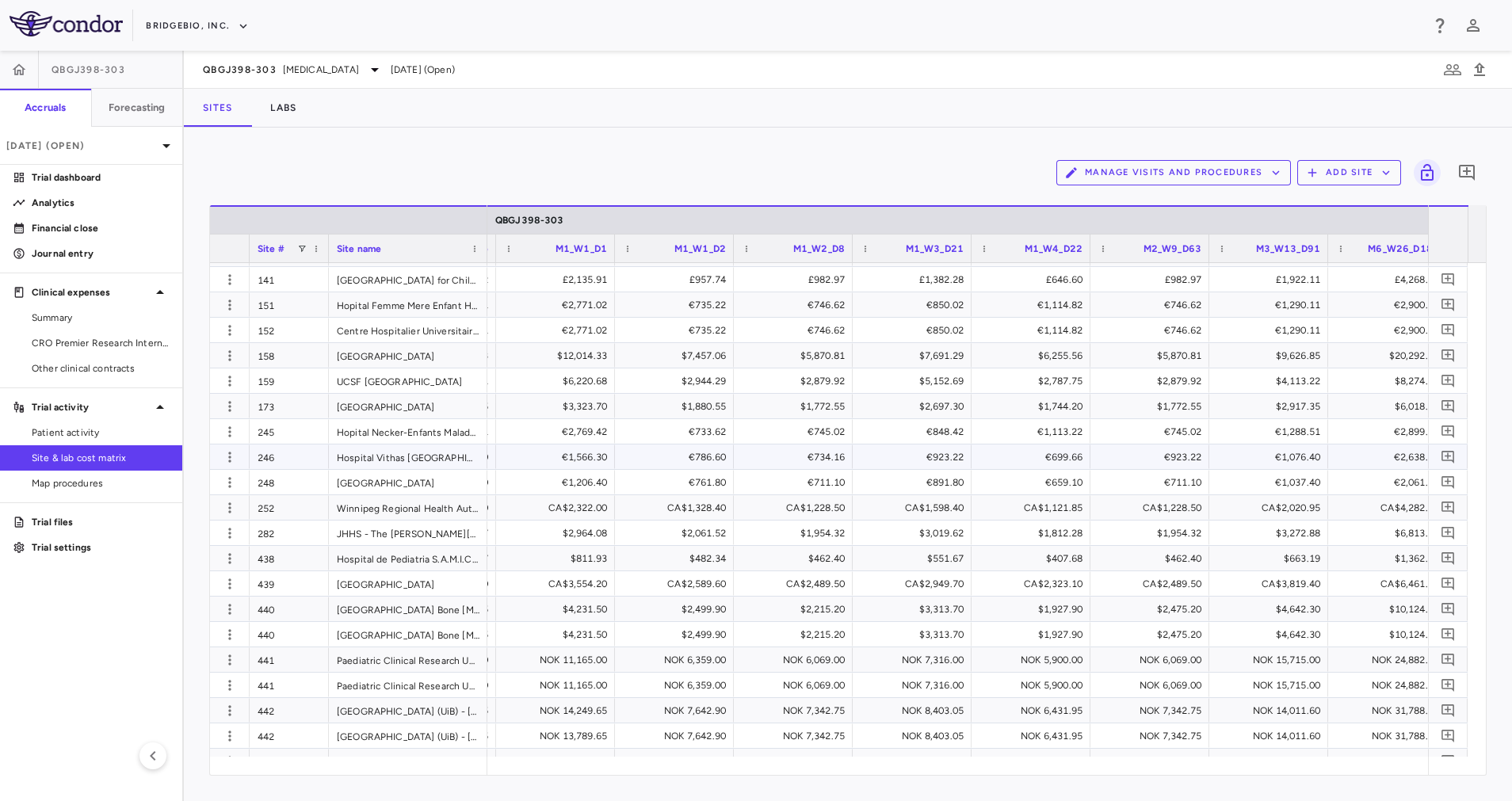
scroll to position [0, 2263]
click at [1186, 456] on div "€923.22" at bounding box center [1156, 457] width 96 height 25
type input "*"
type input "******"
click at [103, 333] on link "CRO Premier Research International LLC" at bounding box center [91, 343] width 182 height 24
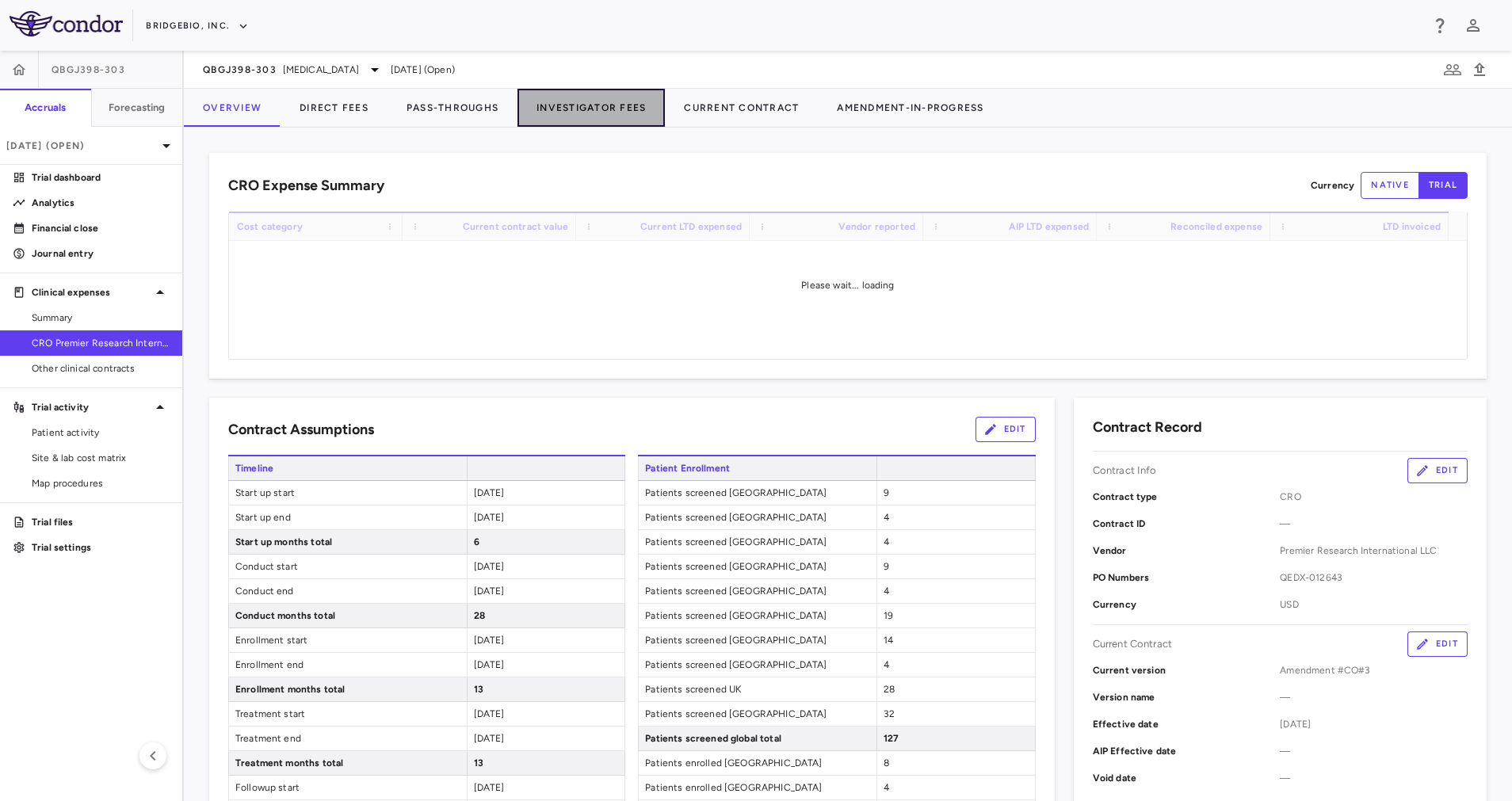
click at [604, 115] on button "Investigator Fees" at bounding box center [590, 107] width 147 height 38
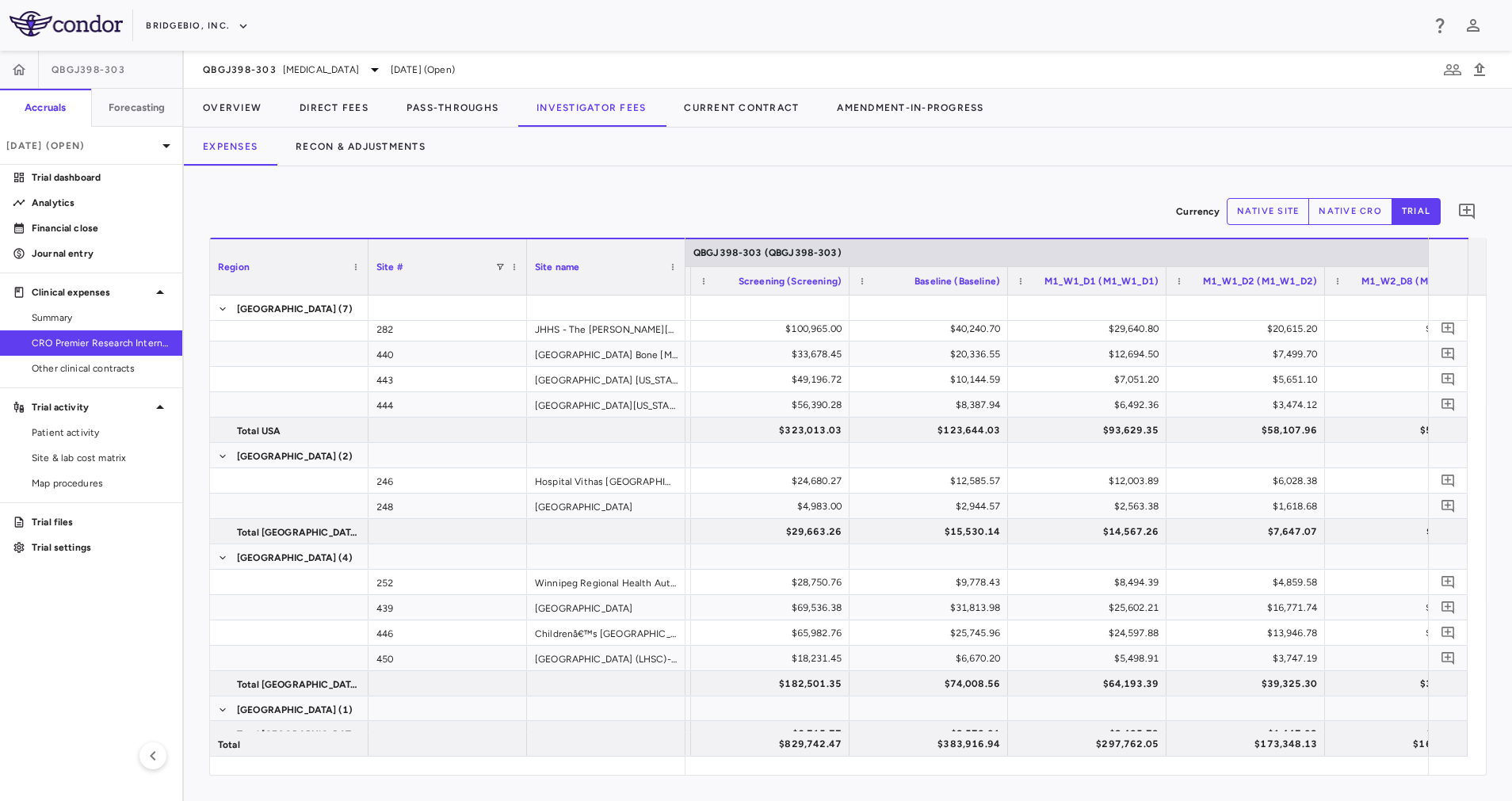
click at [1287, 207] on button "native site" at bounding box center [1268, 212] width 83 height 27
type button "site"
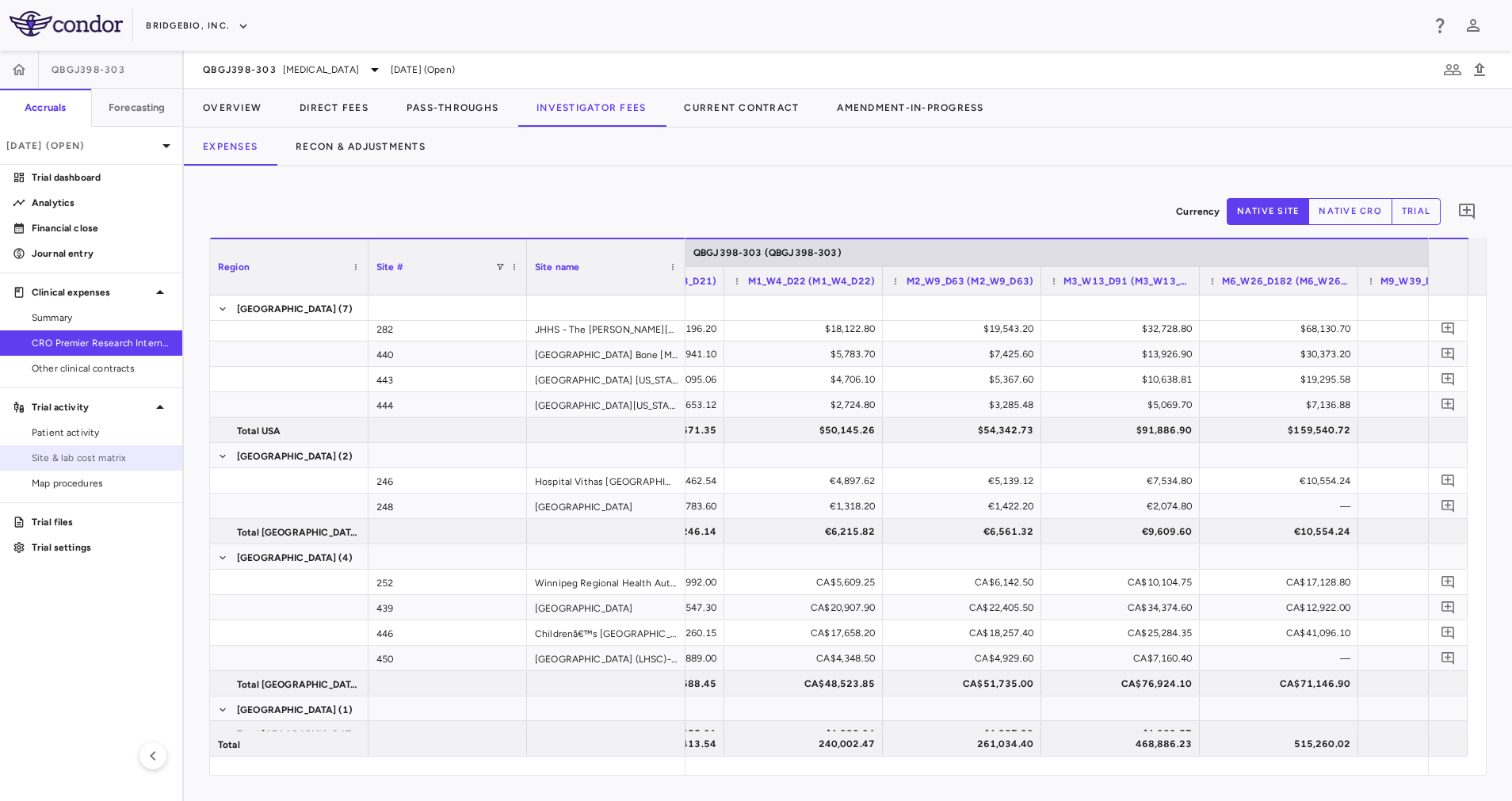
click at [66, 458] on span "Site & lab cost matrix" at bounding box center [100, 457] width 138 height 14
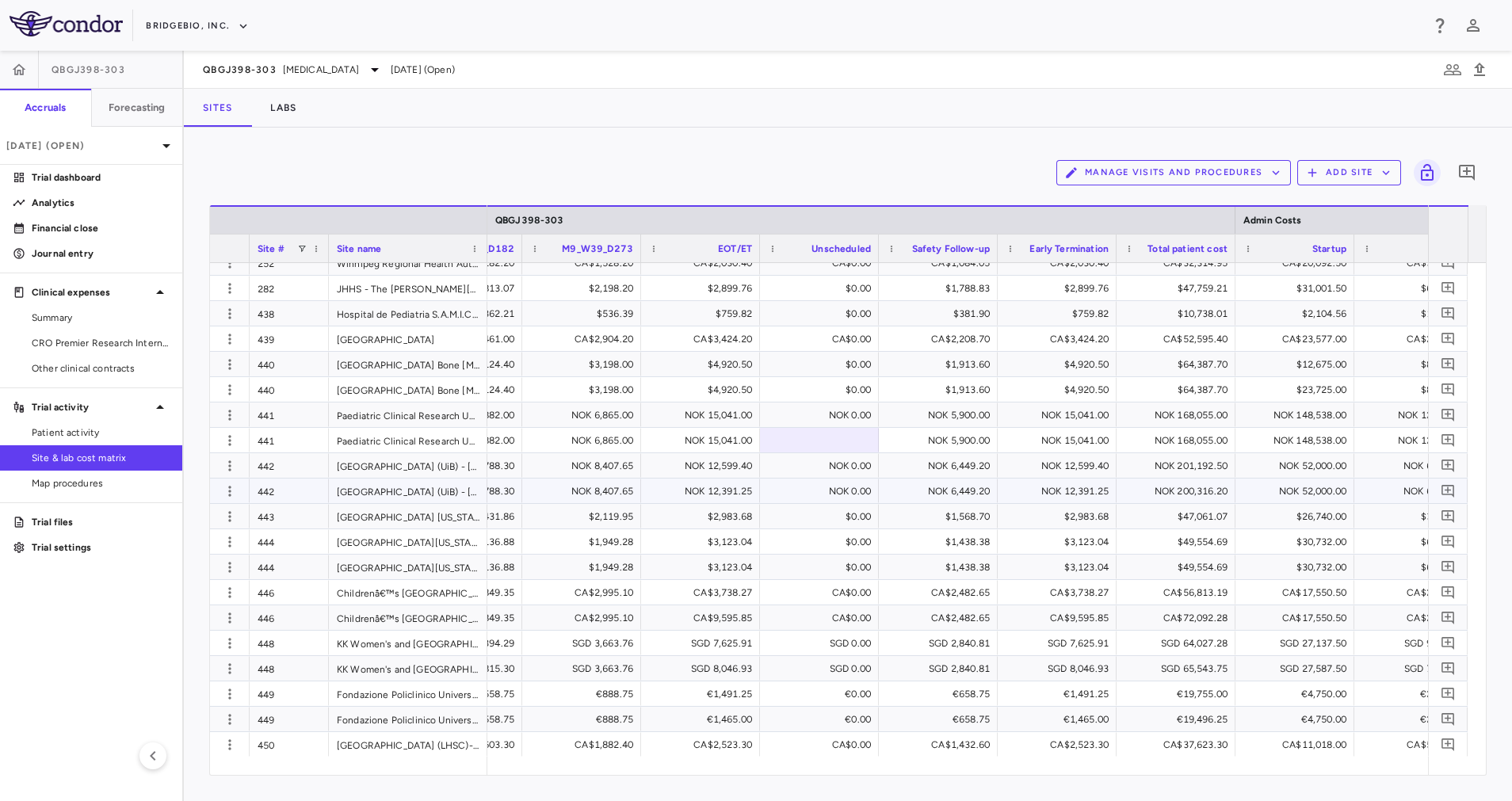
scroll to position [0, 3359]
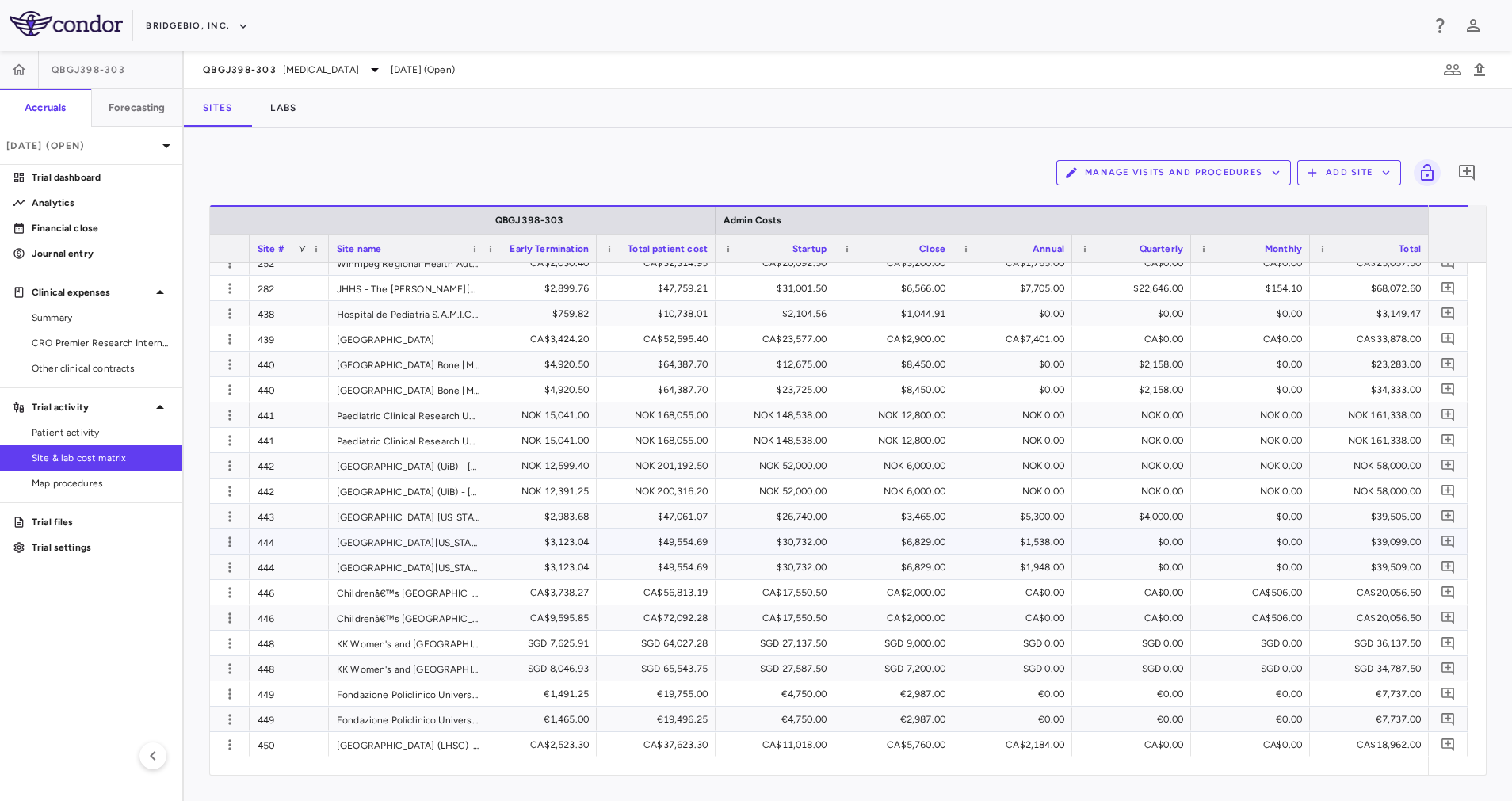
click at [1043, 539] on div "$1,538.00" at bounding box center [1016, 542] width 96 height 25
type input "****"
drag, startPoint x: 92, startPoint y: 346, endPoint x: 172, endPoint y: 297, distance: 93.8
click at [92, 345] on span "CRO Premier Research International LLC" at bounding box center [100, 343] width 138 height 14
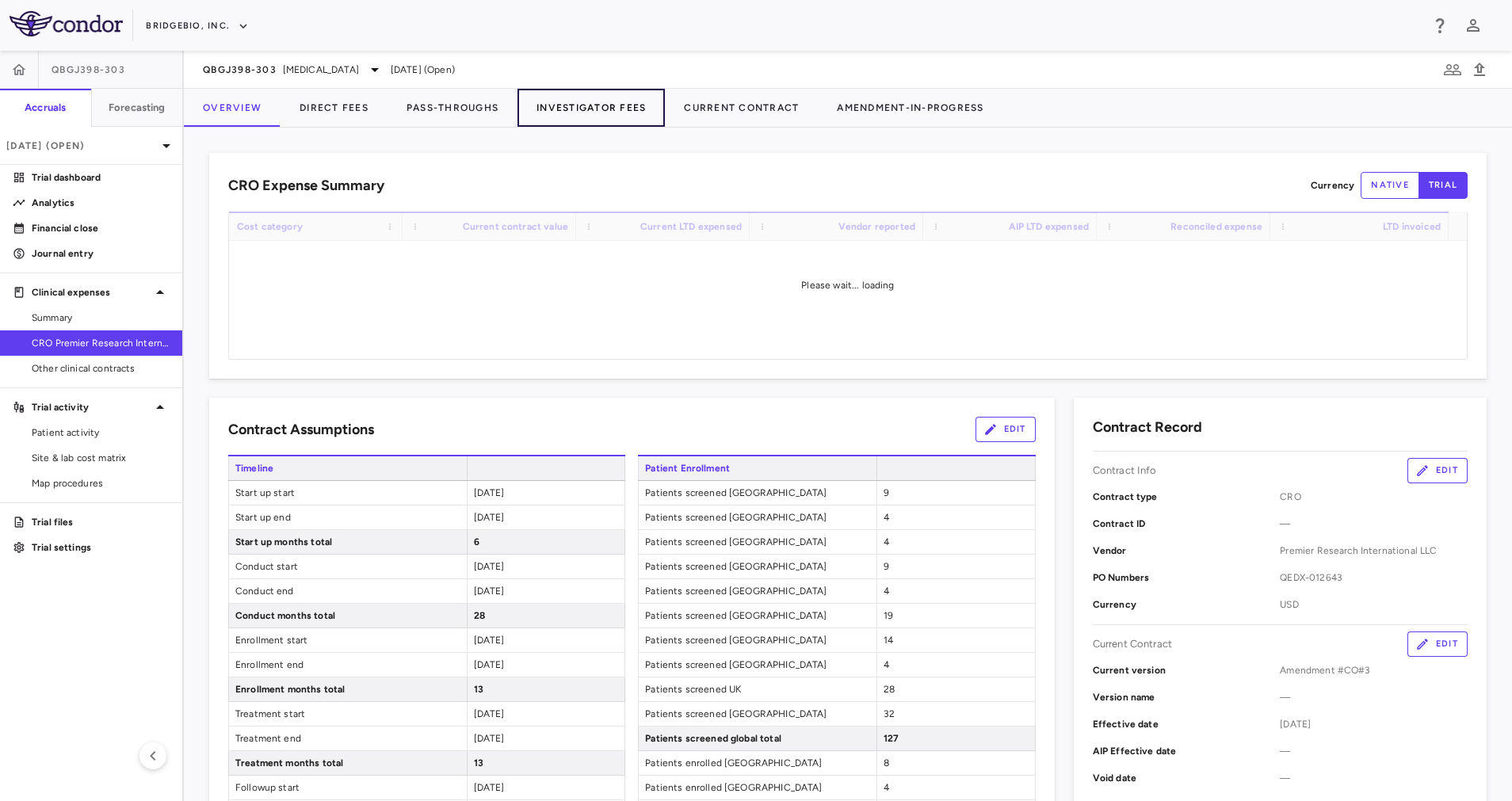
click at [576, 108] on button "Investigator Fees" at bounding box center [590, 107] width 147 height 38
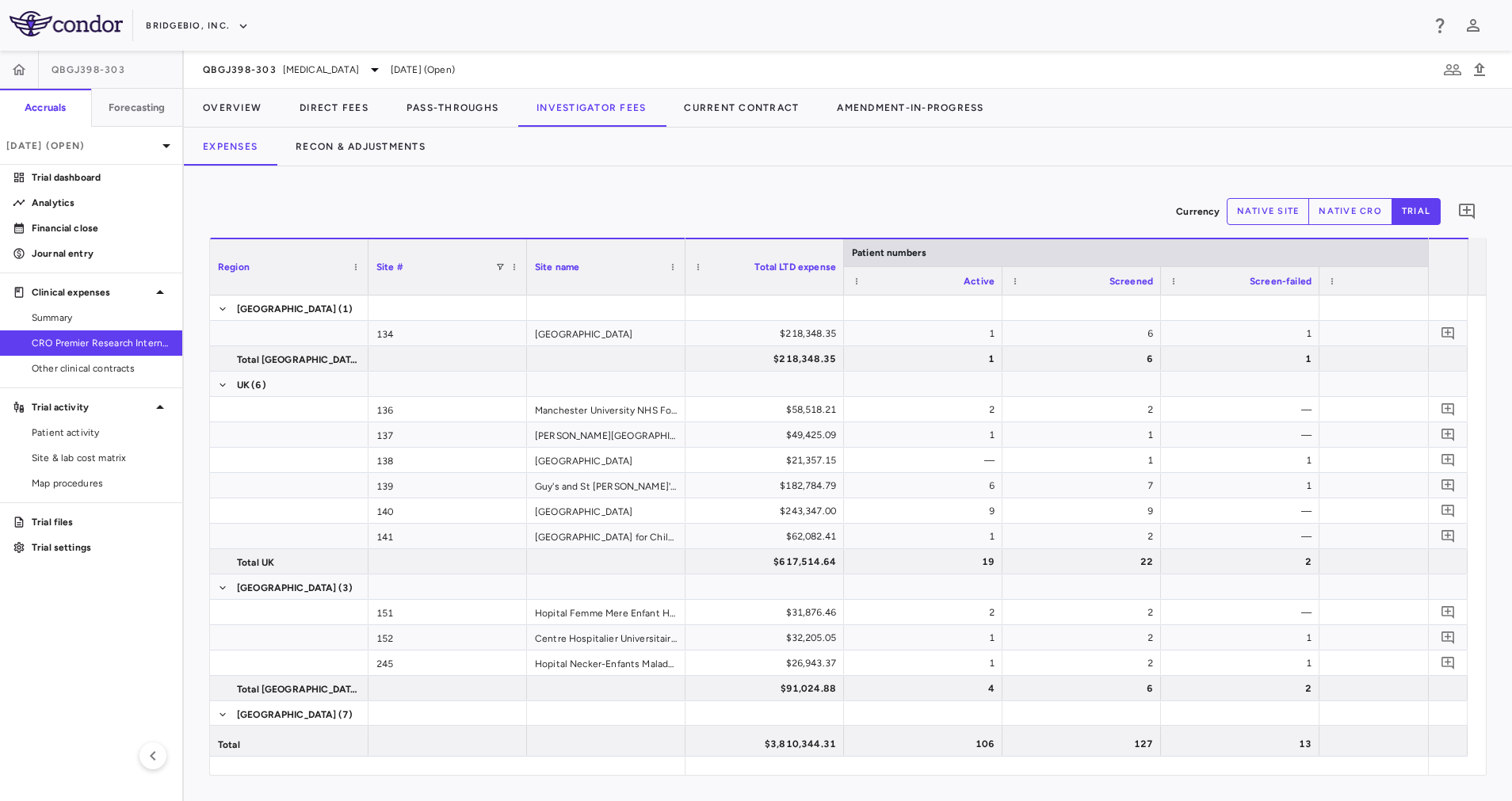
click at [1258, 221] on button "native site" at bounding box center [1268, 212] width 83 height 27
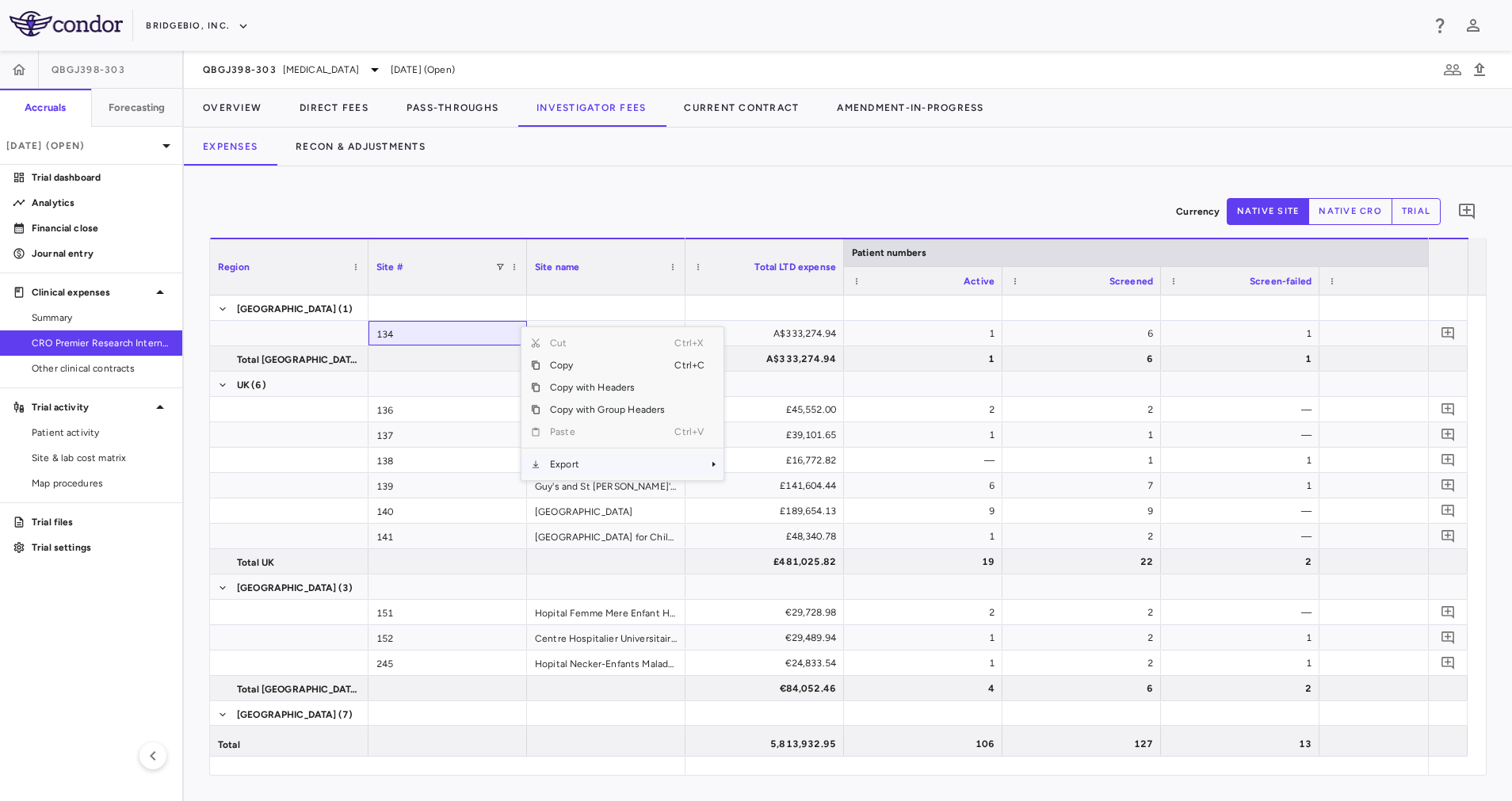
click at [620, 463] on span "Export" at bounding box center [607, 464] width 134 height 22
click at [795, 490] on span "Excel Export" at bounding box center [776, 491] width 74 height 22
click at [744, 201] on div "Currency native site native cro trial 0" at bounding box center [847, 211] width 1277 height 39
click at [1413, 214] on button "trial" at bounding box center [1416, 212] width 49 height 27
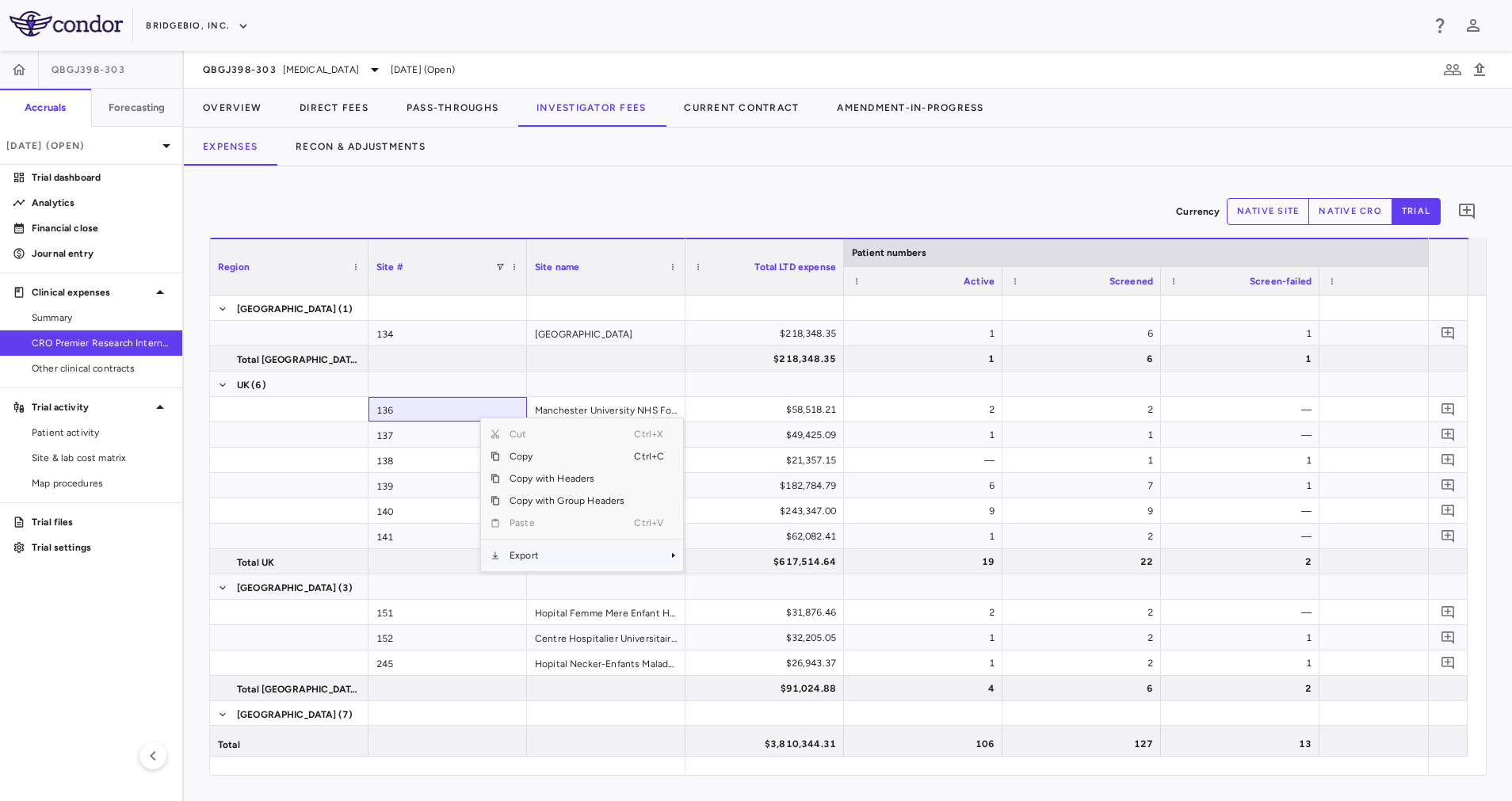
click at [551, 553] on span "Export" at bounding box center [566, 555] width 134 height 22
click at [761, 580] on span "Excel Export" at bounding box center [736, 582] width 74 height 22
click at [298, 197] on div "Currency native site native cro trial 0" at bounding box center [847, 211] width 1277 height 39
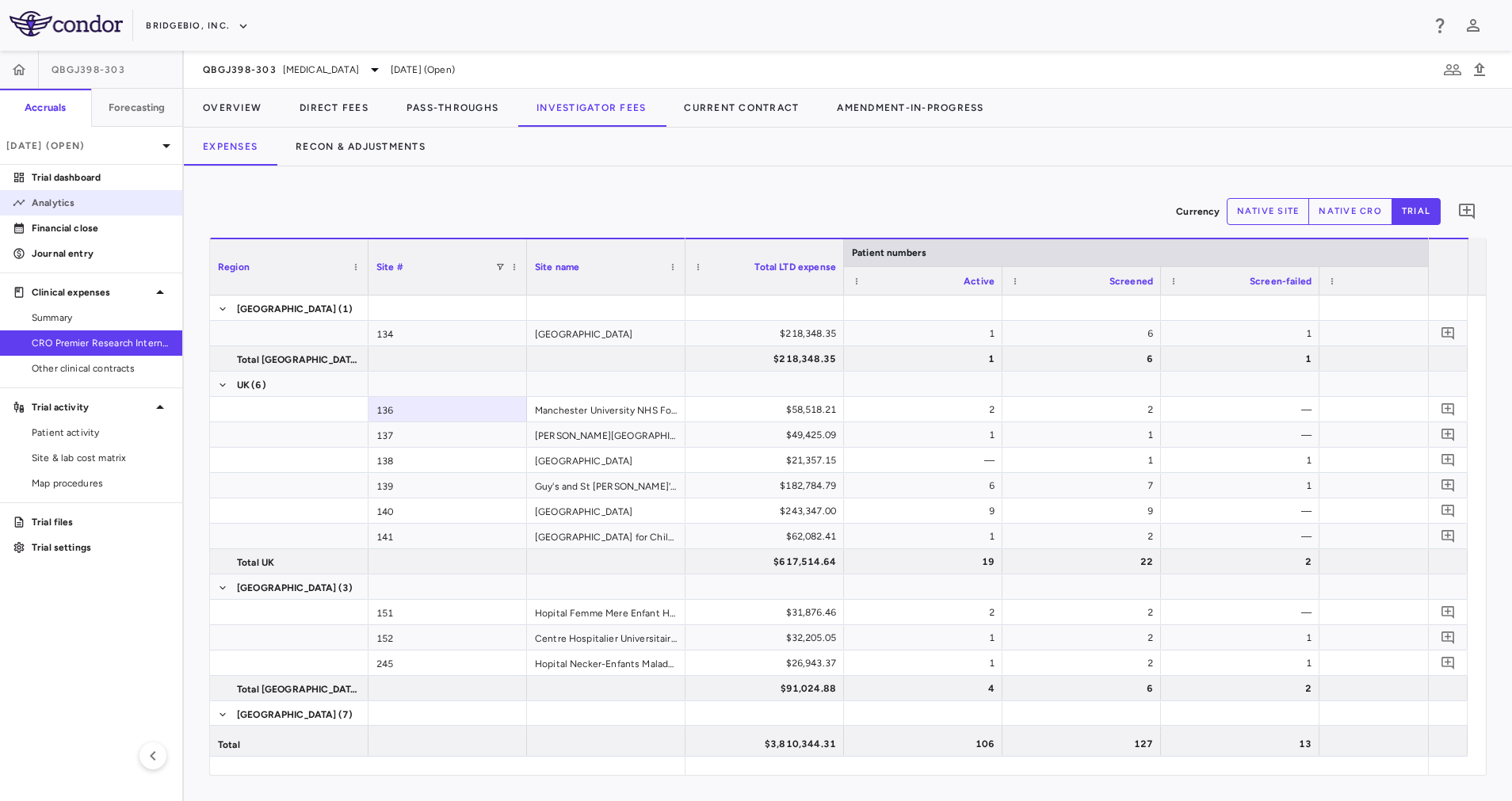
click at [74, 199] on p "Analytics" at bounding box center [100, 202] width 138 height 14
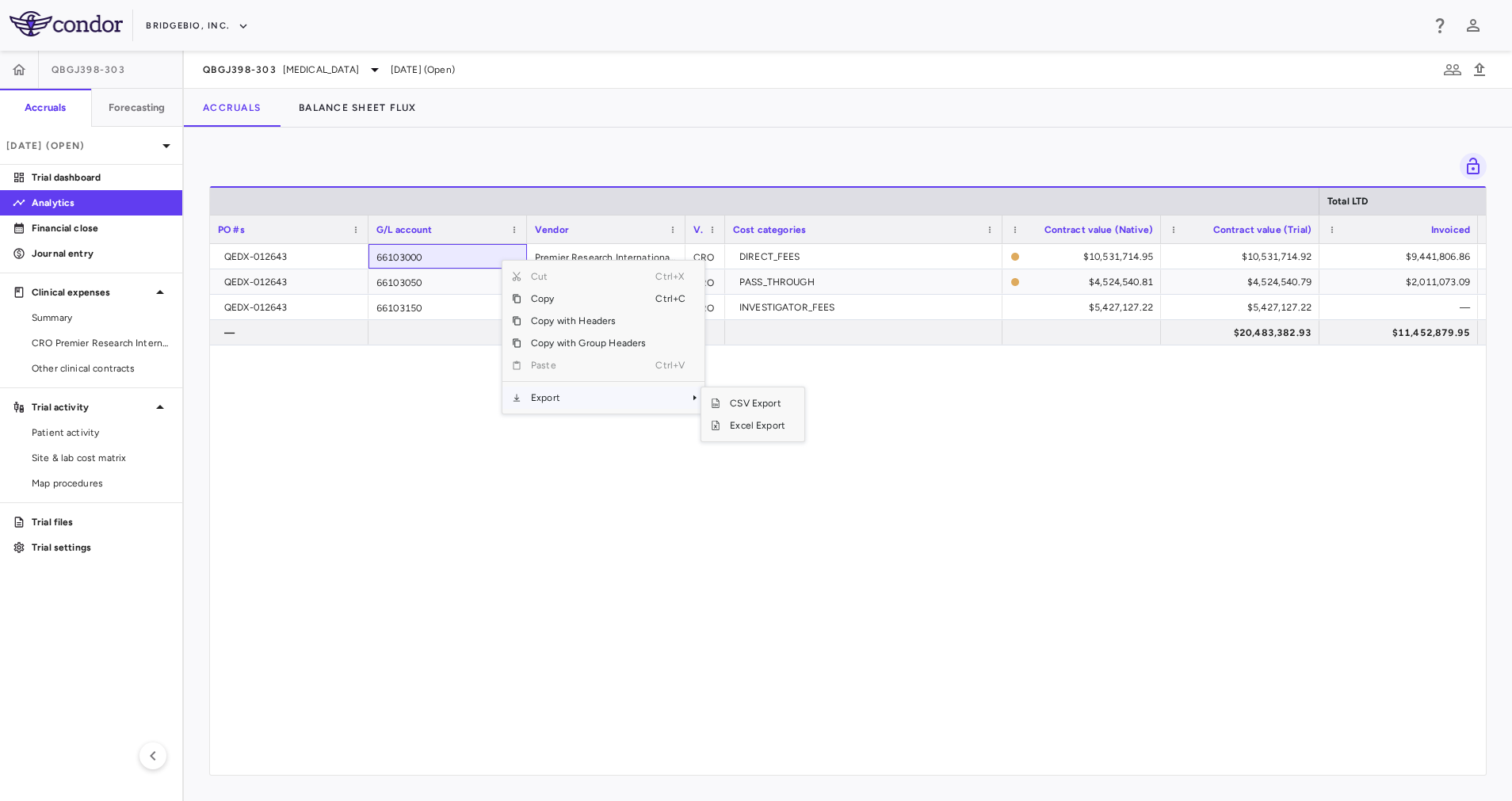
click at [612, 399] on span "Export" at bounding box center [587, 398] width 134 height 22
click at [746, 426] on span "Excel Export" at bounding box center [757, 425] width 74 height 22
